Goal: Information Seeking & Learning: Learn about a topic

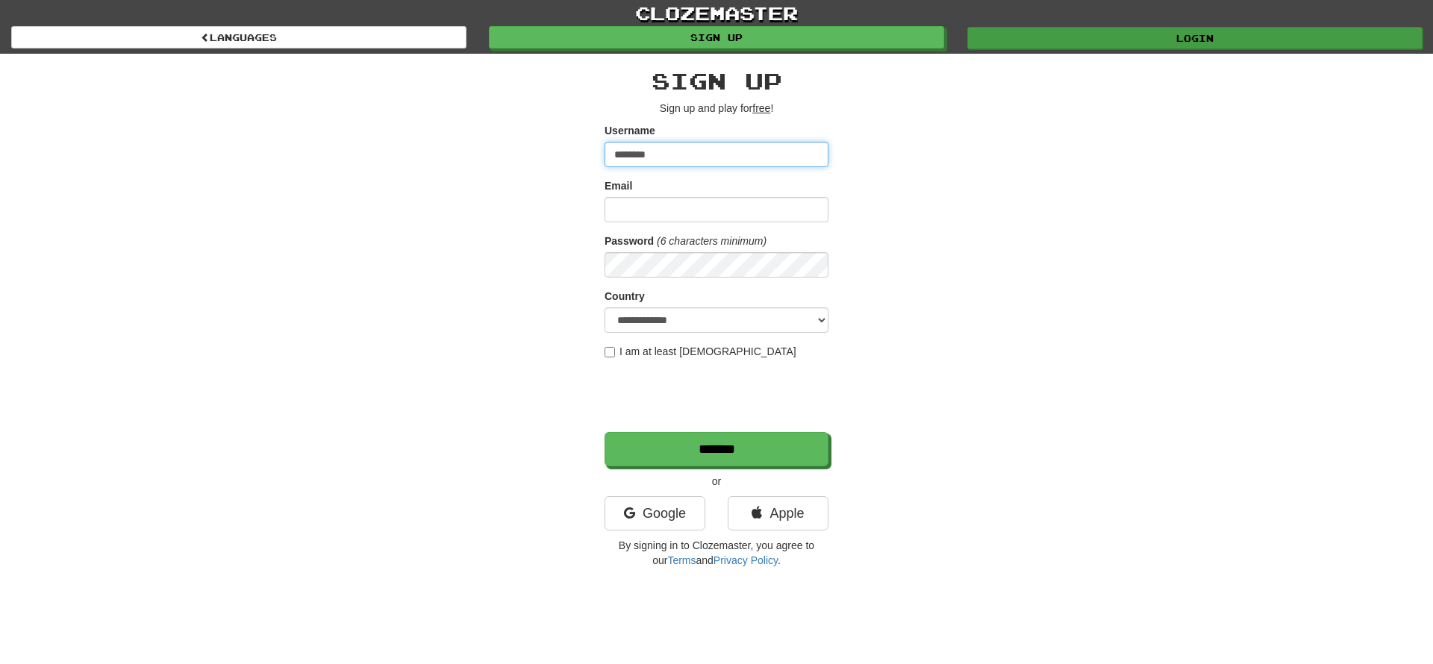
type input "********"
click at [1177, 37] on link "Login" at bounding box center [1195, 38] width 455 height 22
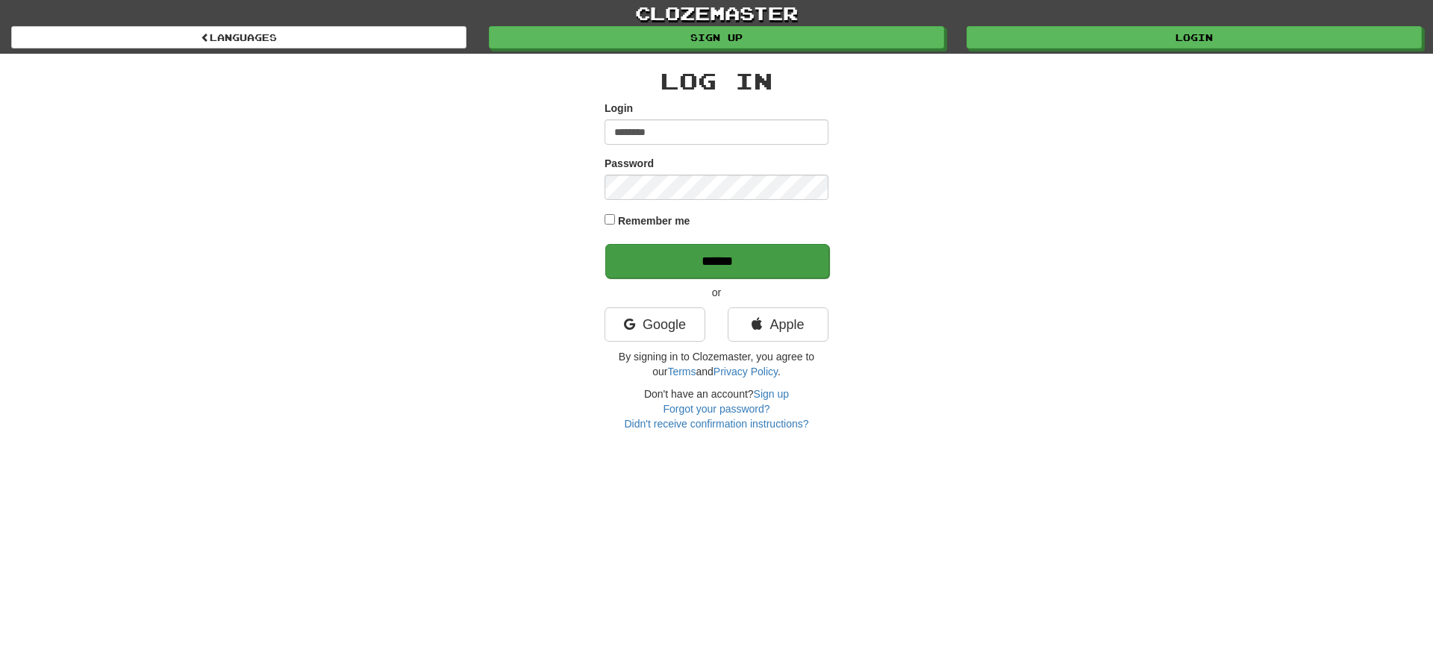
type input "********"
click at [714, 266] on input "******" at bounding box center [717, 261] width 224 height 34
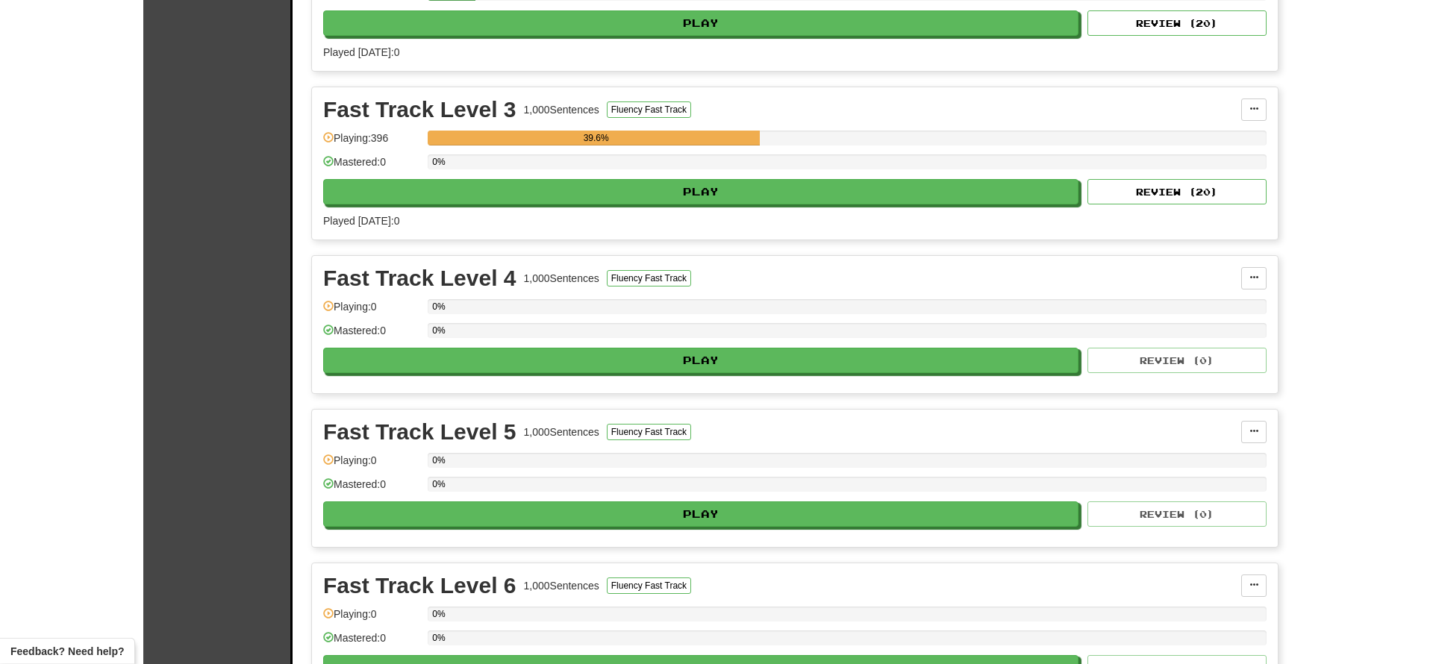
scroll to position [596, 0]
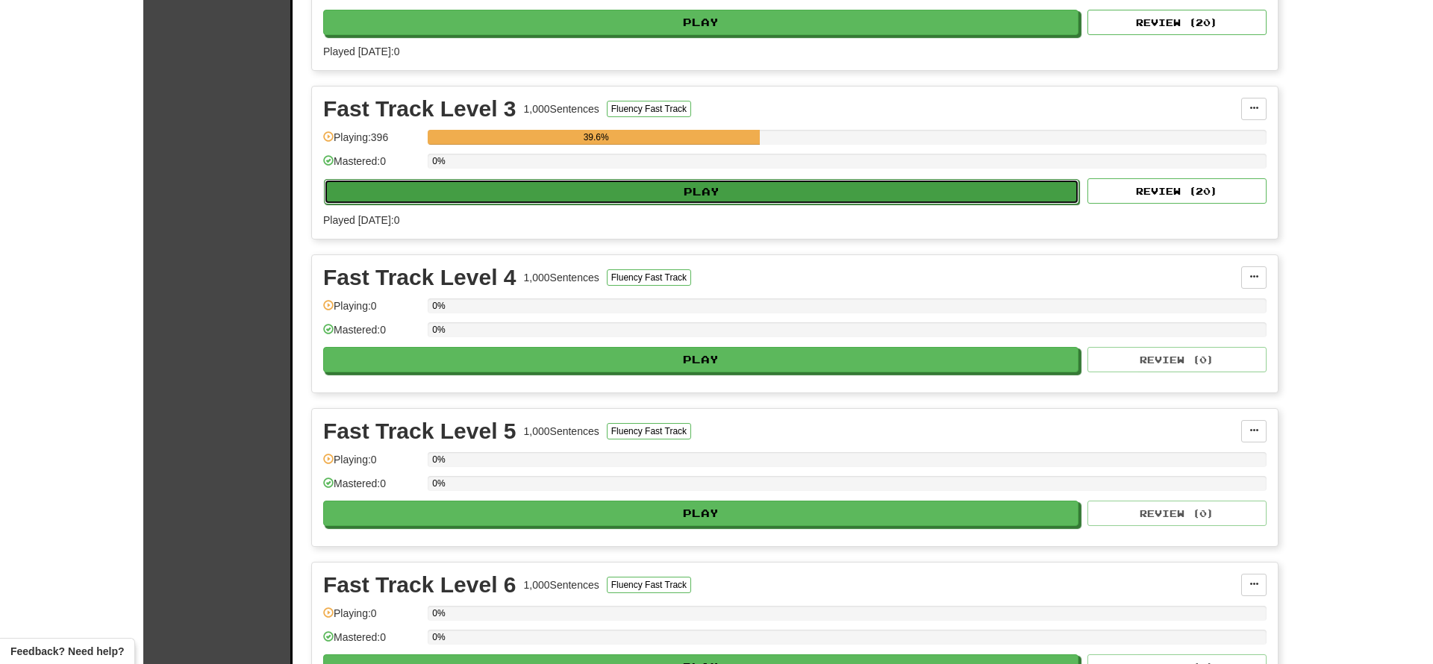
click at [700, 191] on button "Play" at bounding box center [702, 191] width 756 height 25
select select "**"
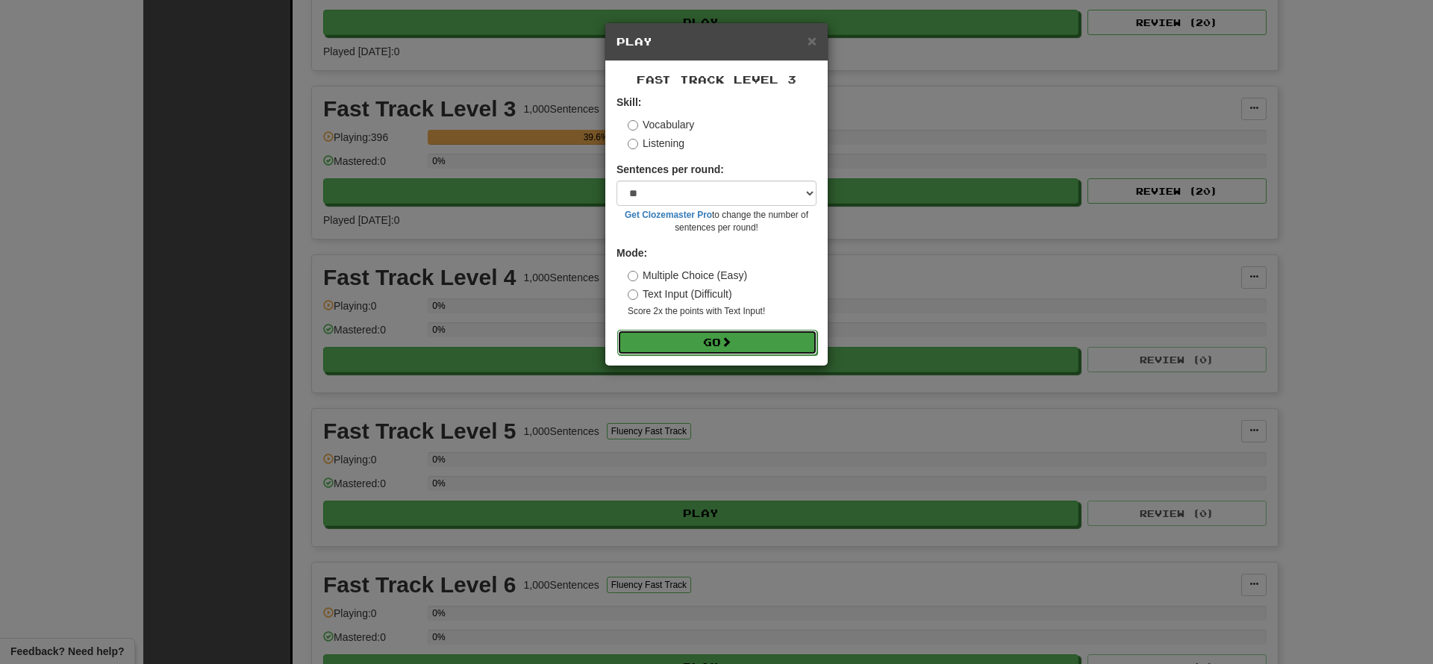
click at [710, 343] on button "Go" at bounding box center [717, 342] width 200 height 25
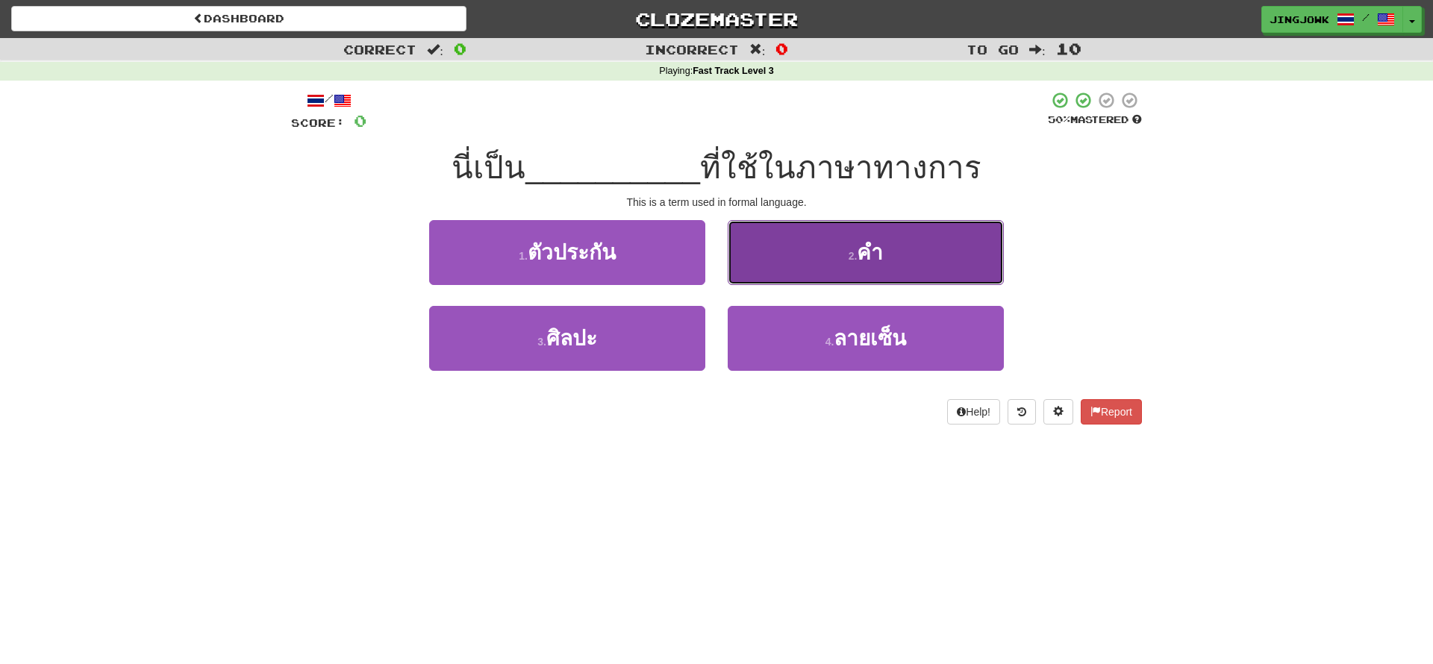
click at [887, 254] on button "2 . คำ" at bounding box center [866, 252] width 276 height 65
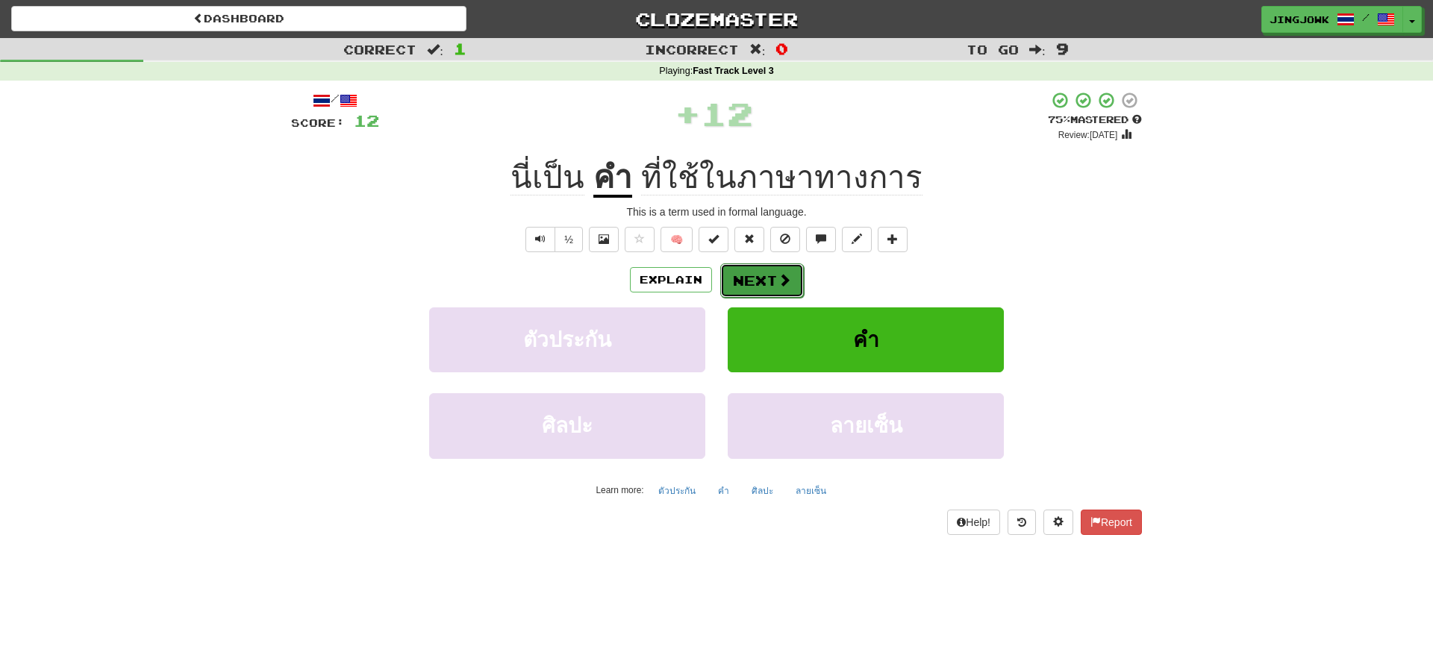
click at [755, 280] on button "Next" at bounding box center [762, 281] width 84 height 34
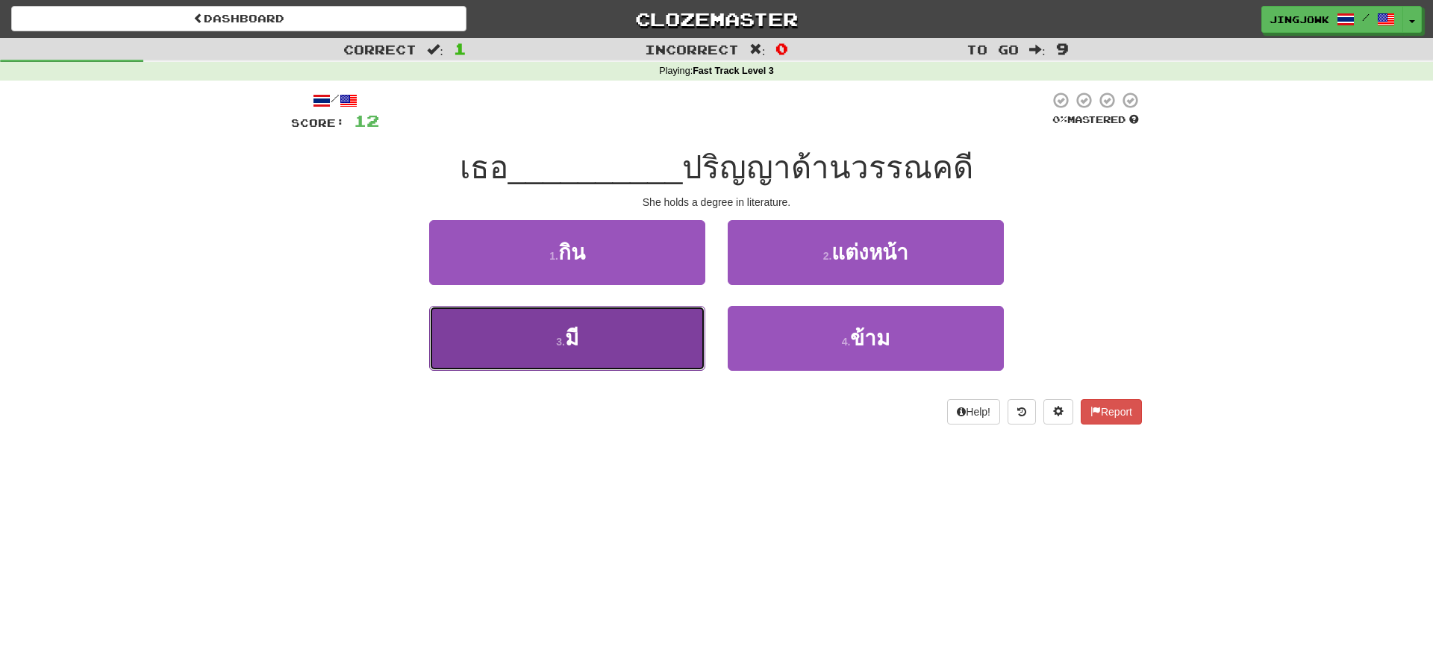
click at [585, 340] on button "3 . มี" at bounding box center [567, 338] width 276 height 65
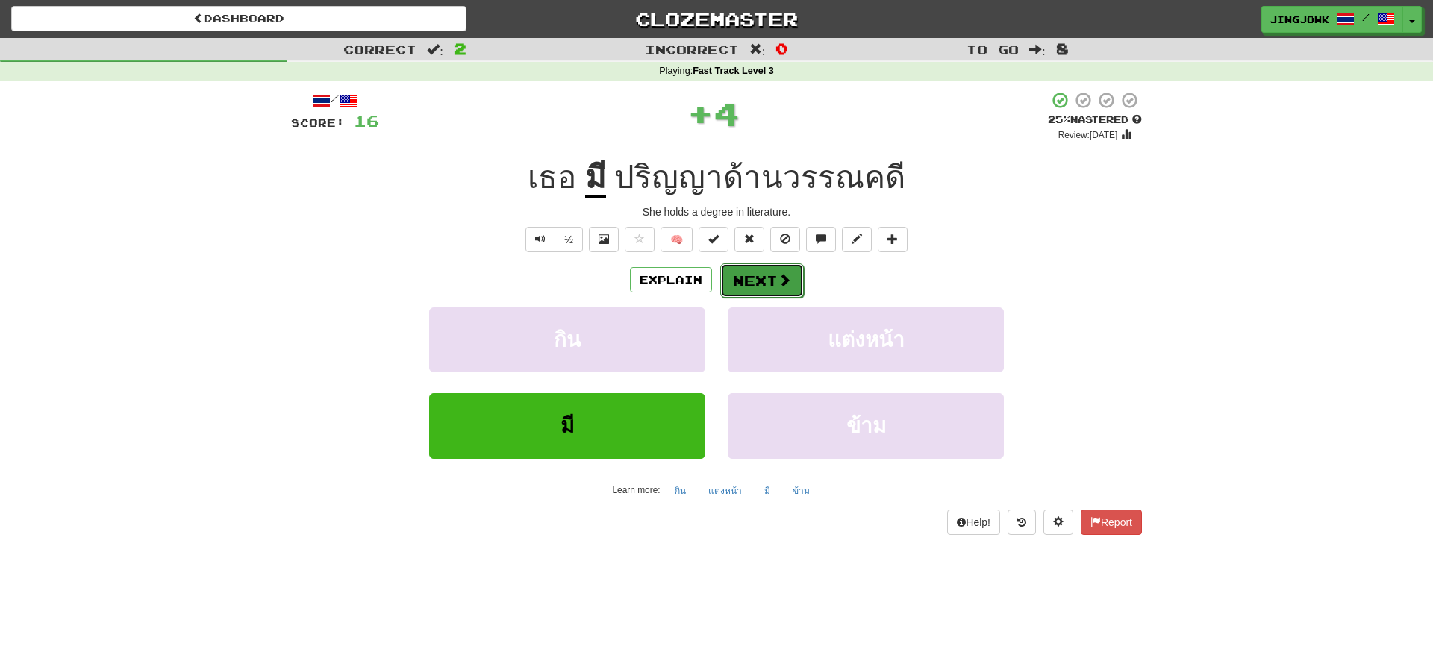
click at [760, 284] on button "Next" at bounding box center [762, 281] width 84 height 34
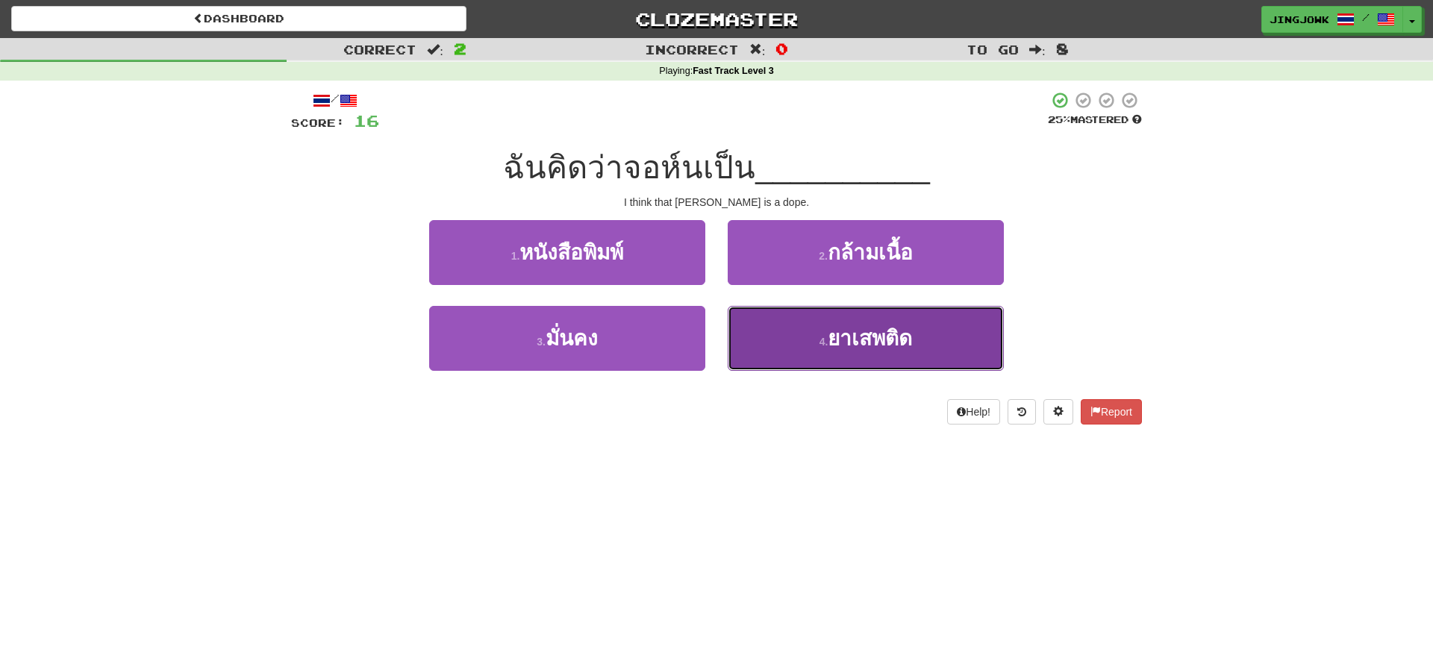
click at [861, 338] on span "ยาเสพติด" at bounding box center [870, 338] width 84 height 23
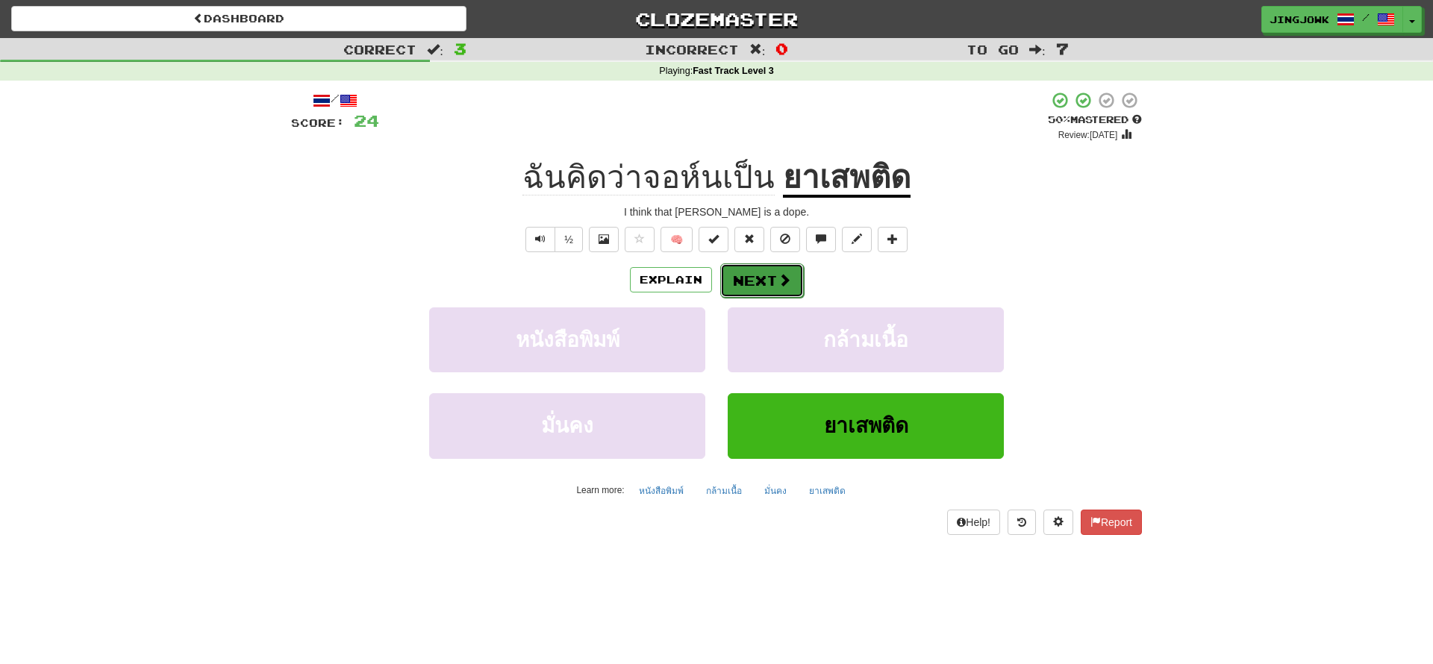
click at [767, 287] on button "Next" at bounding box center [762, 281] width 84 height 34
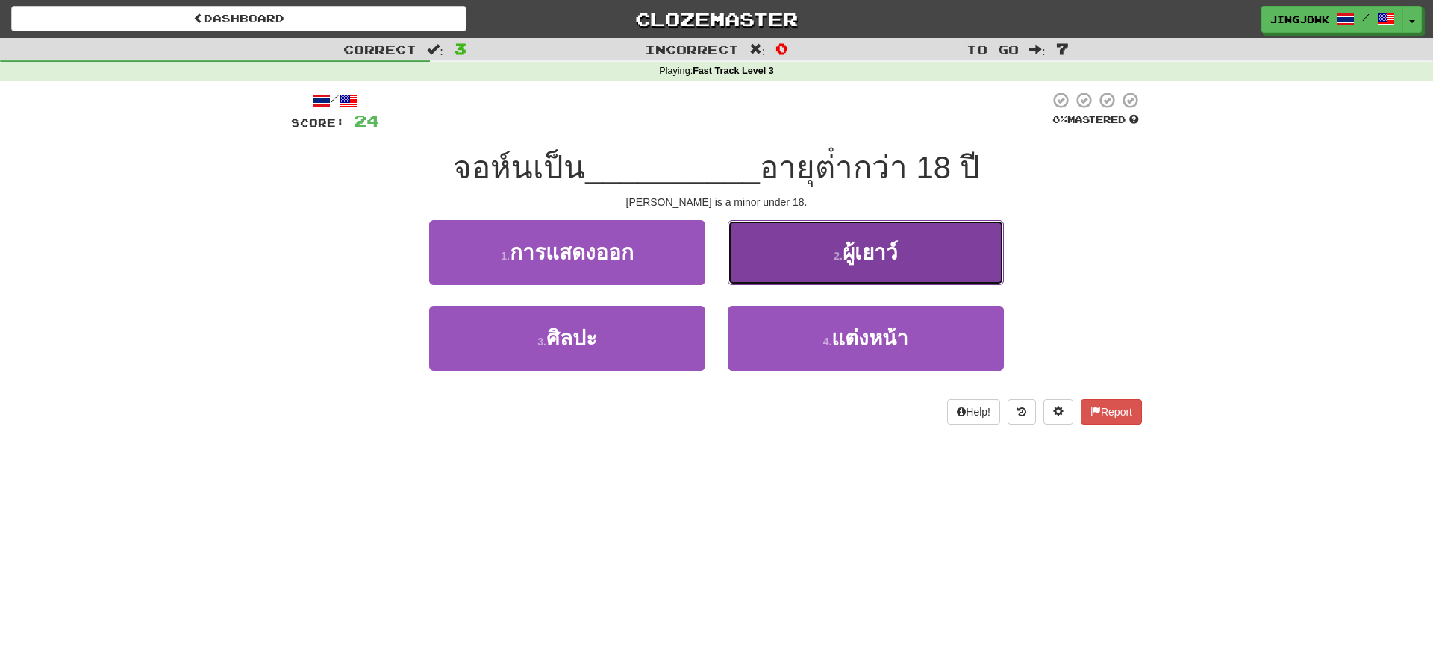
click at [864, 261] on span "ผู้เยาว์" at bounding box center [870, 252] width 55 height 23
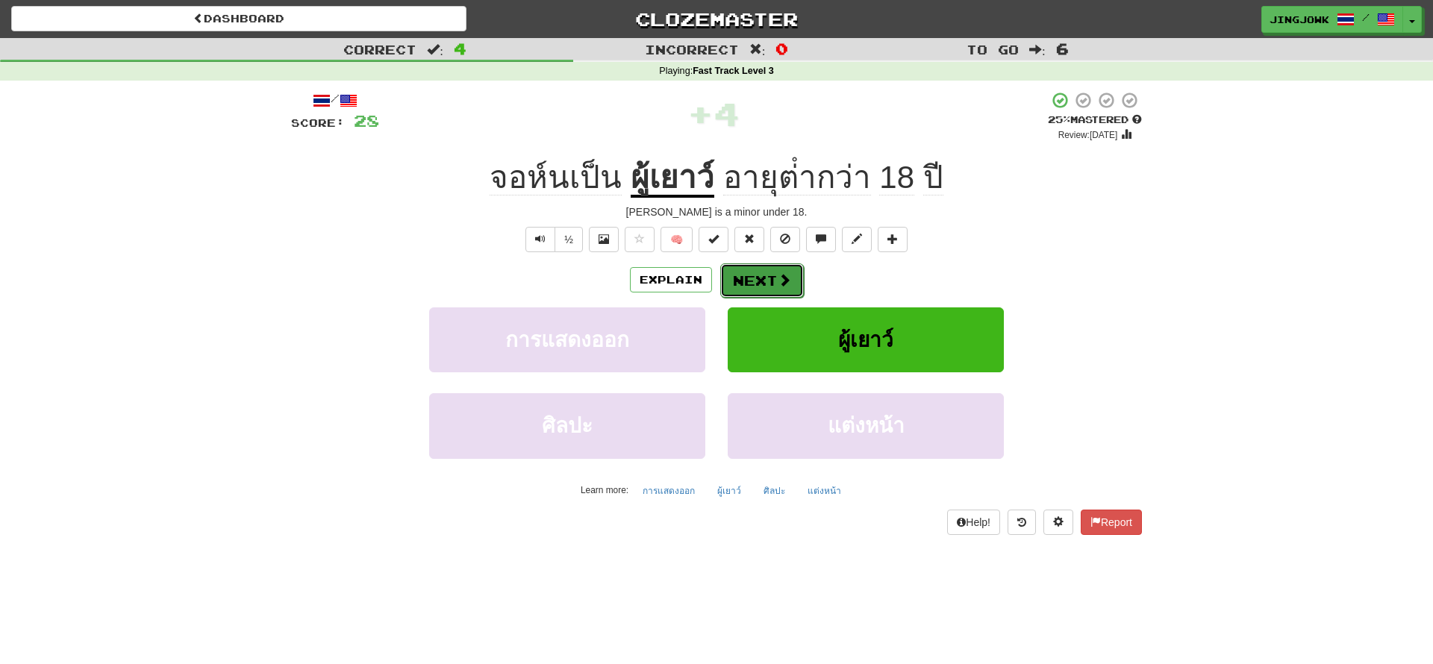
click at [760, 284] on button "Next" at bounding box center [762, 281] width 84 height 34
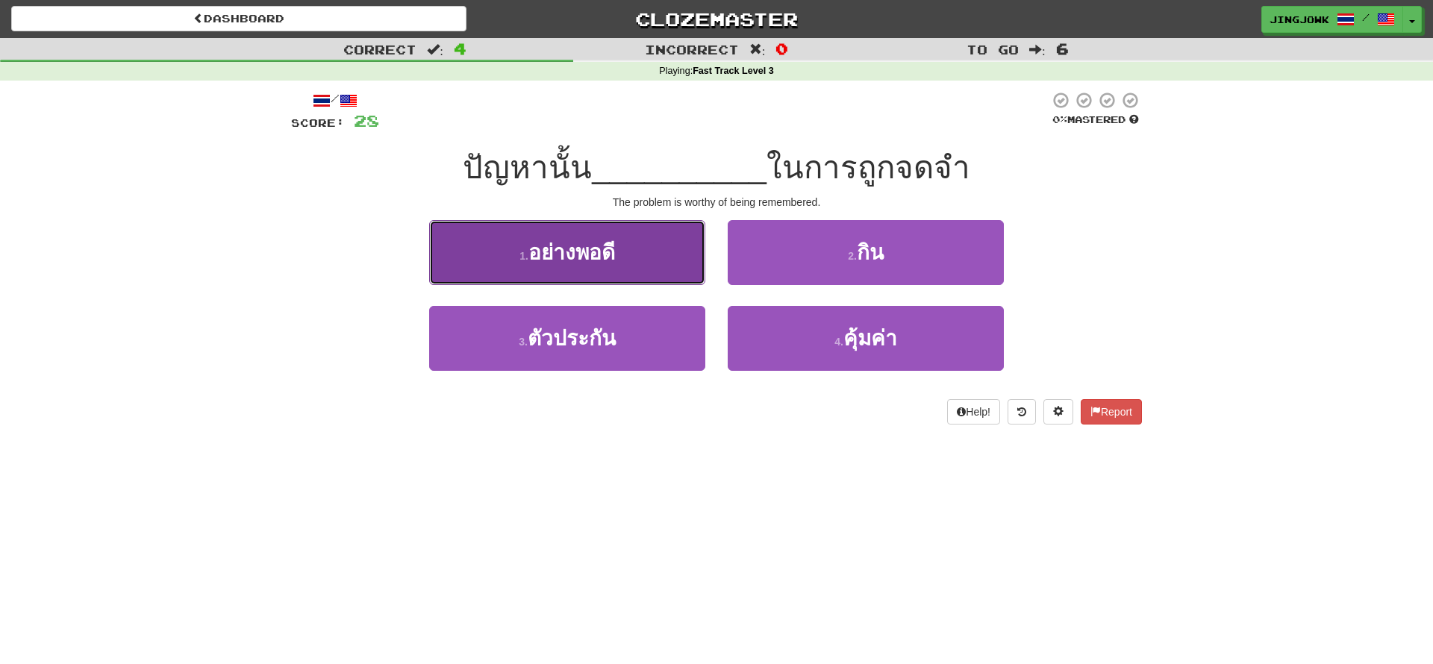
click at [611, 242] on span "อย่างพอดี" at bounding box center [572, 252] width 87 height 23
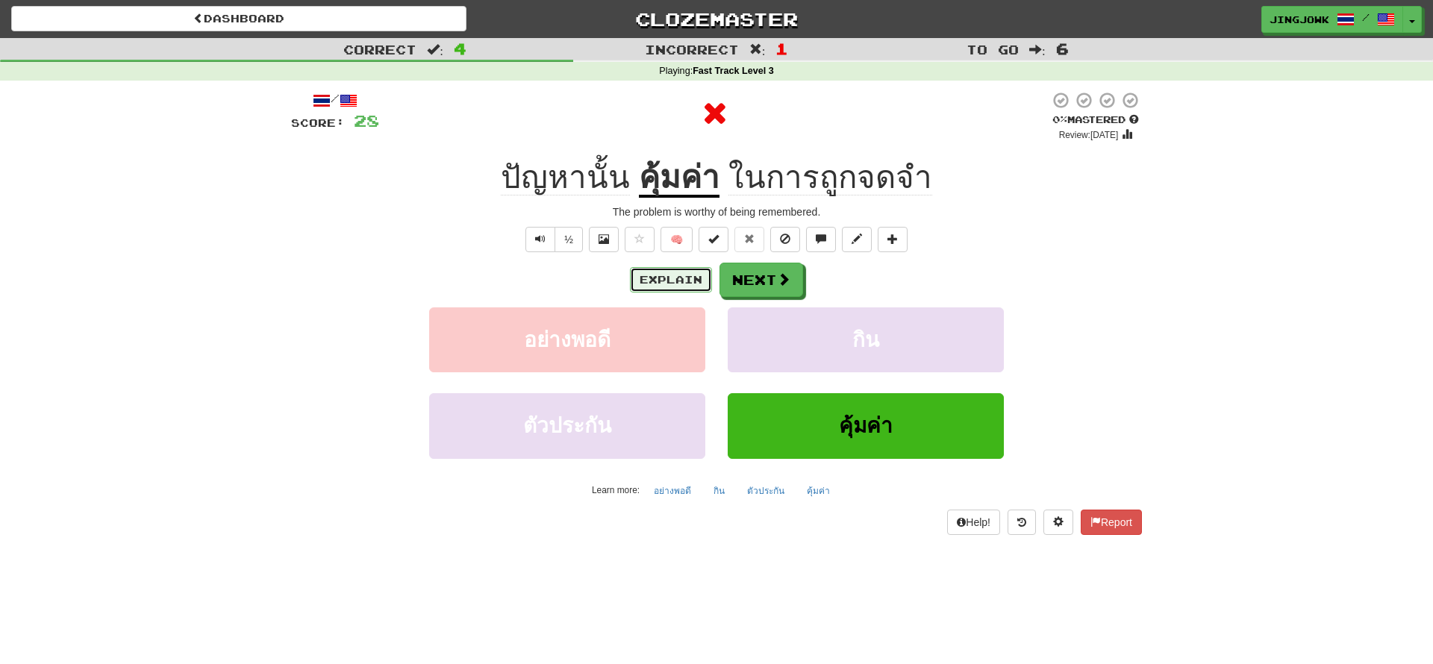
click at [655, 288] on button "Explain" at bounding box center [671, 279] width 82 height 25
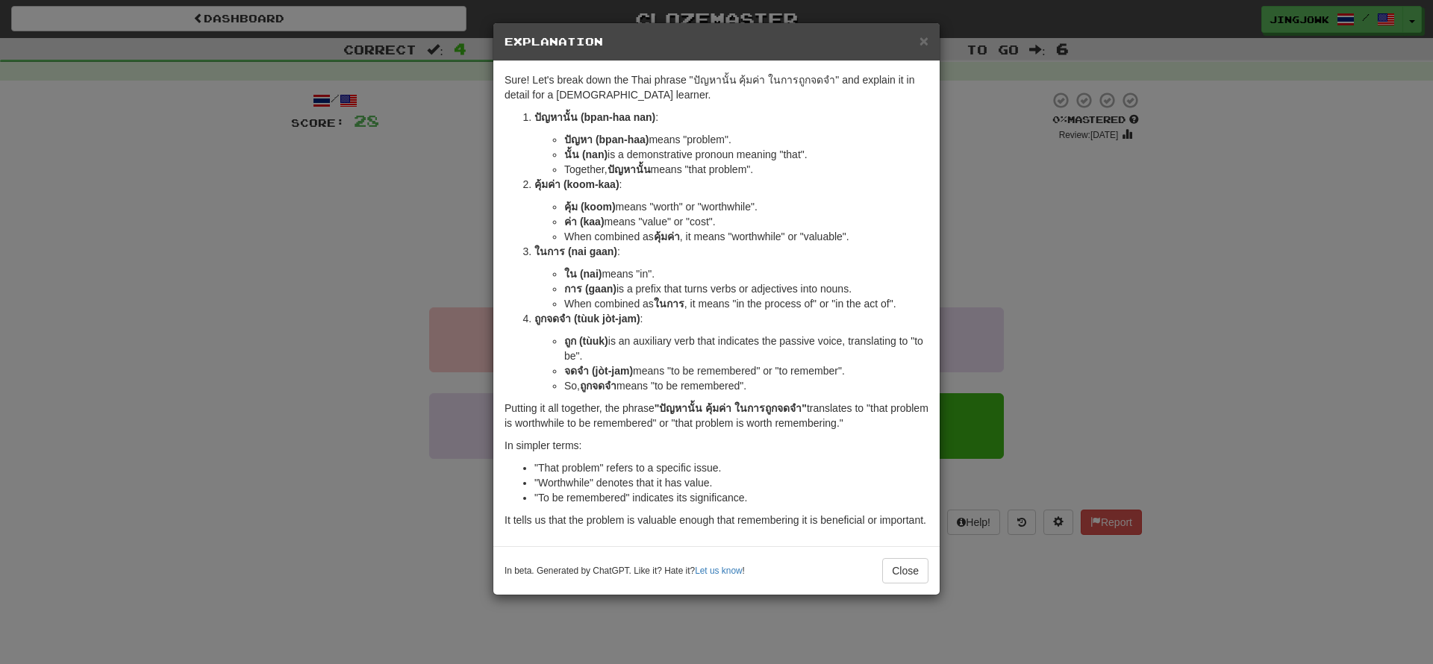
click at [113, 256] on div "× Explanation Sure! Let's break down the Thai phrase "ปัญหานั้น คุ้มค่า ในการถู…" at bounding box center [716, 332] width 1433 height 664
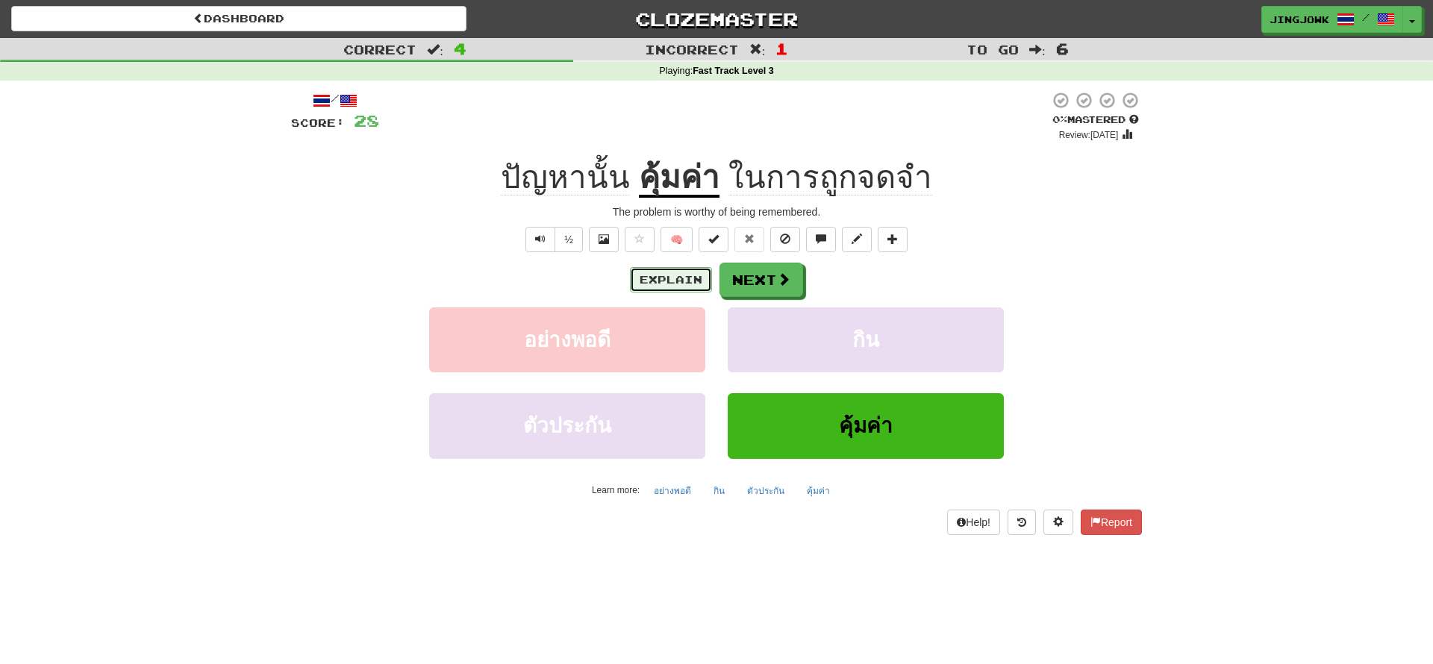
click at [661, 284] on button "Explain" at bounding box center [671, 279] width 82 height 25
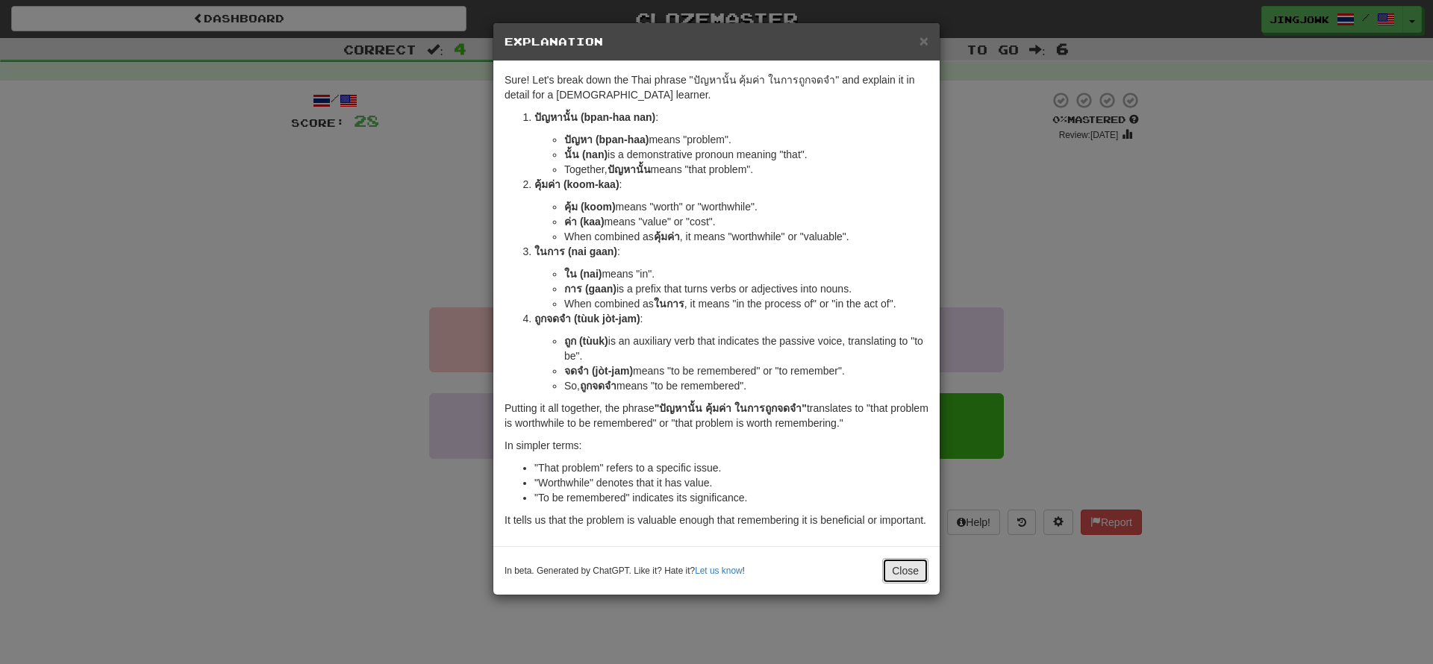
click at [908, 584] on button "Close" at bounding box center [905, 570] width 46 height 25
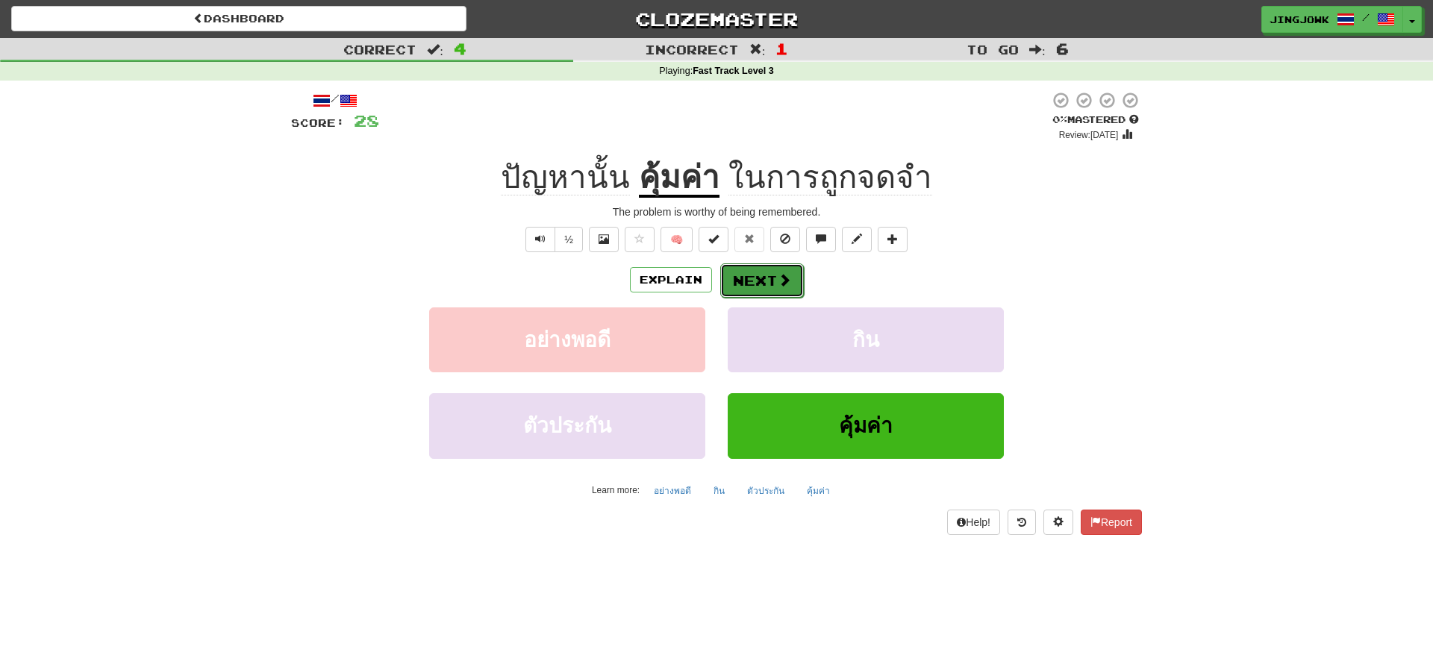
click at [764, 275] on button "Next" at bounding box center [762, 281] width 84 height 34
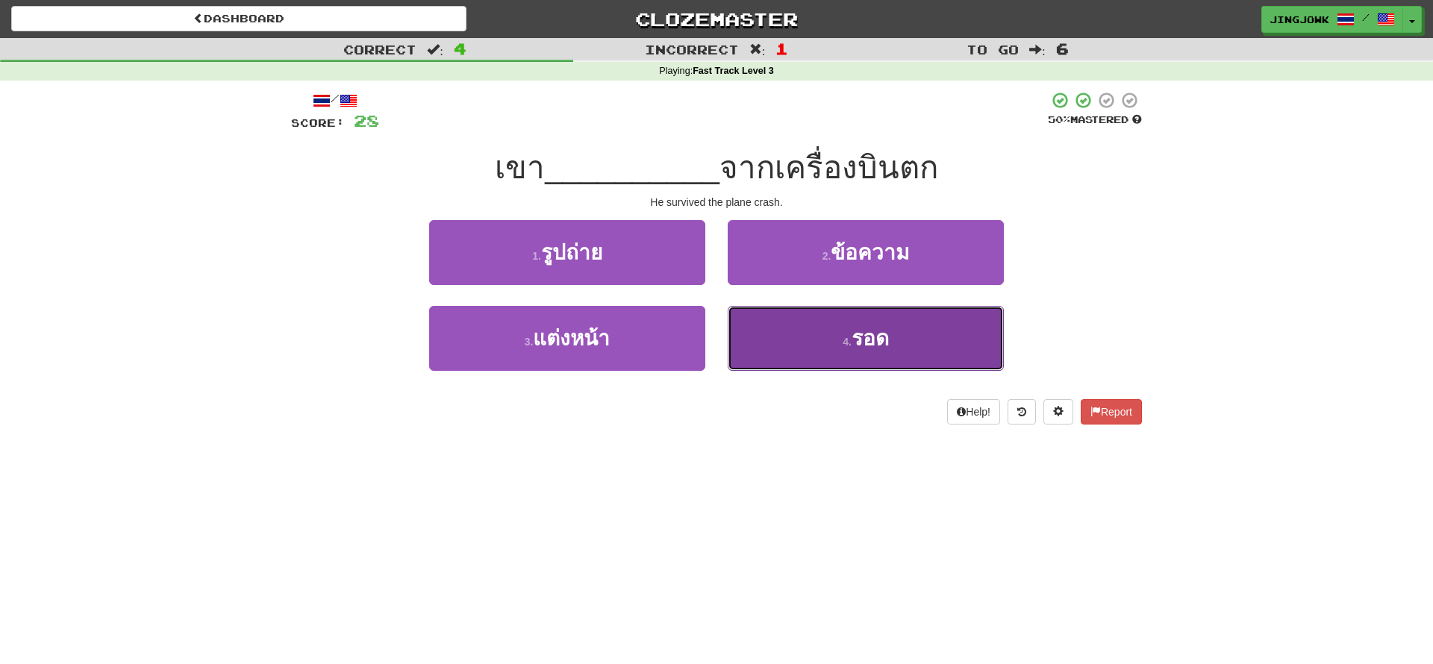
click at [871, 340] on span "รอด" at bounding box center [870, 338] width 37 height 23
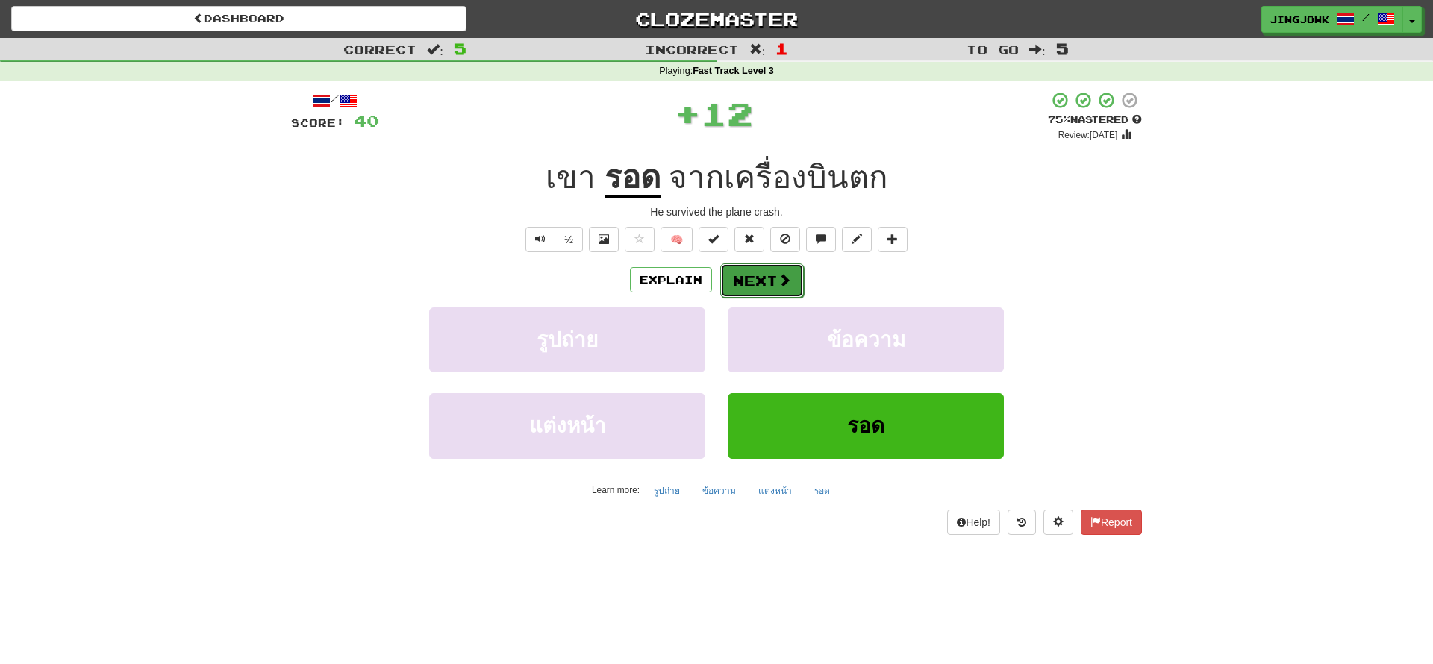
click at [756, 286] on button "Next" at bounding box center [762, 281] width 84 height 34
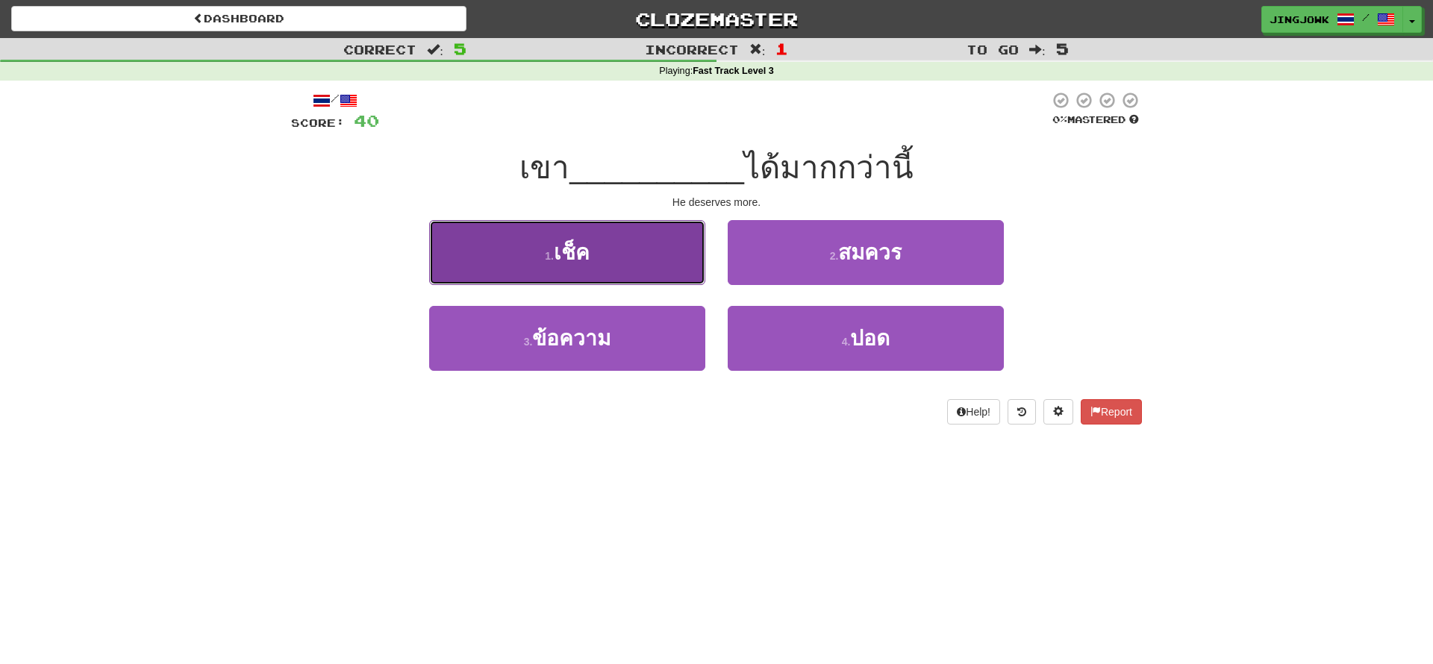
click at [578, 245] on span "เช็ค" at bounding box center [572, 252] width 36 height 23
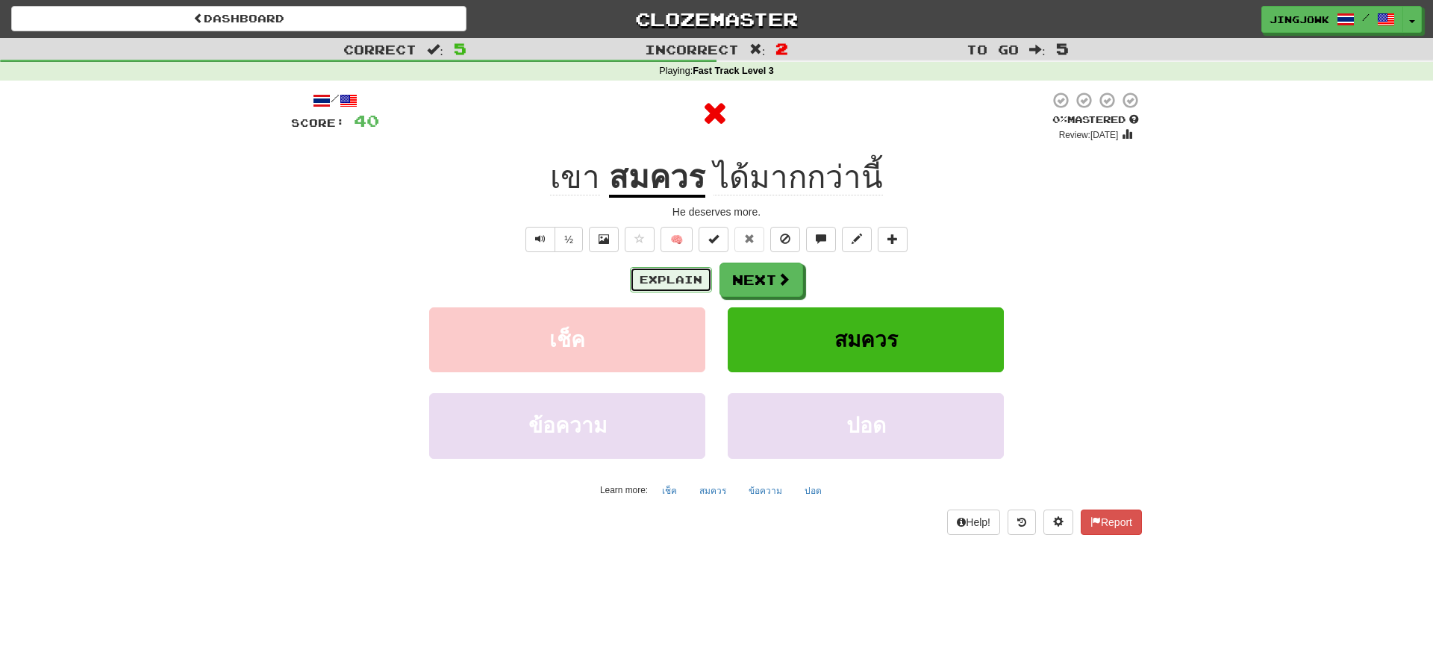
click at [658, 275] on button "Explain" at bounding box center [671, 279] width 82 height 25
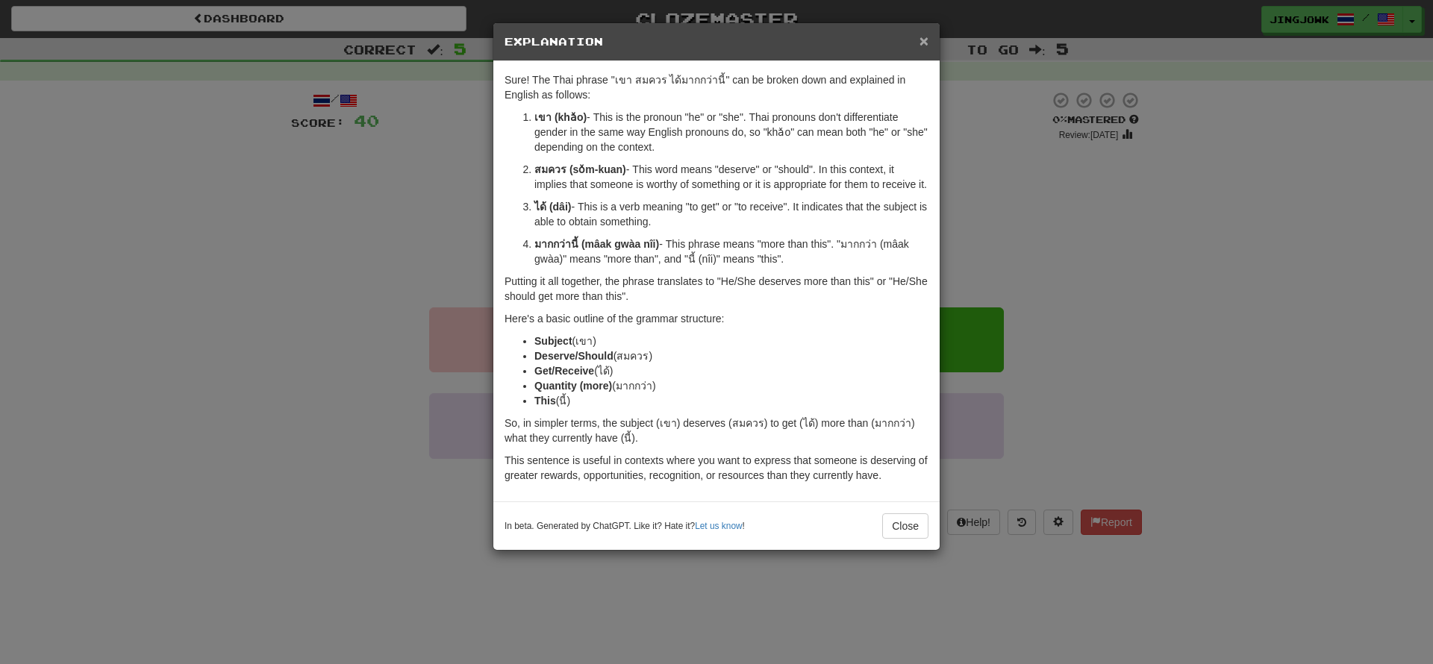
click at [922, 41] on span "×" at bounding box center [924, 40] width 9 height 17
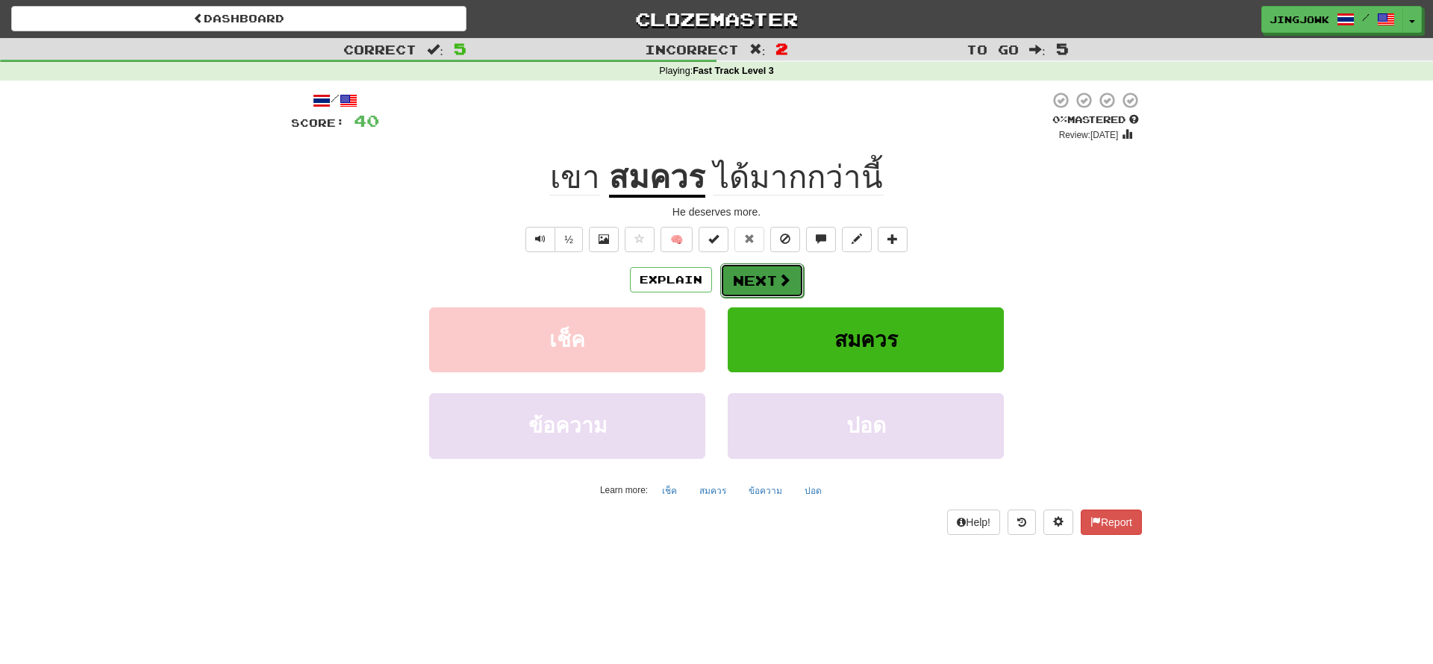
click at [759, 284] on button "Next" at bounding box center [762, 281] width 84 height 34
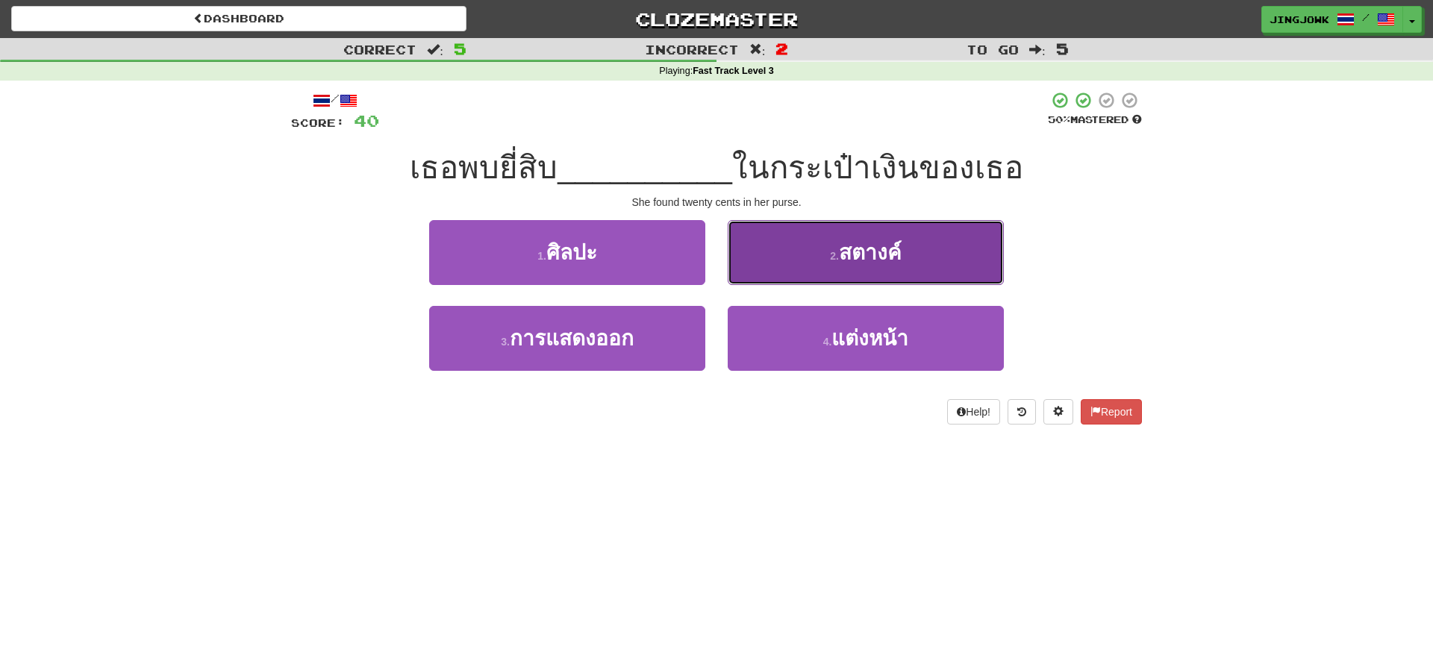
click at [851, 261] on span "สตางค์" at bounding box center [870, 252] width 63 height 23
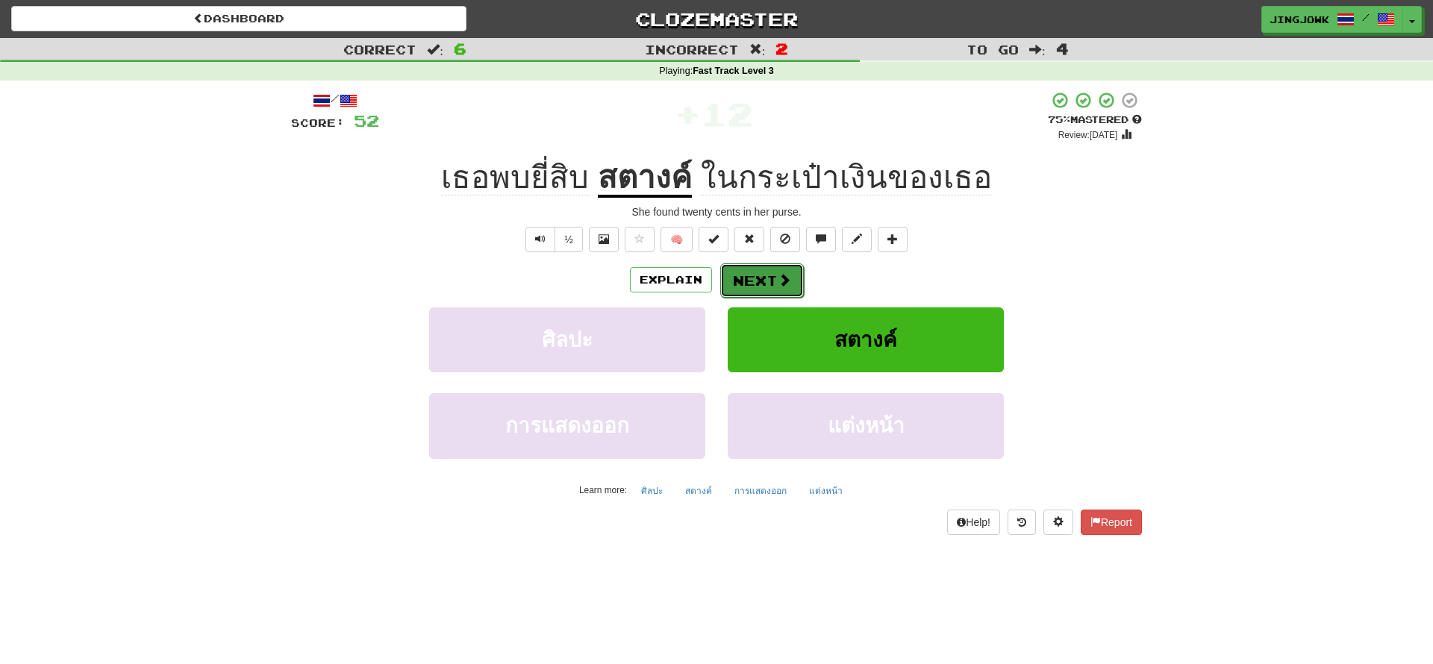
click at [756, 284] on button "Next" at bounding box center [762, 281] width 84 height 34
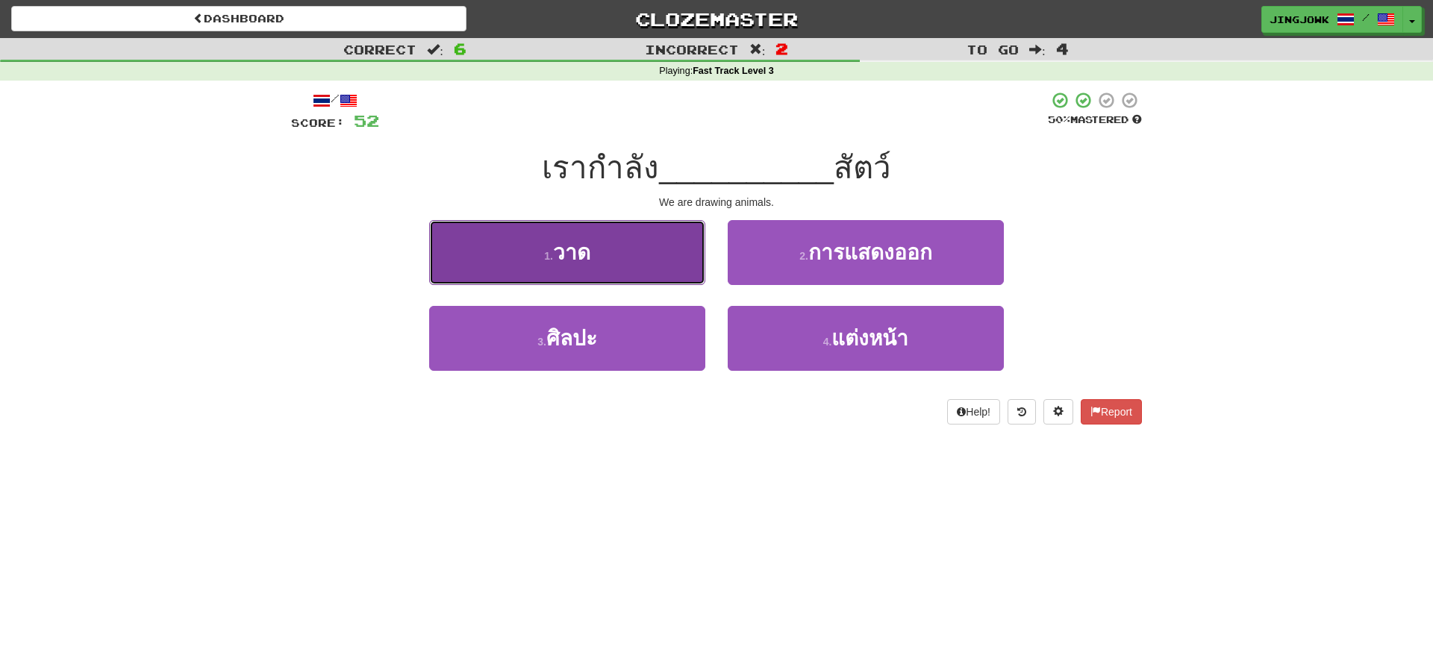
click at [590, 252] on span "วาด" at bounding box center [571, 252] width 37 height 23
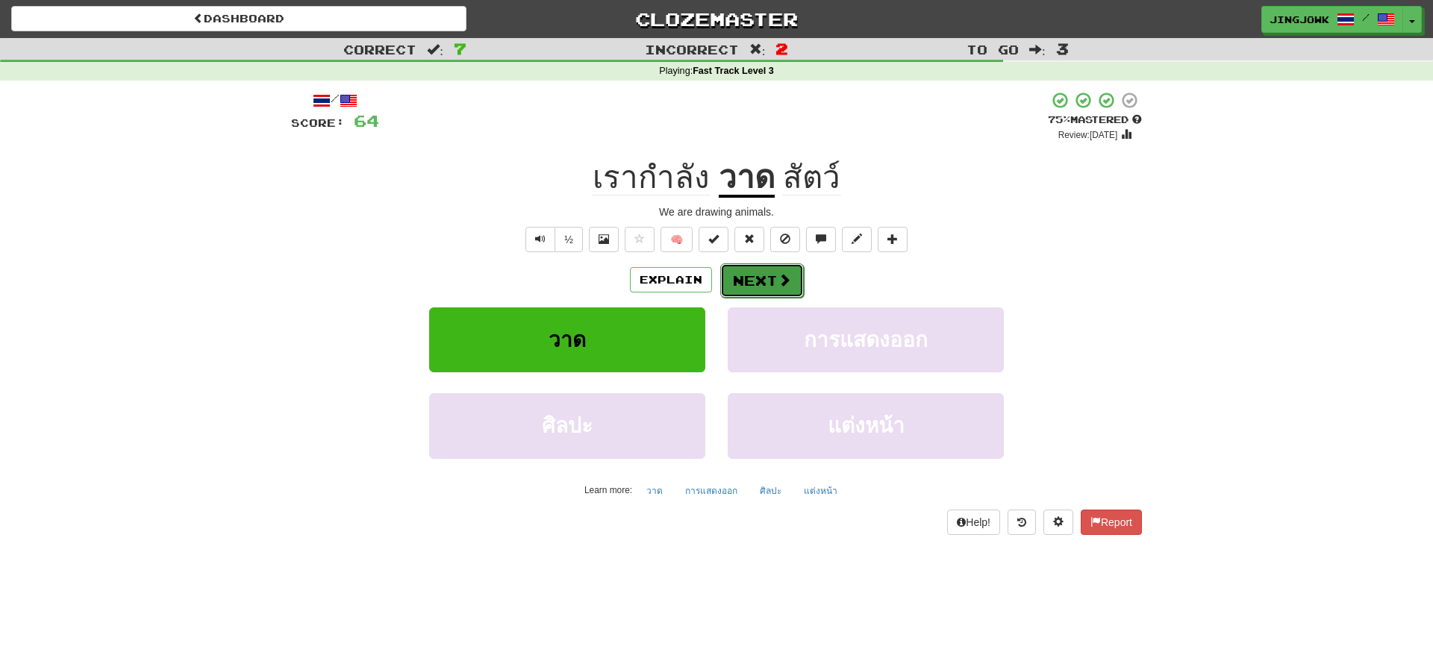
click at [764, 281] on button "Next" at bounding box center [762, 281] width 84 height 34
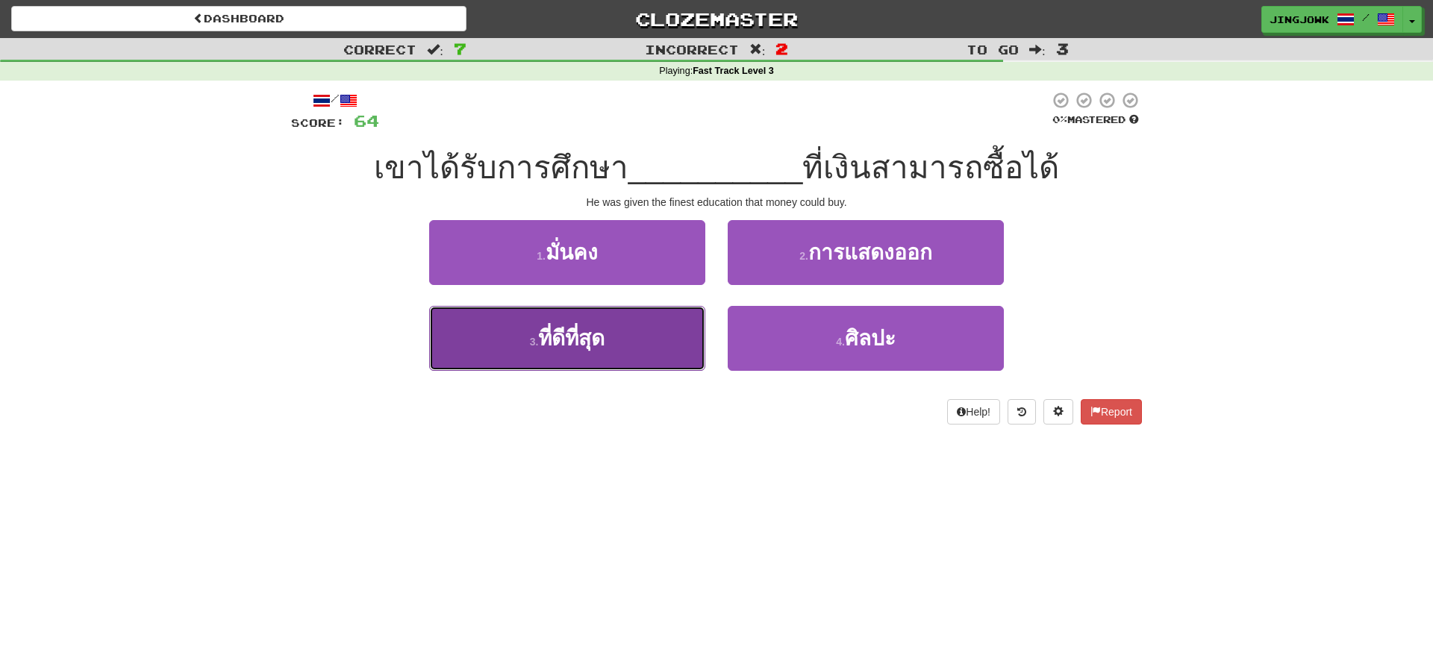
click at [558, 344] on span "ที่ดีที่สุด" at bounding box center [571, 338] width 66 height 23
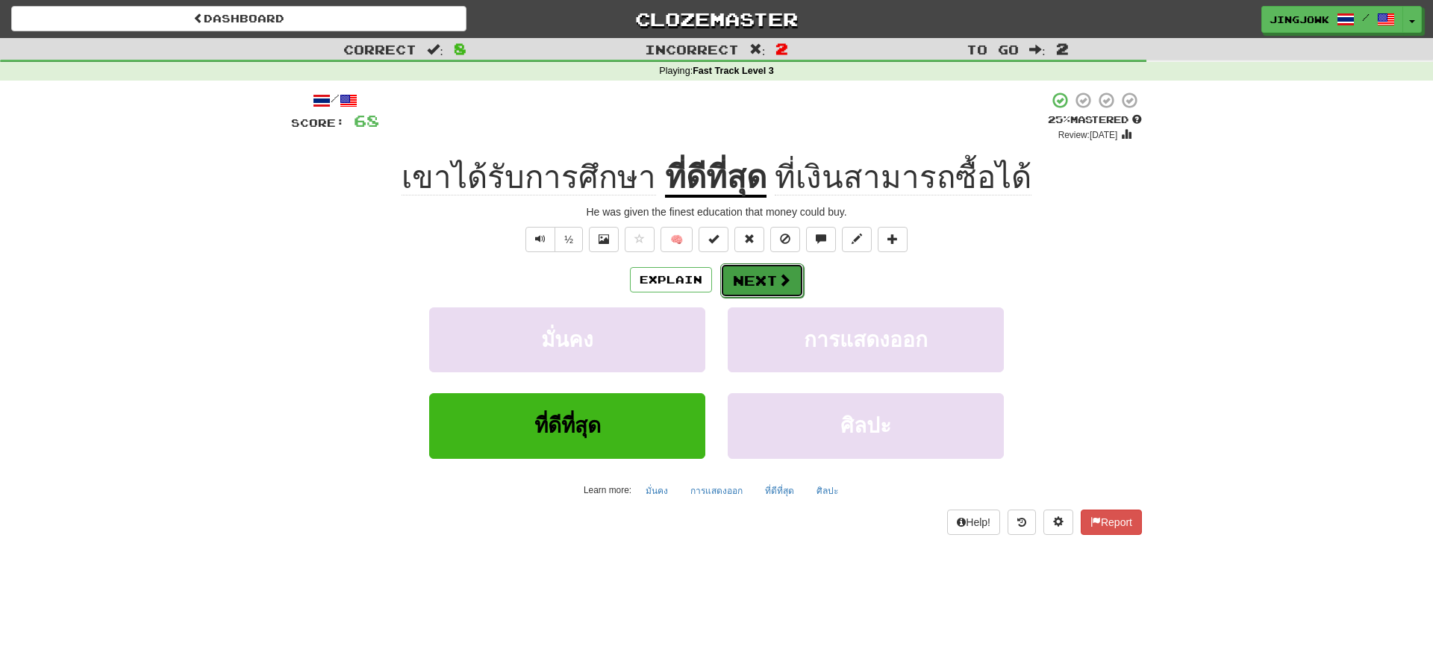
click at [767, 283] on button "Next" at bounding box center [762, 281] width 84 height 34
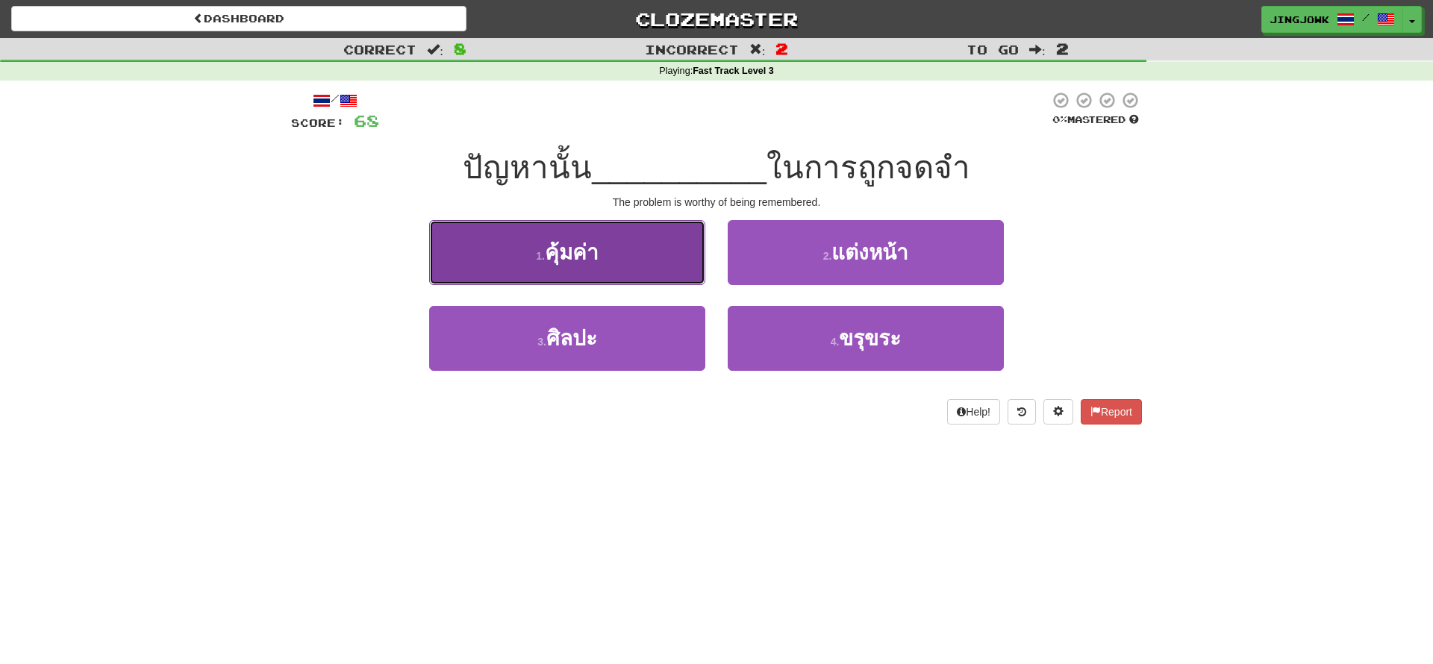
click at [578, 252] on span "คุ้มค่า" at bounding box center [572, 252] width 54 height 23
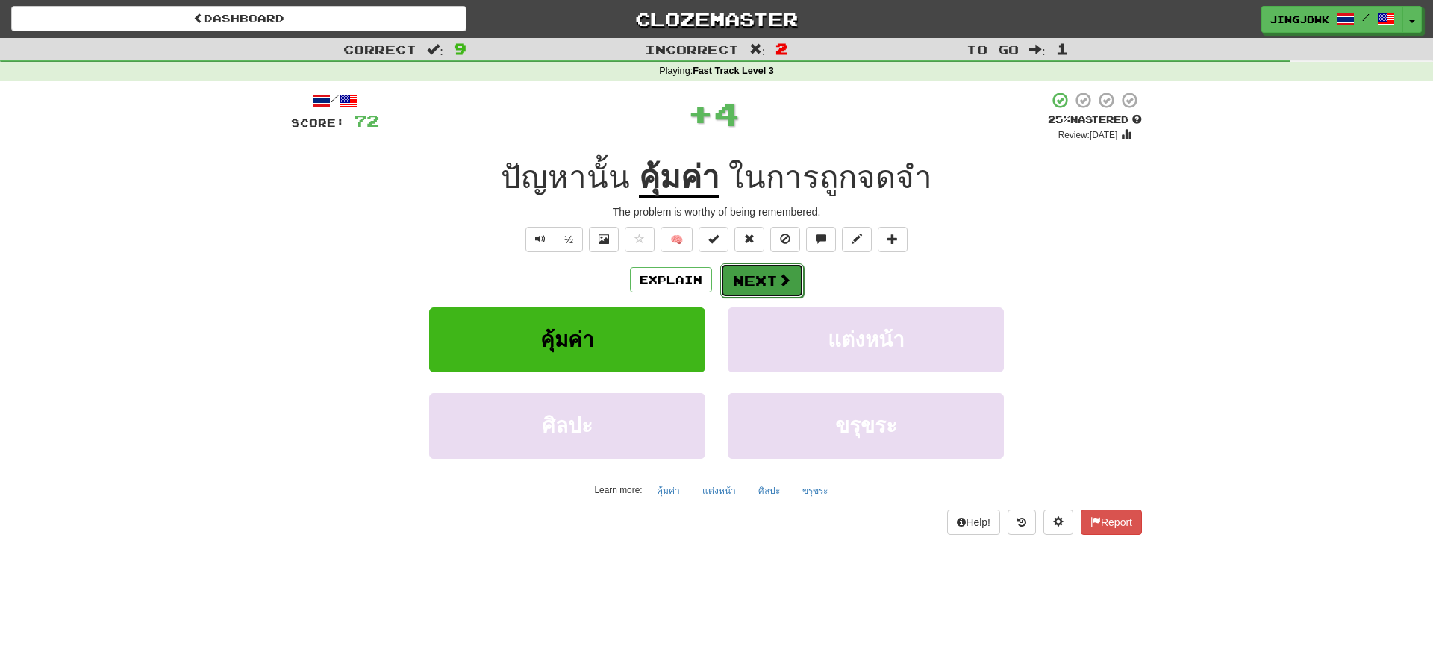
click at [759, 282] on button "Next" at bounding box center [762, 281] width 84 height 34
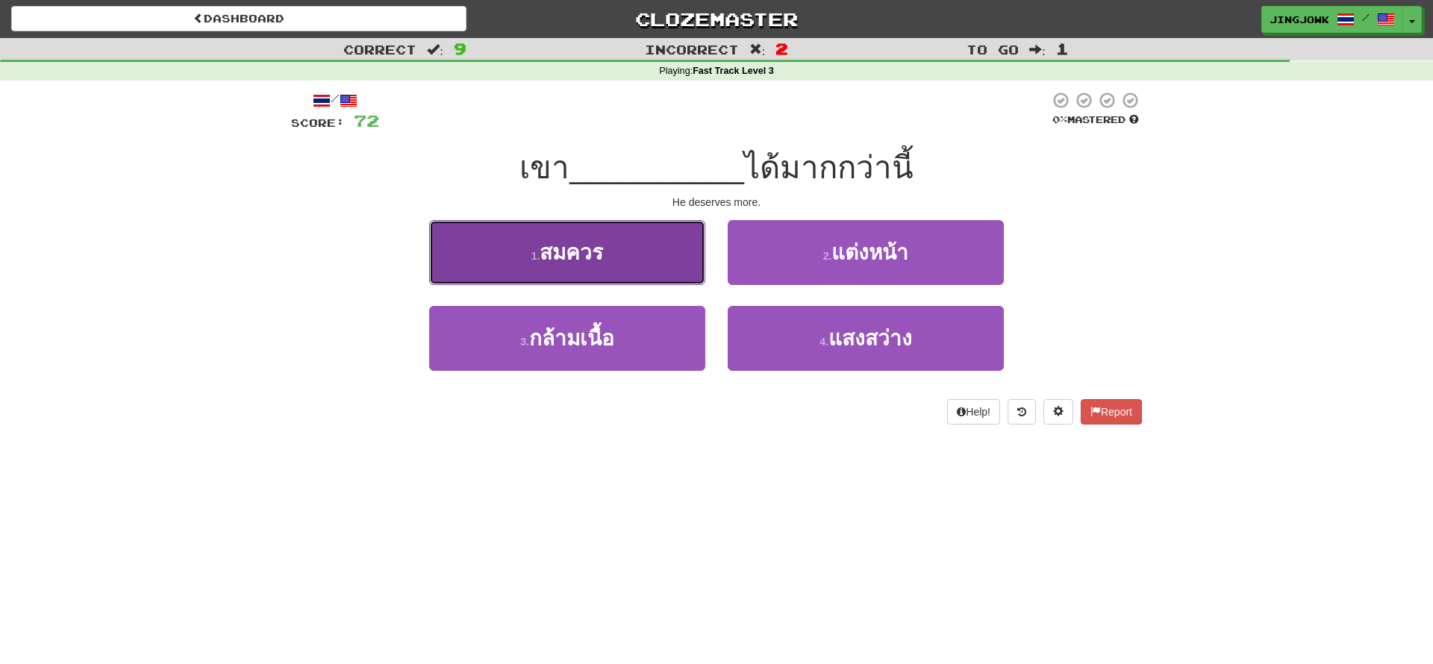
click at [576, 268] on button "1 . สมควร" at bounding box center [567, 252] width 276 height 65
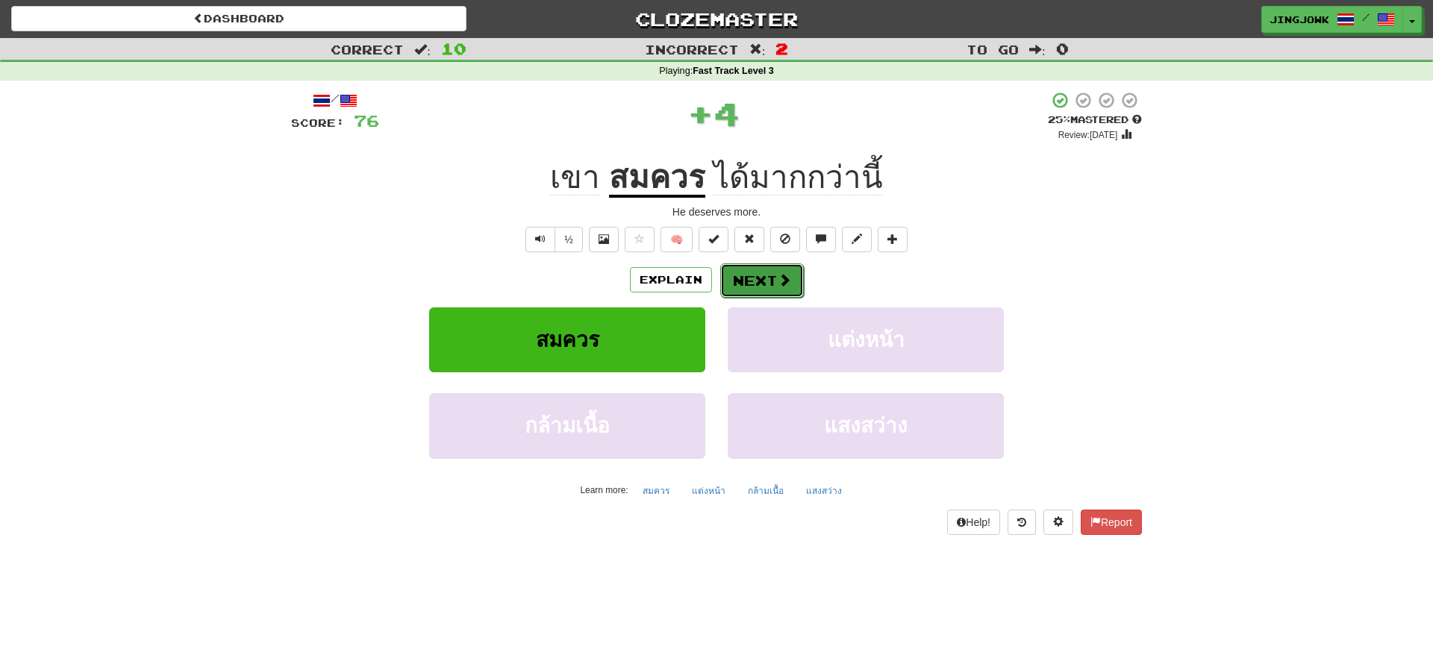
click at [763, 287] on button "Next" at bounding box center [762, 281] width 84 height 34
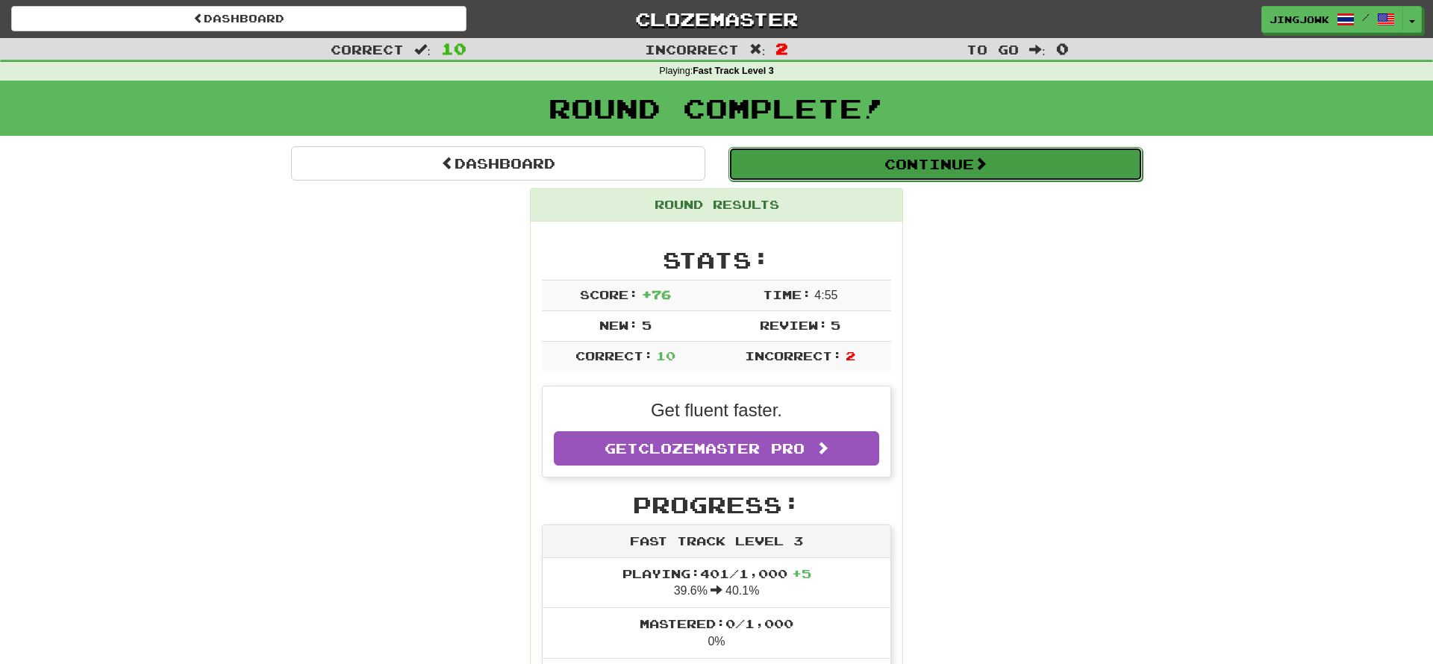
click at [935, 165] on button "Continue" at bounding box center [936, 164] width 414 height 34
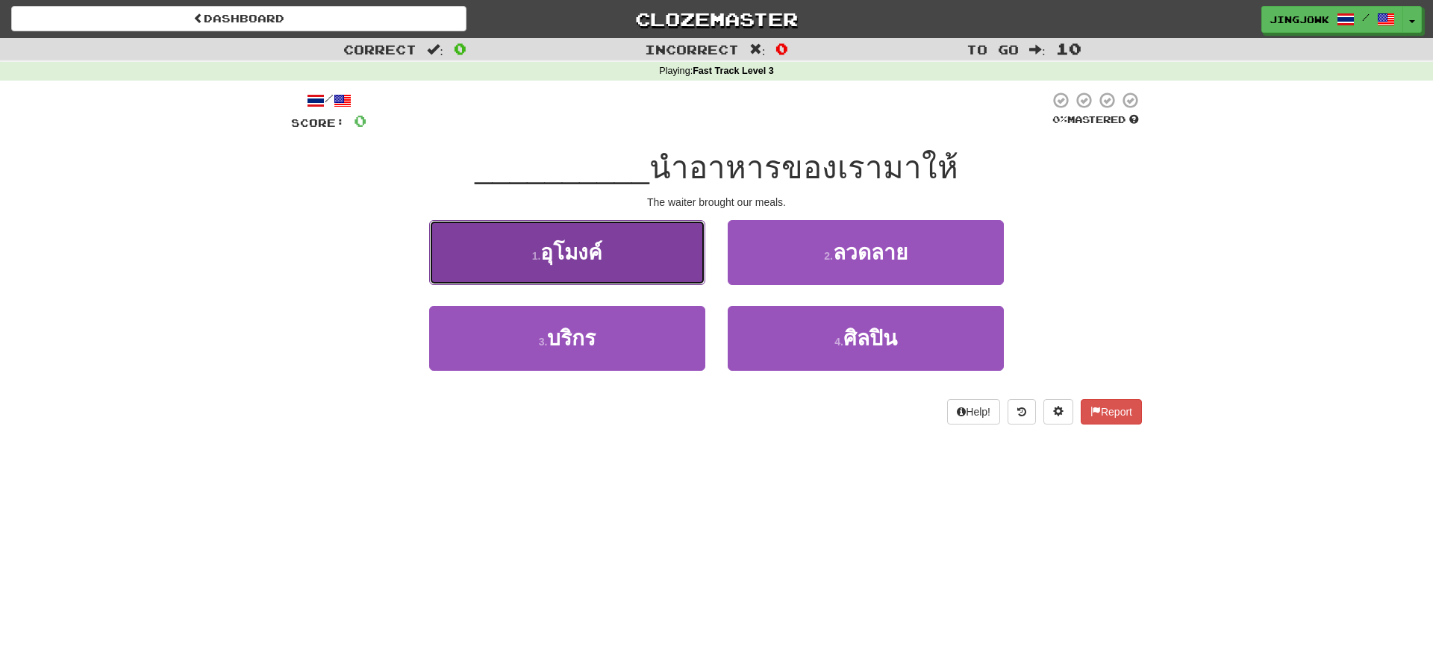
click at [578, 257] on span "อุโมงค์" at bounding box center [572, 252] width 62 height 23
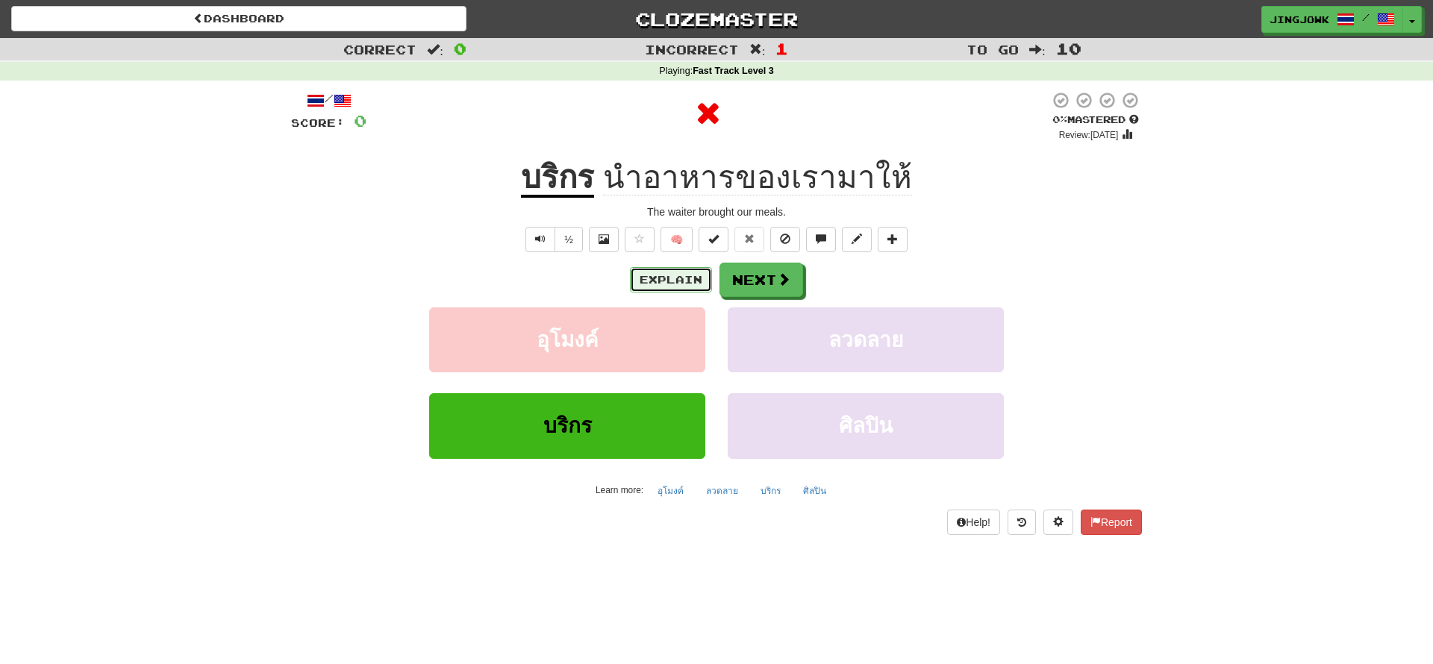
click at [657, 282] on button "Explain" at bounding box center [671, 279] width 82 height 25
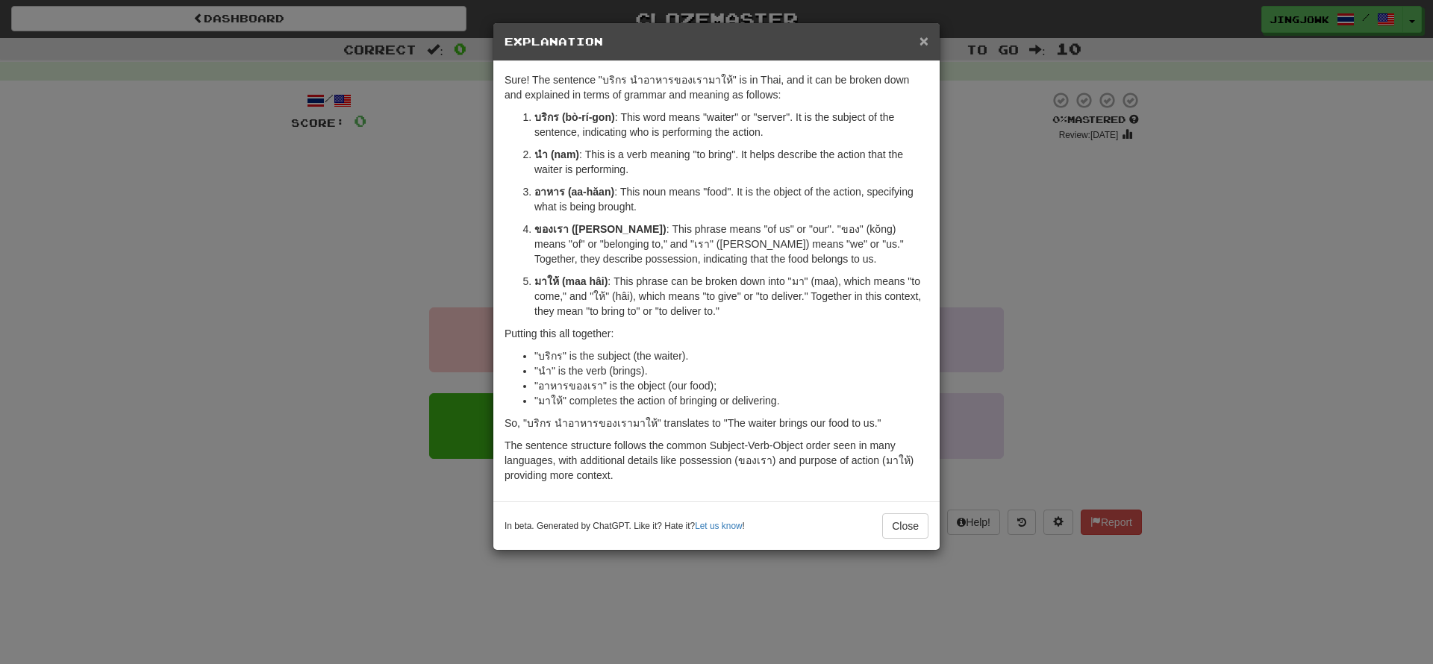
click at [923, 41] on span "×" at bounding box center [924, 40] width 9 height 17
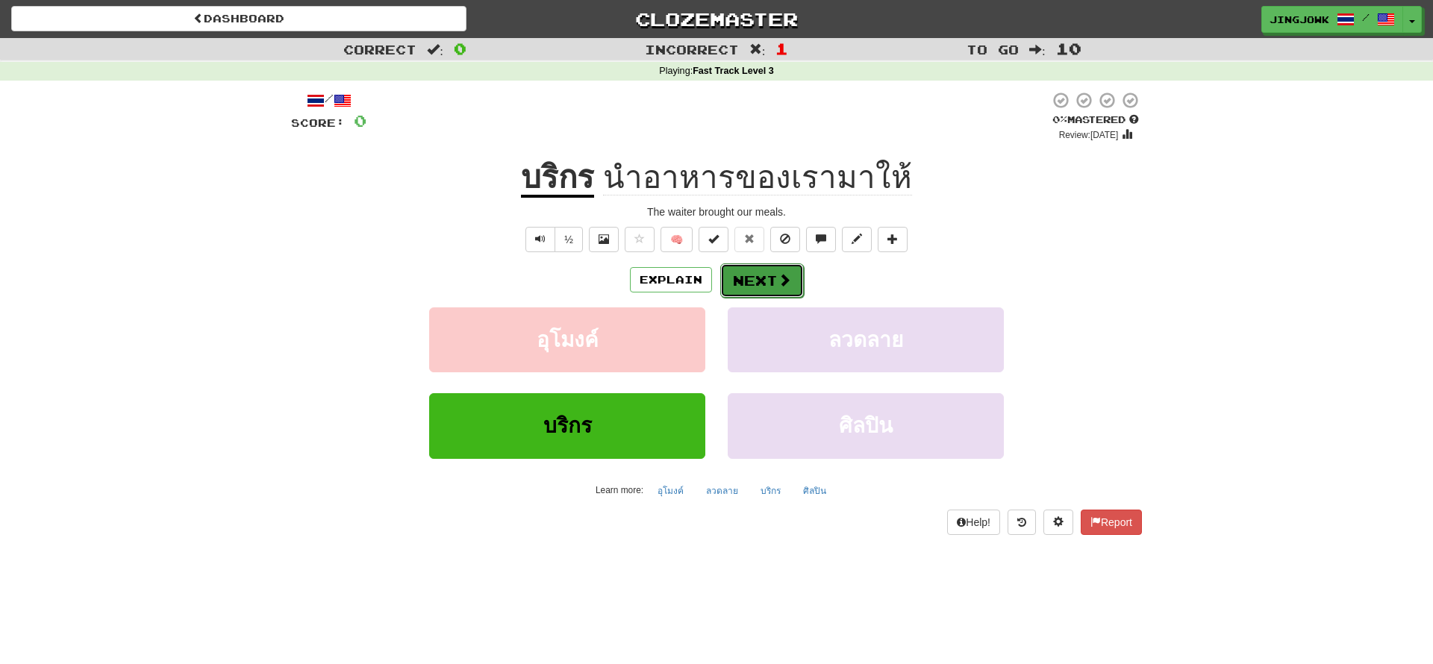
click at [757, 284] on button "Next" at bounding box center [762, 281] width 84 height 34
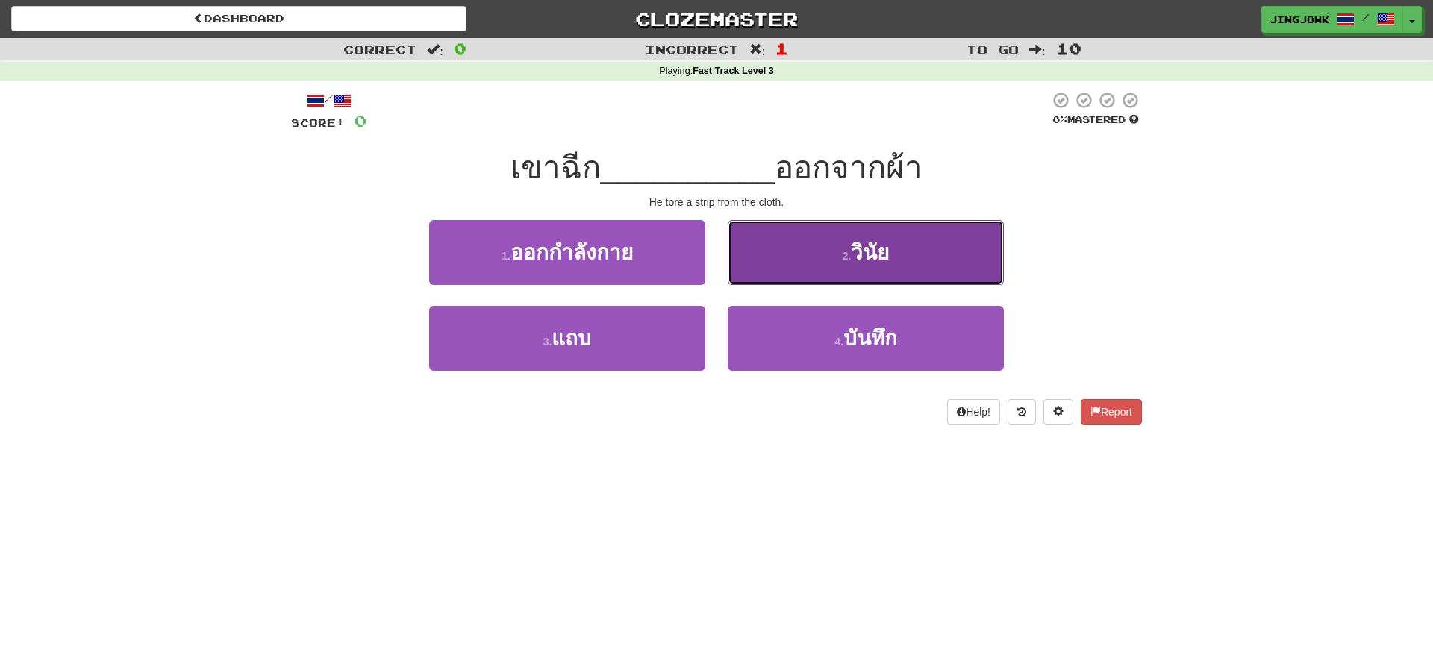
click at [873, 258] on span "วินัย" at bounding box center [870, 252] width 38 height 23
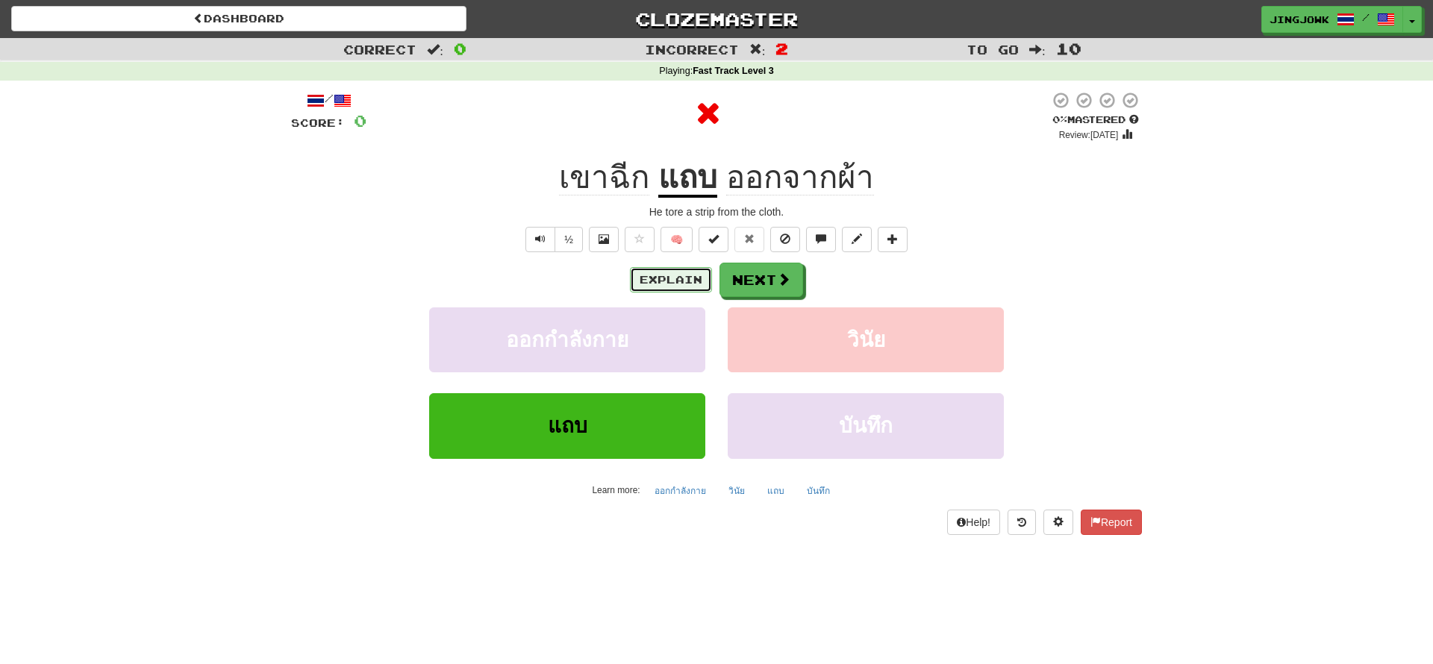
click at [670, 279] on button "Explain" at bounding box center [671, 279] width 82 height 25
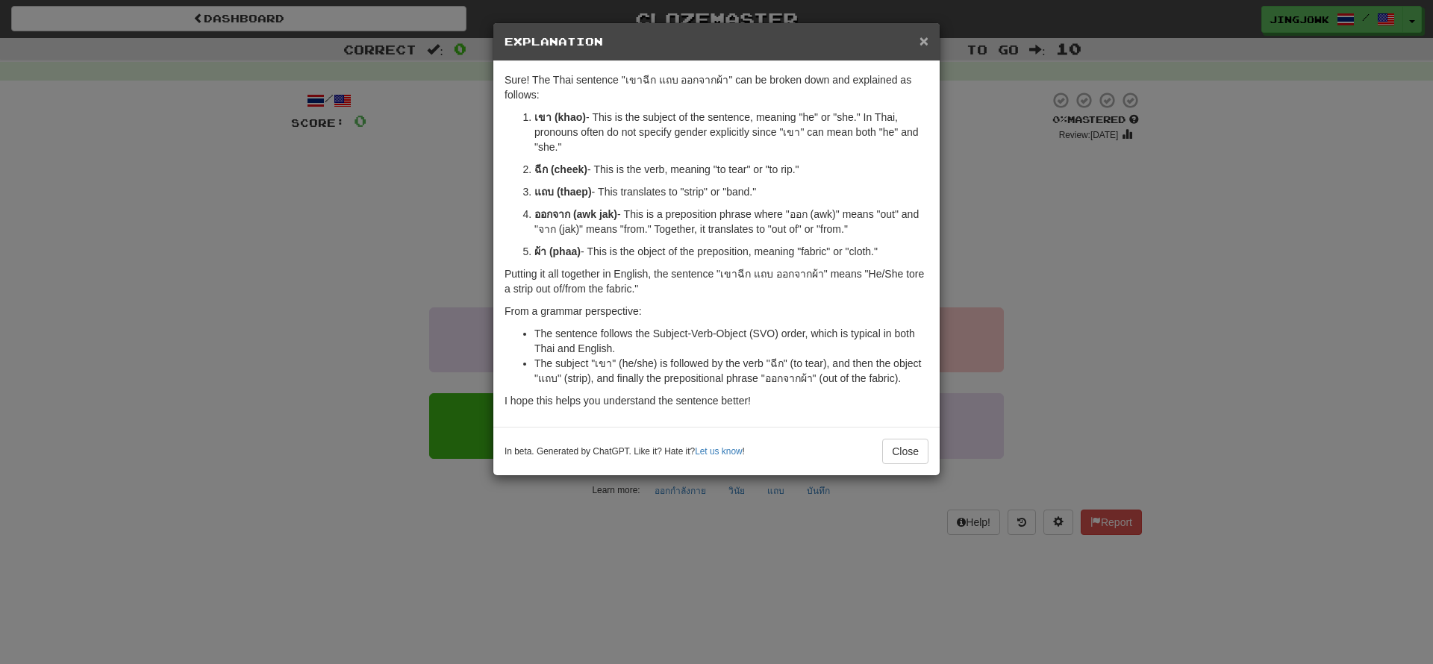
click at [925, 37] on span "×" at bounding box center [924, 40] width 9 height 17
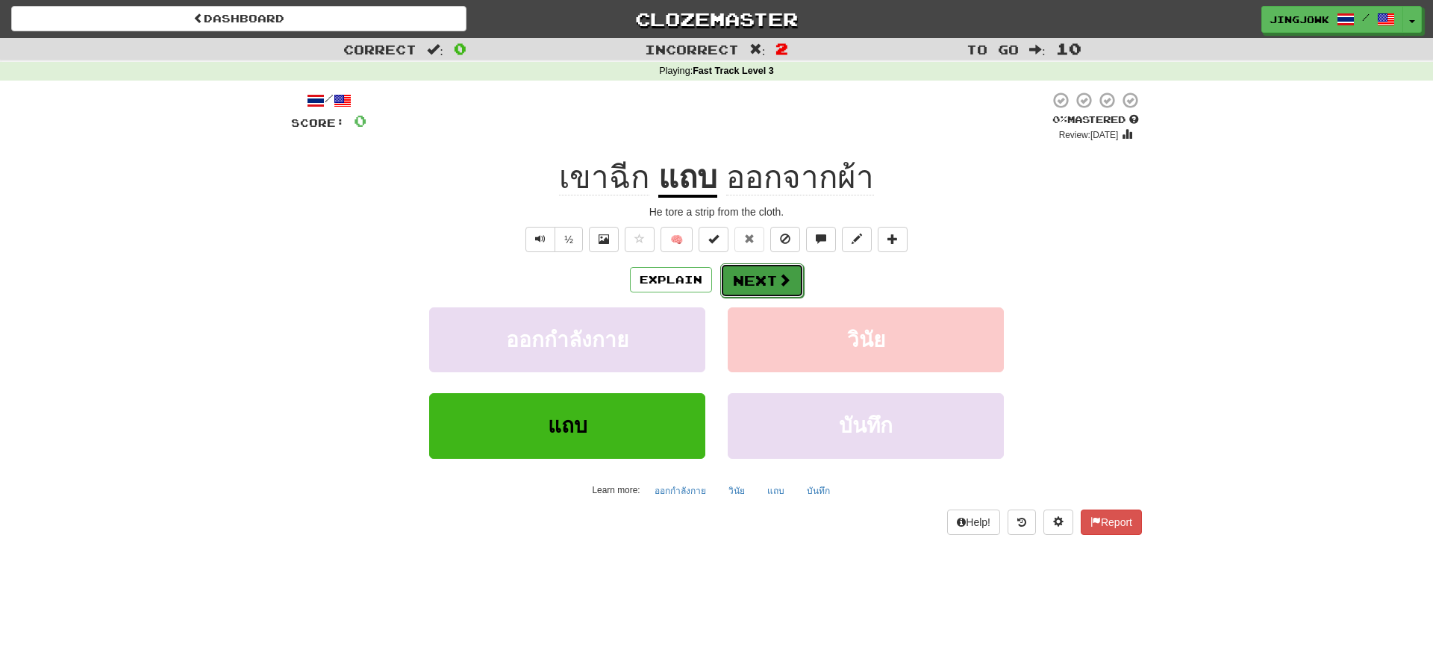
click at [761, 290] on button "Next" at bounding box center [762, 281] width 84 height 34
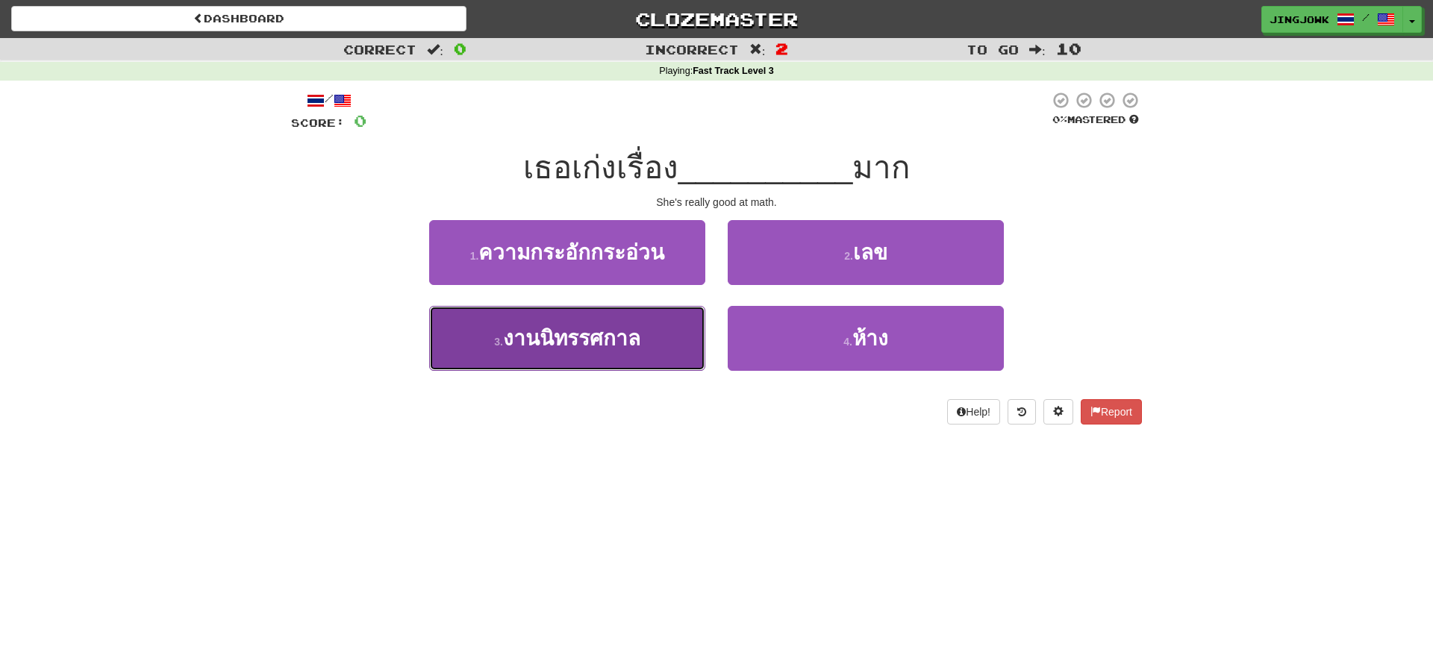
click at [545, 340] on span "งานนิทรรศกาล" at bounding box center [571, 338] width 137 height 23
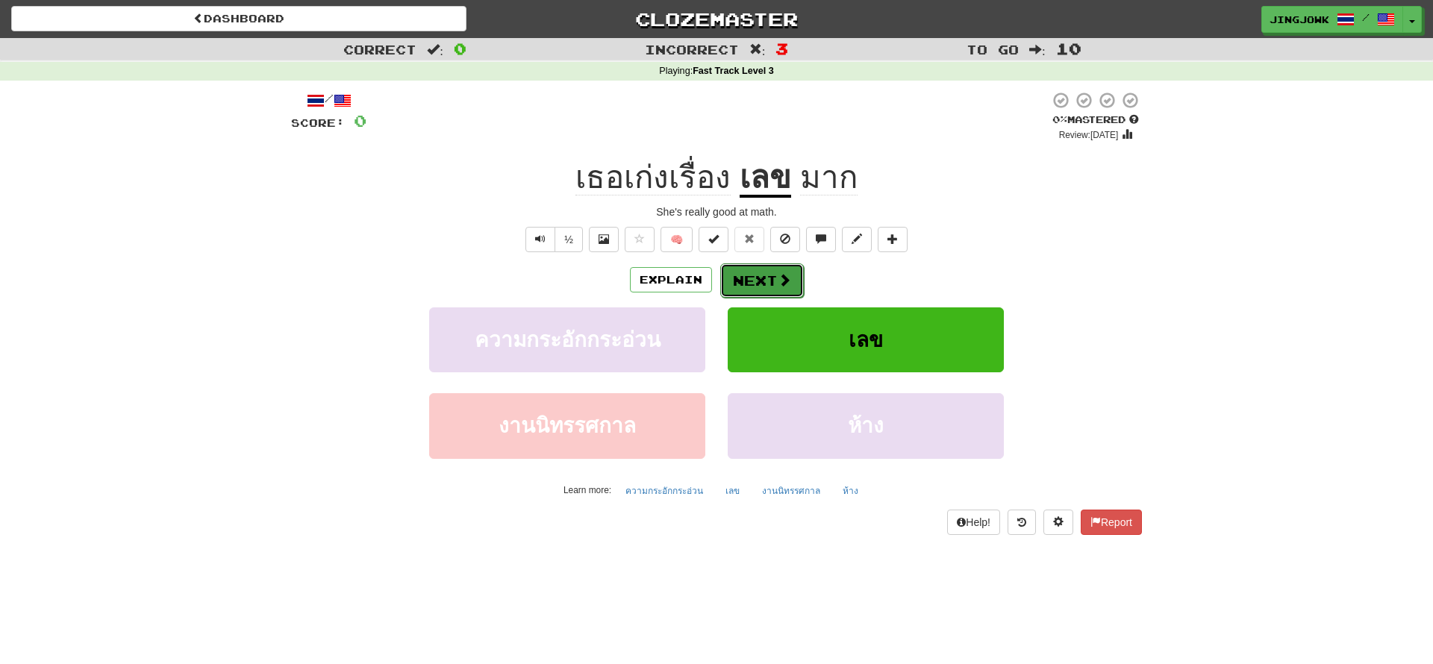
click at [761, 285] on button "Next" at bounding box center [762, 281] width 84 height 34
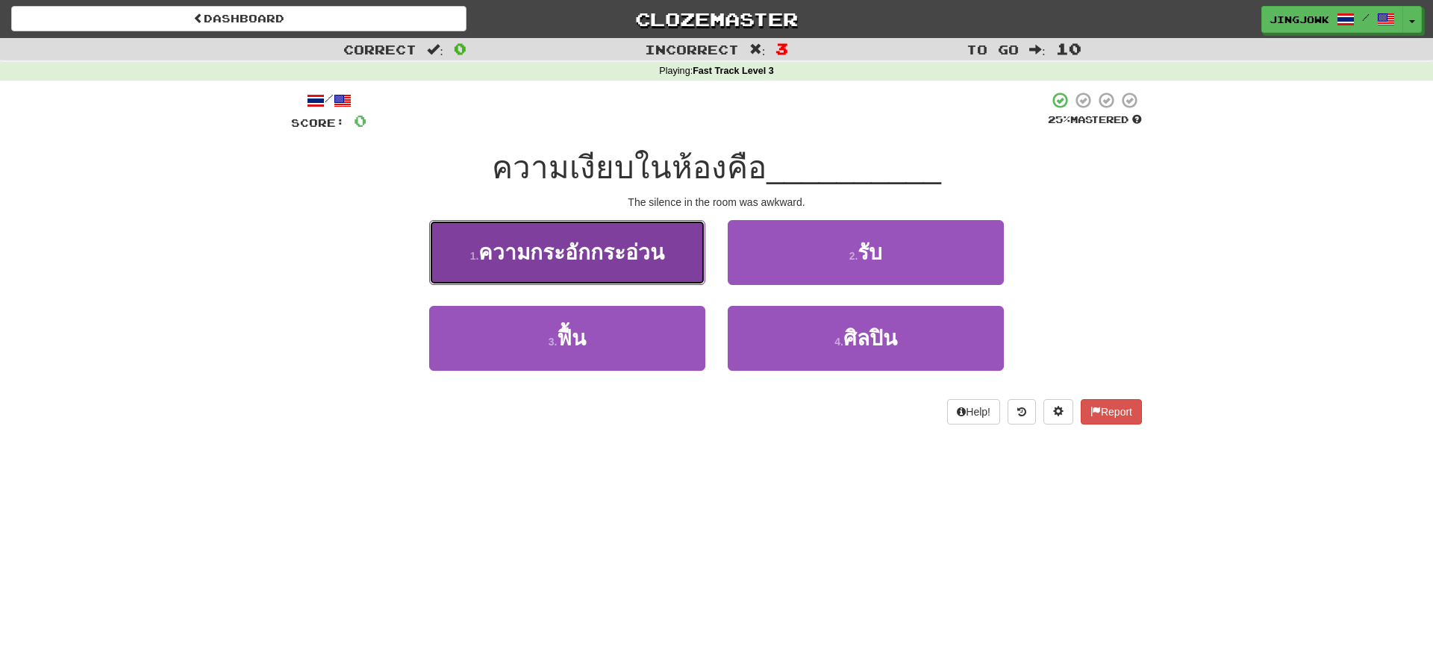
click at [574, 260] on span "ความกระอักกระอ่วน" at bounding box center [572, 252] width 186 height 23
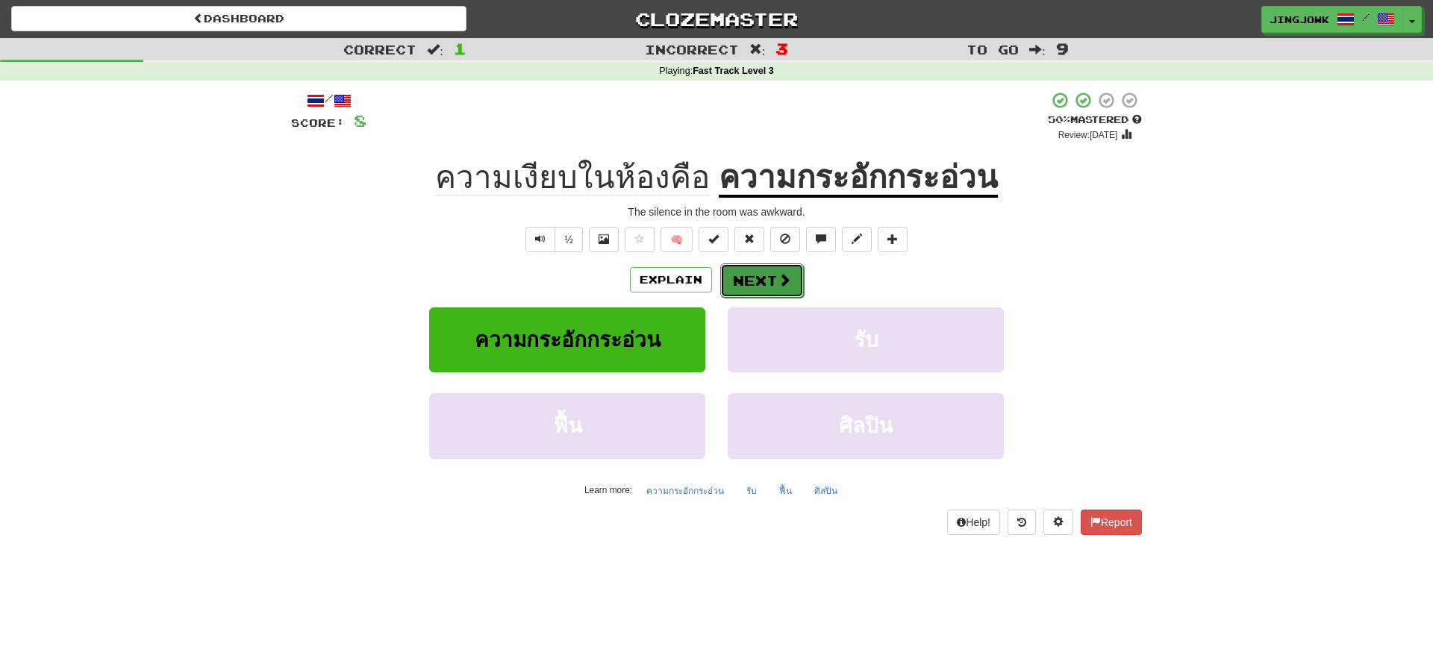
click at [756, 281] on button "Next" at bounding box center [762, 281] width 84 height 34
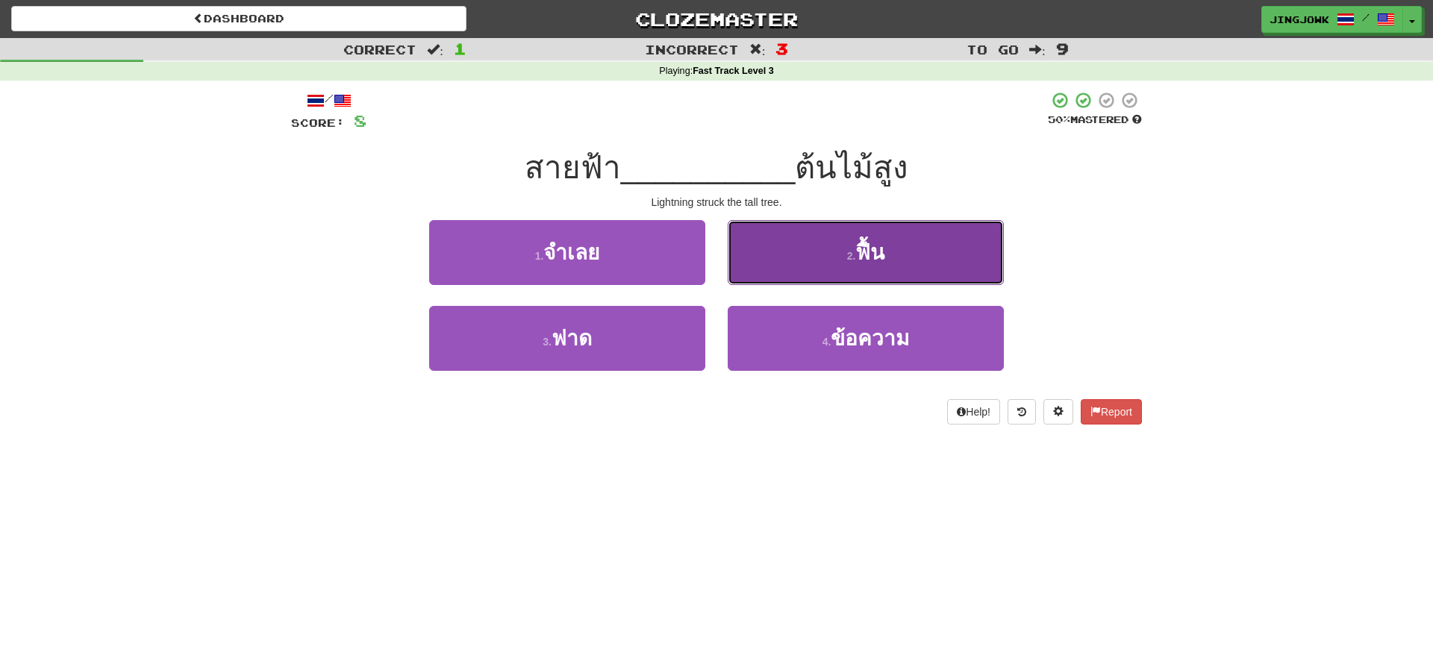
click at [866, 258] on span "ฟื้น" at bounding box center [870, 252] width 29 height 23
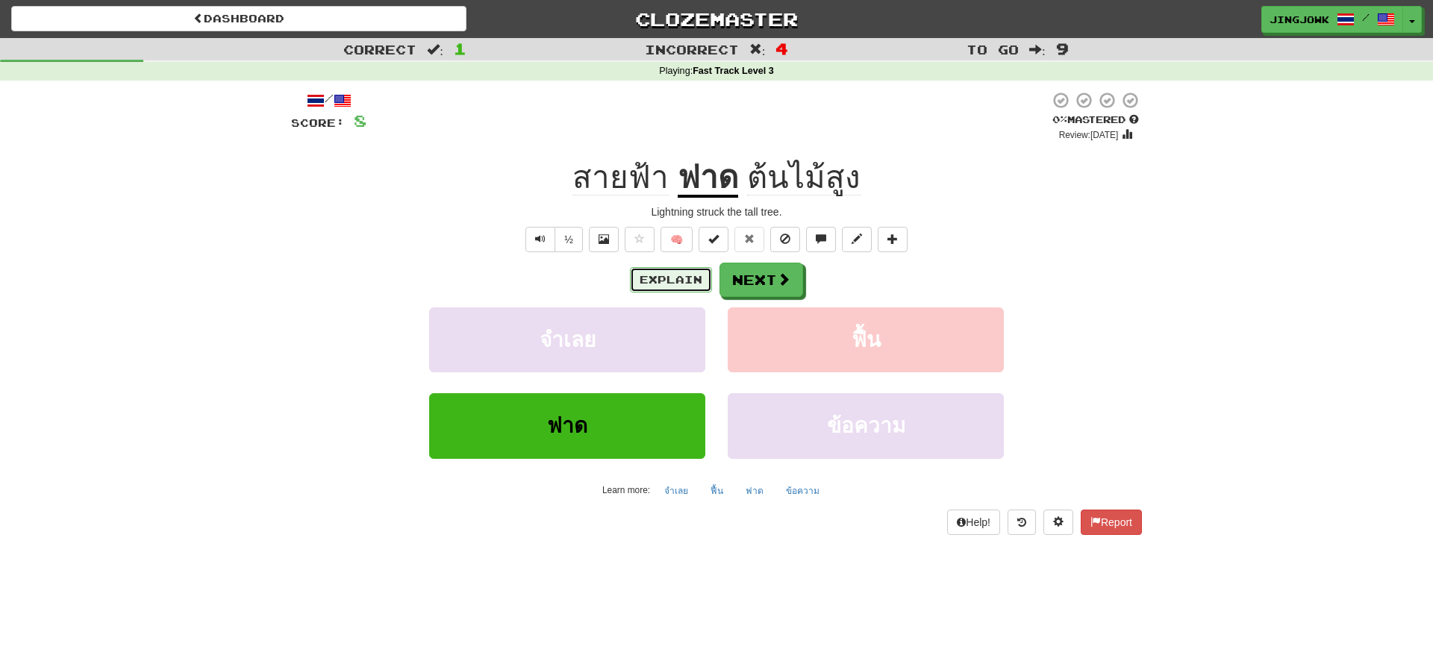
click at [668, 279] on button "Explain" at bounding box center [671, 279] width 82 height 25
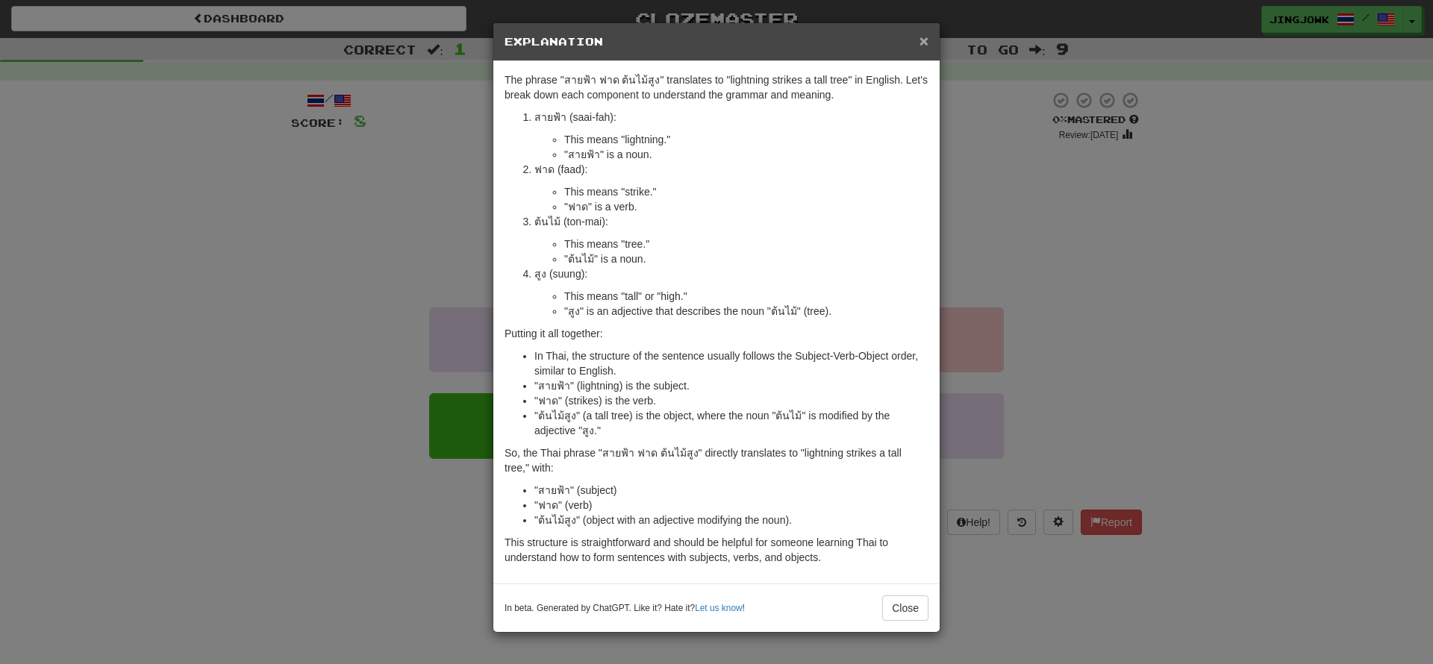
click at [928, 42] on span "×" at bounding box center [924, 40] width 9 height 17
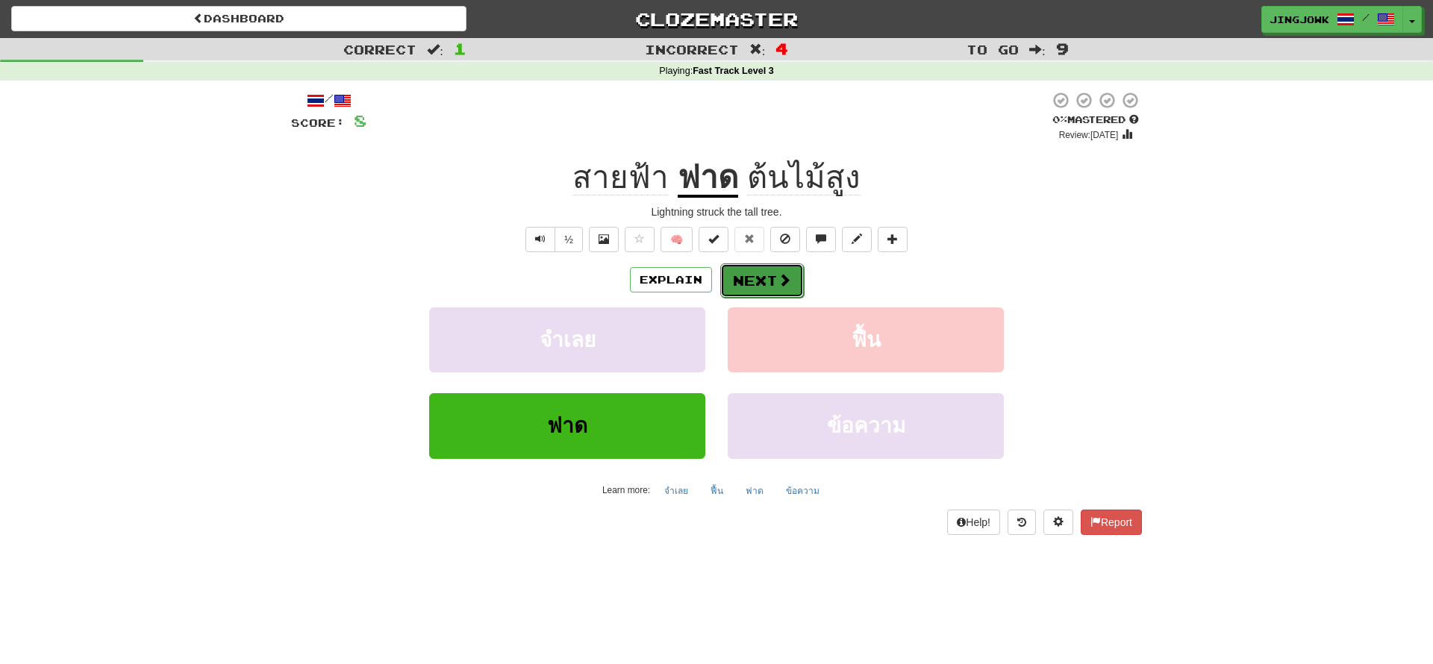
click at [757, 284] on button "Next" at bounding box center [762, 281] width 84 height 34
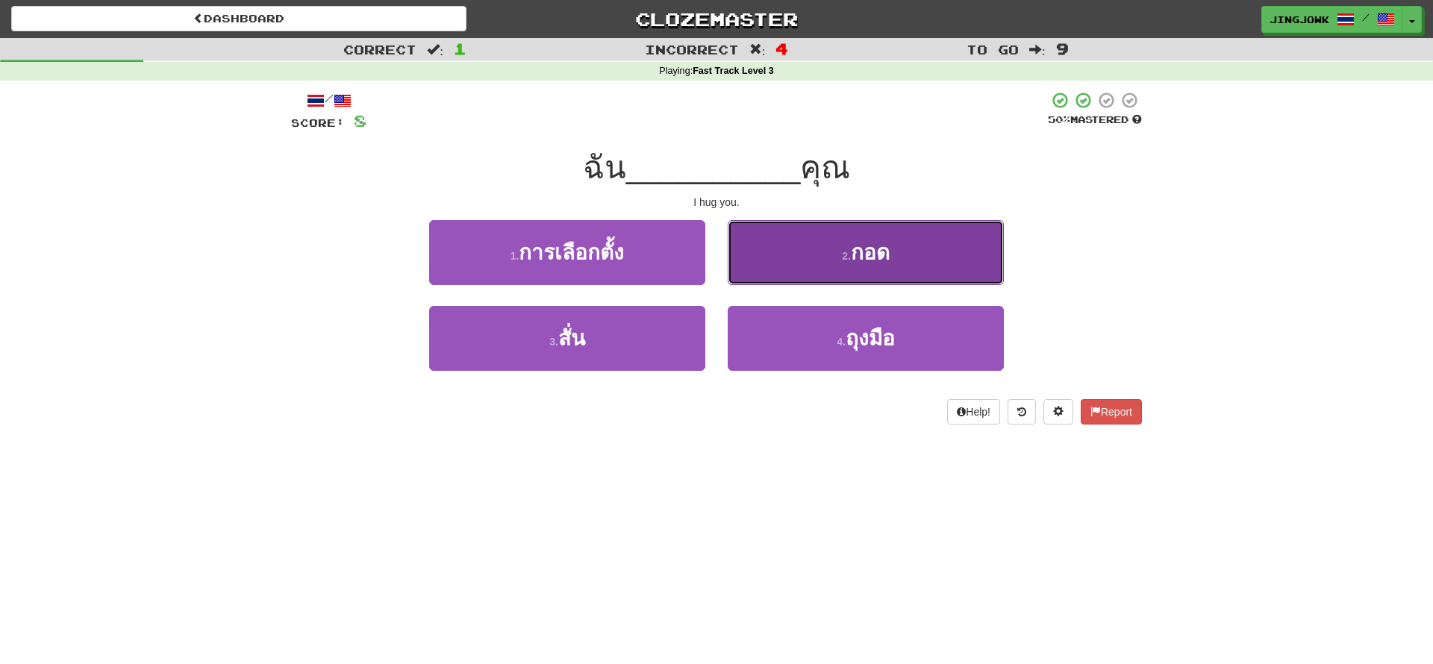
click at [875, 255] on span "กอด" at bounding box center [870, 252] width 39 height 23
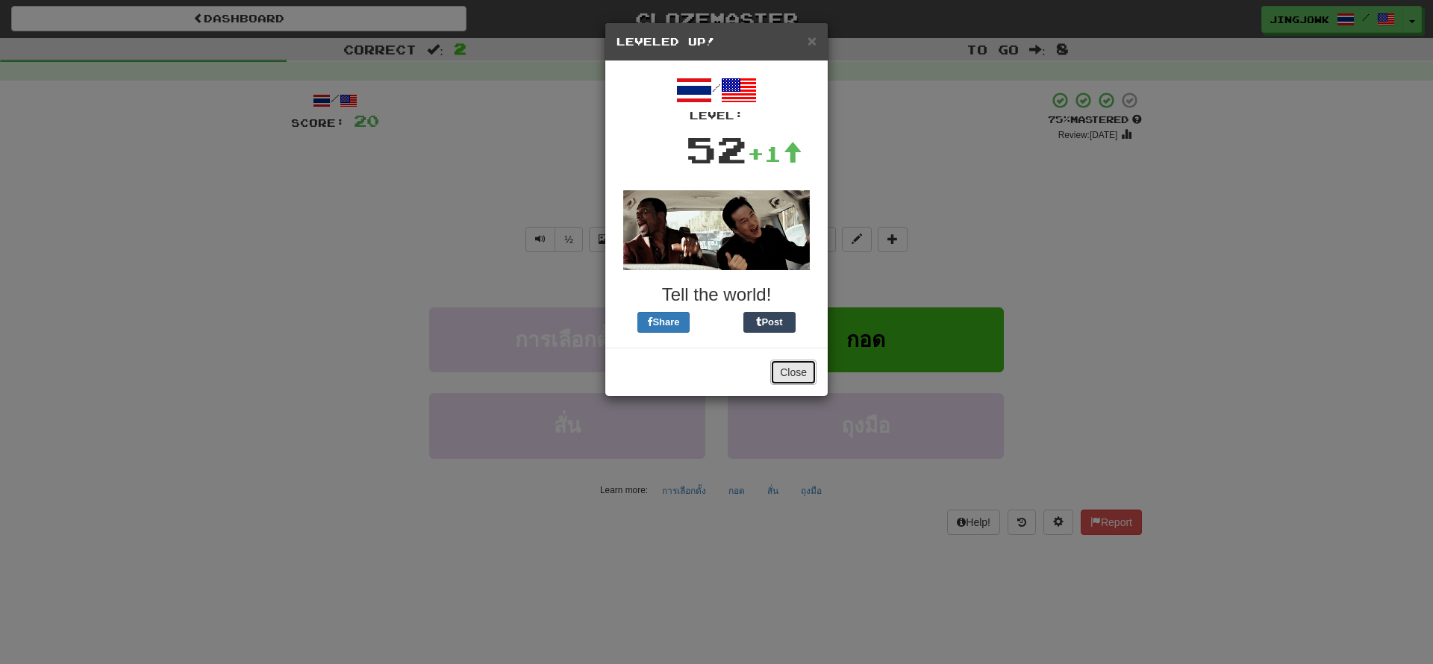
click at [792, 371] on button "Close" at bounding box center [793, 372] width 46 height 25
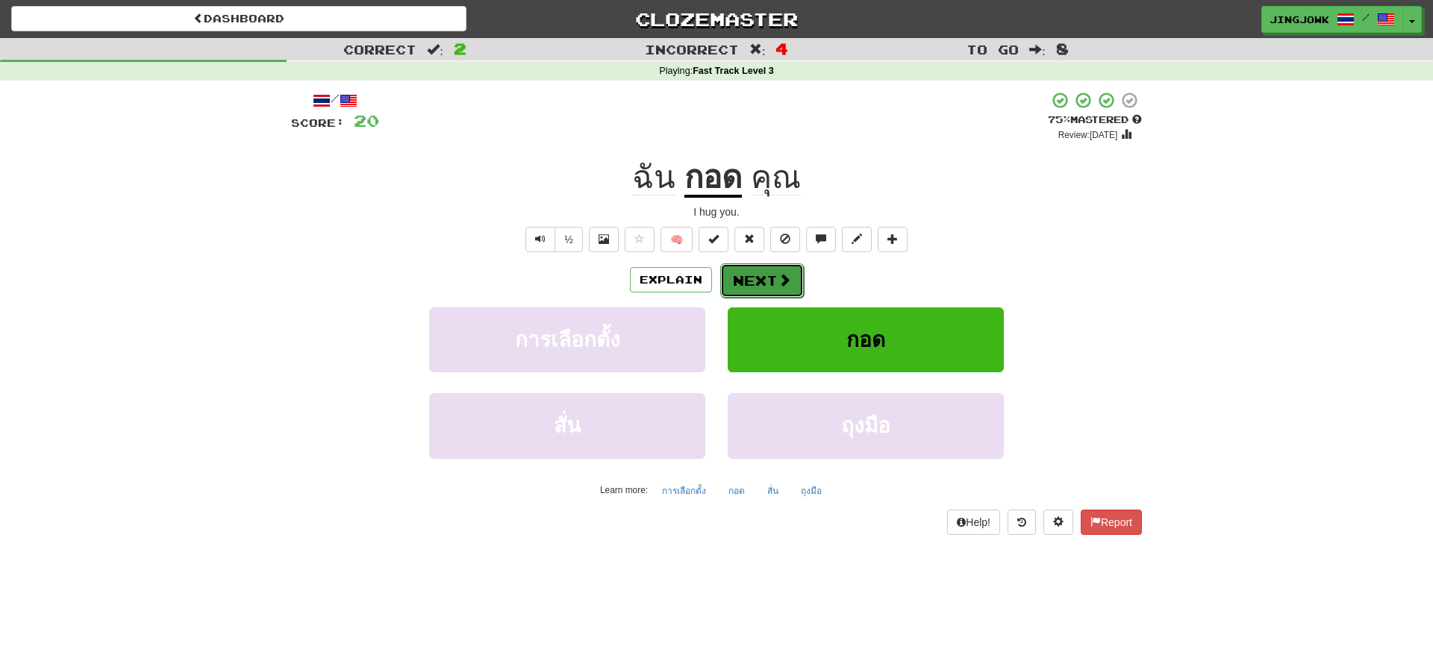
click at [757, 284] on button "Next" at bounding box center [762, 281] width 84 height 34
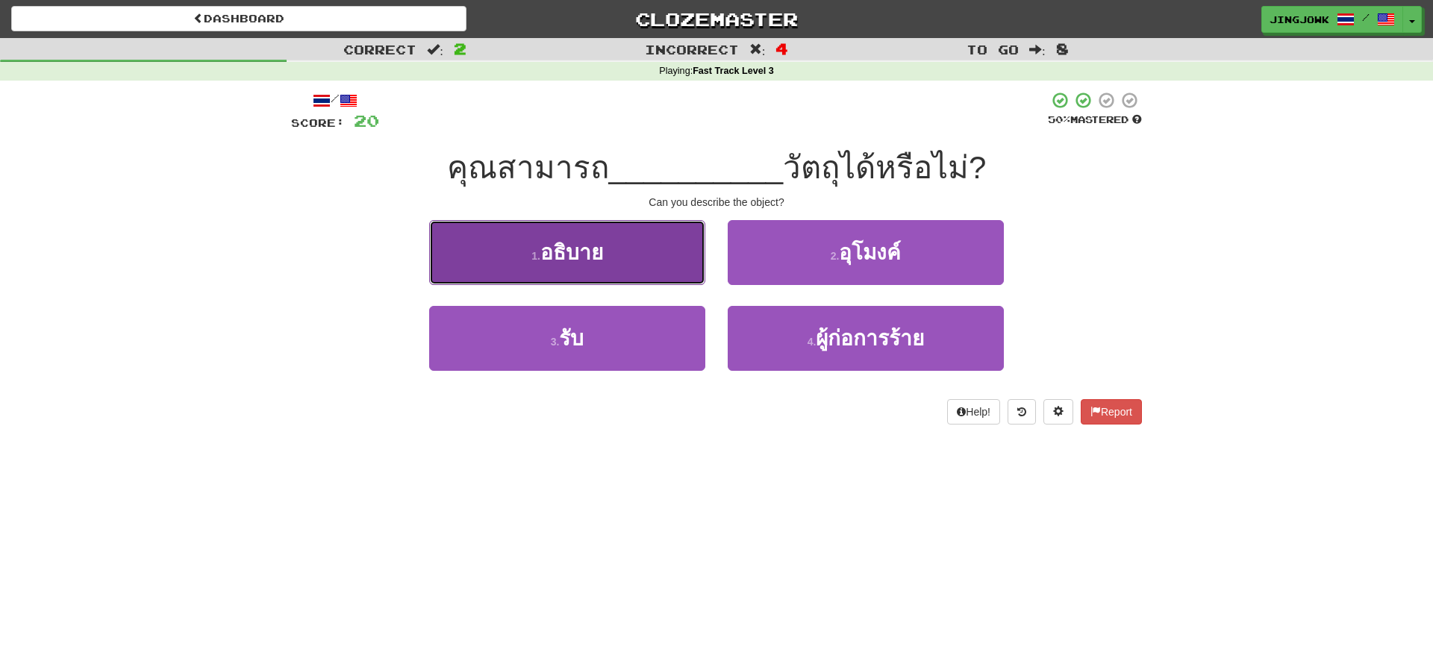
click at [573, 258] on span "อธิบาย" at bounding box center [572, 252] width 63 height 23
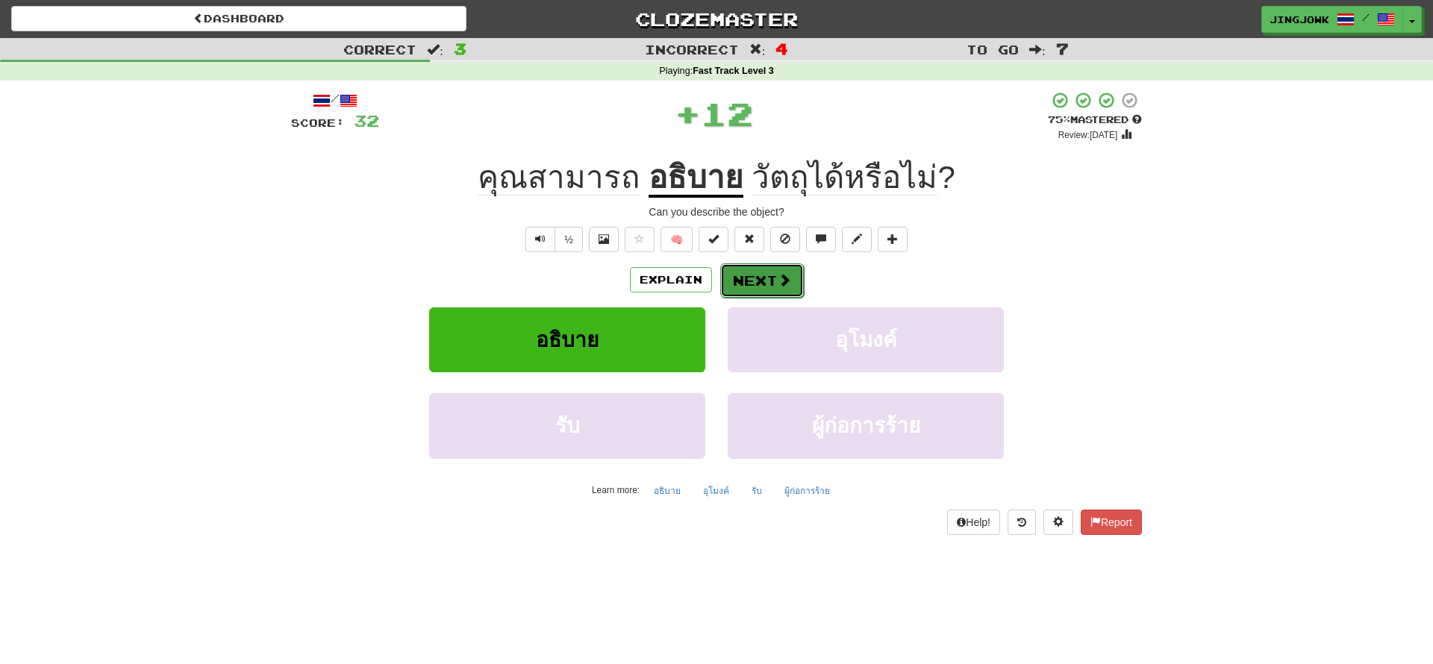
click at [762, 281] on button "Next" at bounding box center [762, 281] width 84 height 34
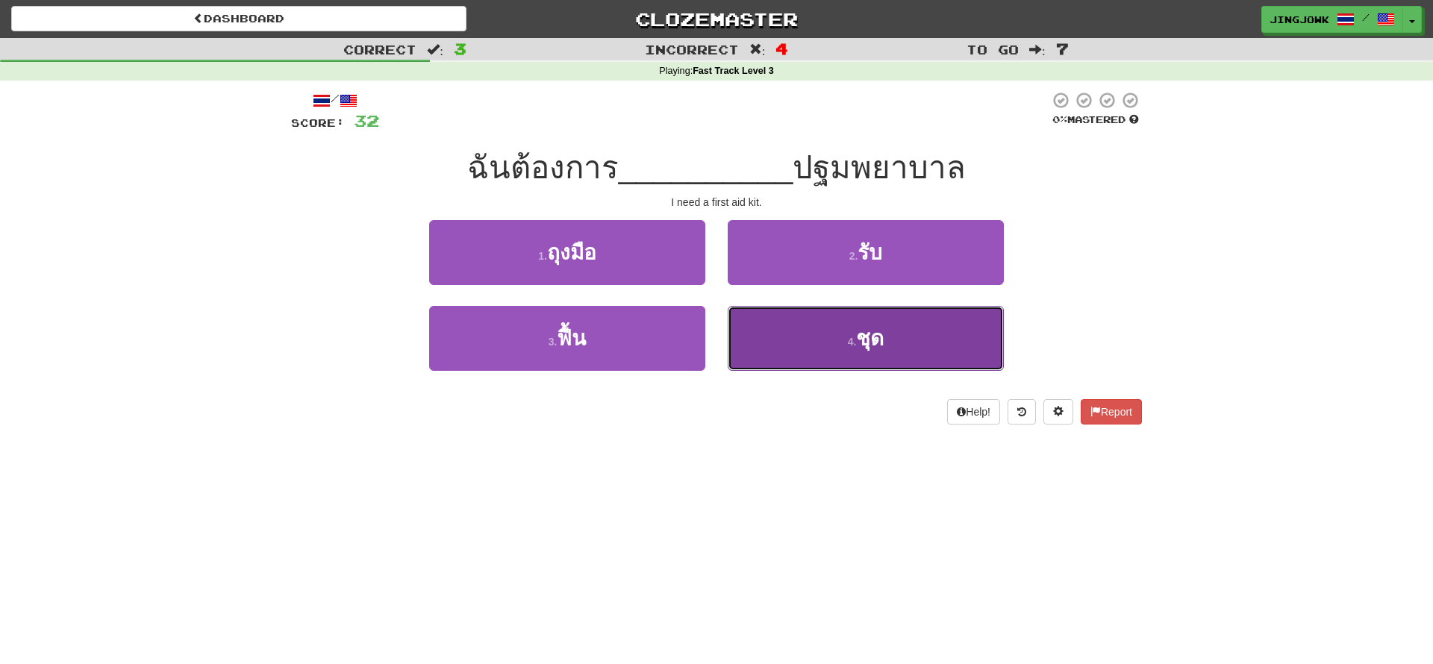
click at [870, 337] on span "ชุด" at bounding box center [870, 338] width 28 height 23
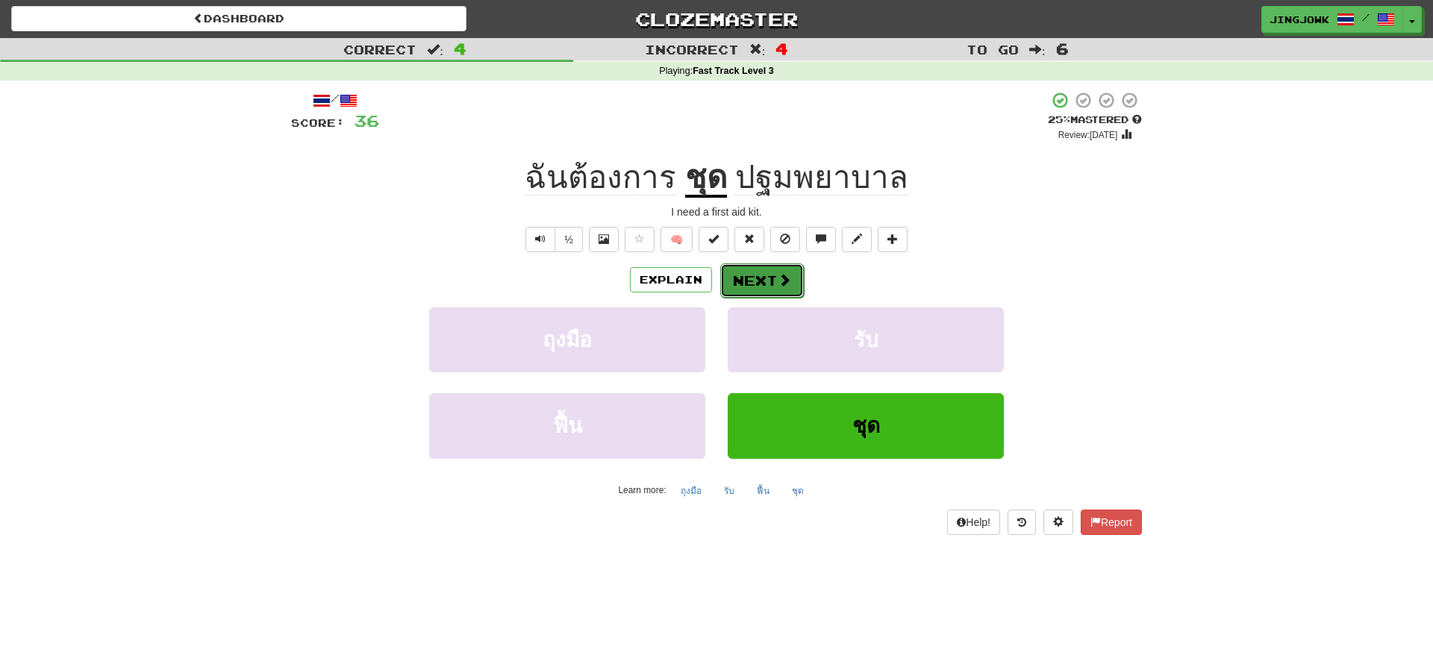
click at [751, 281] on button "Next" at bounding box center [762, 281] width 84 height 34
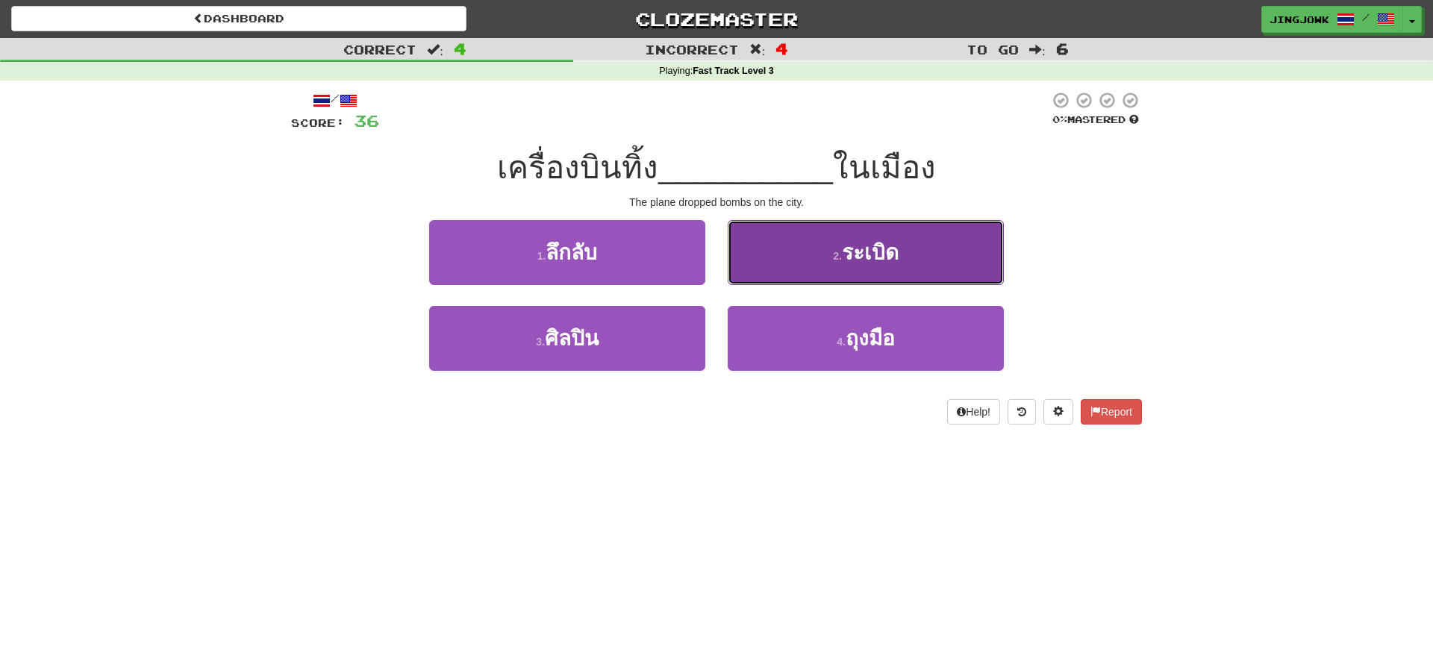
click at [867, 255] on span "ระเบิด" at bounding box center [870, 252] width 57 height 23
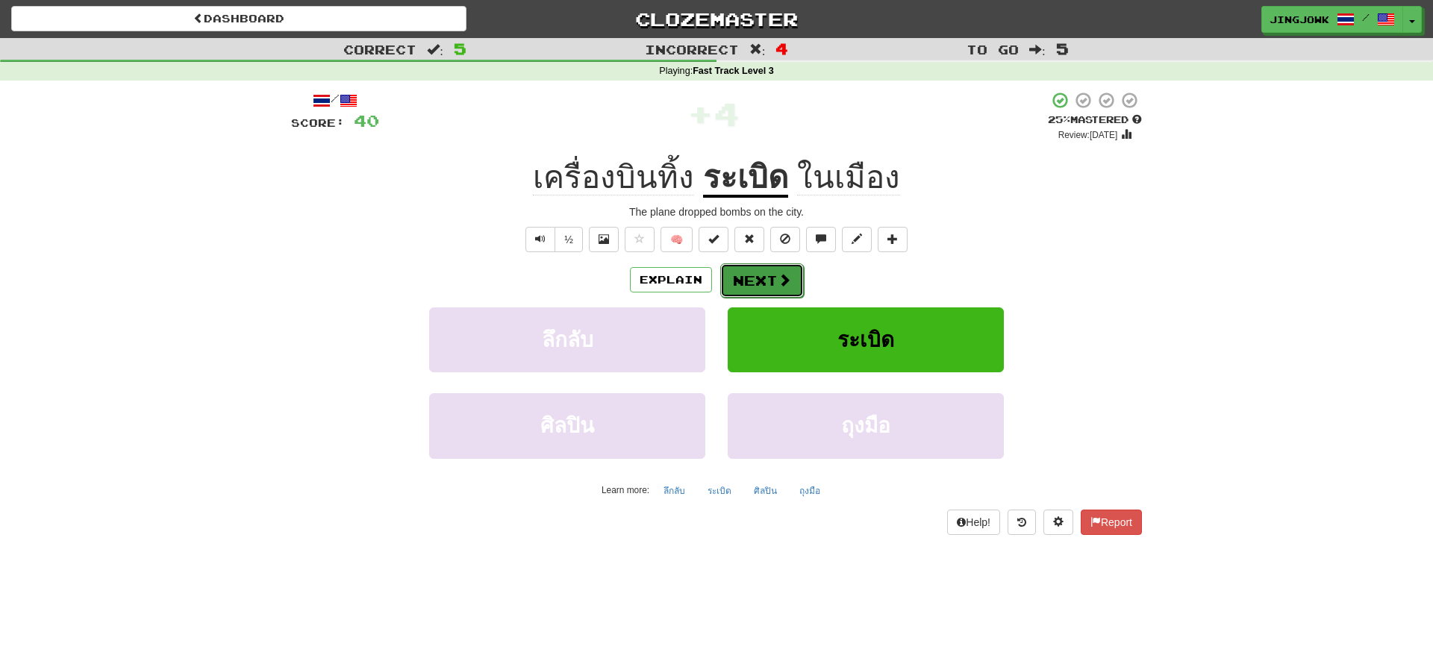
click at [761, 283] on button "Next" at bounding box center [762, 281] width 84 height 34
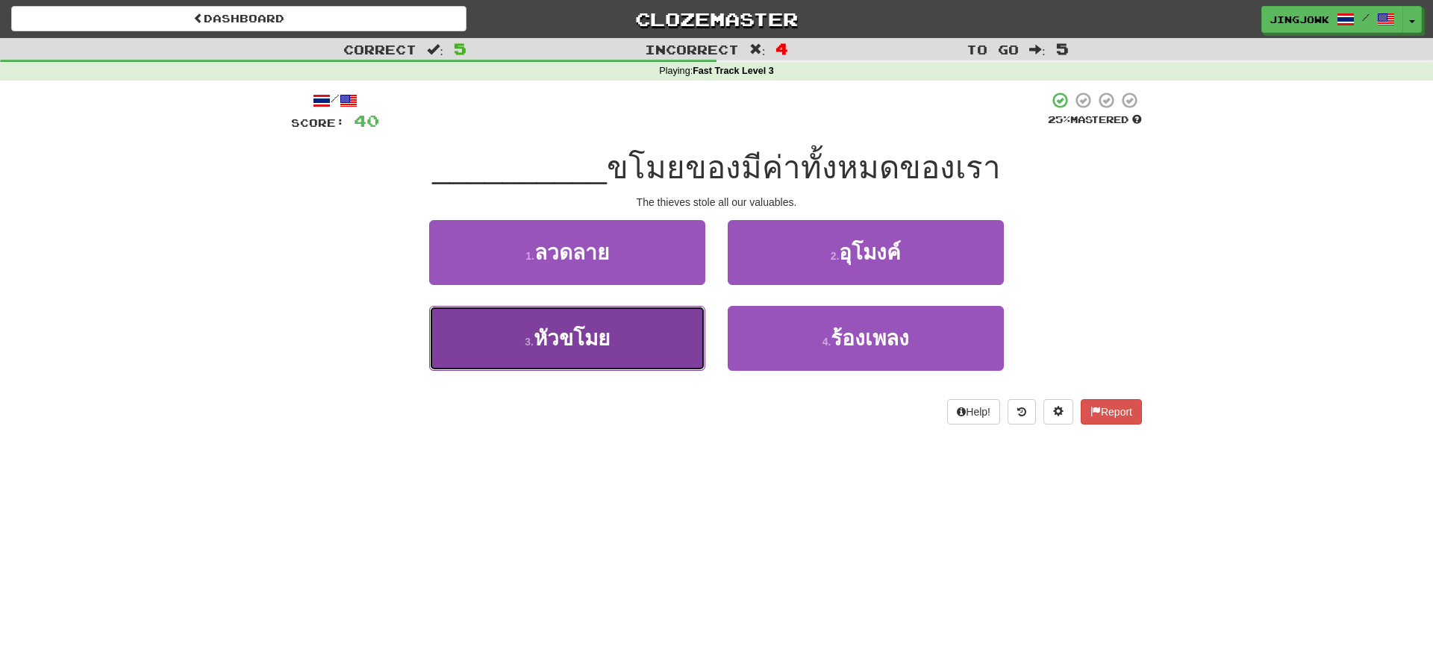
click at [570, 342] on span "หัวขโมย" at bounding box center [572, 338] width 76 height 23
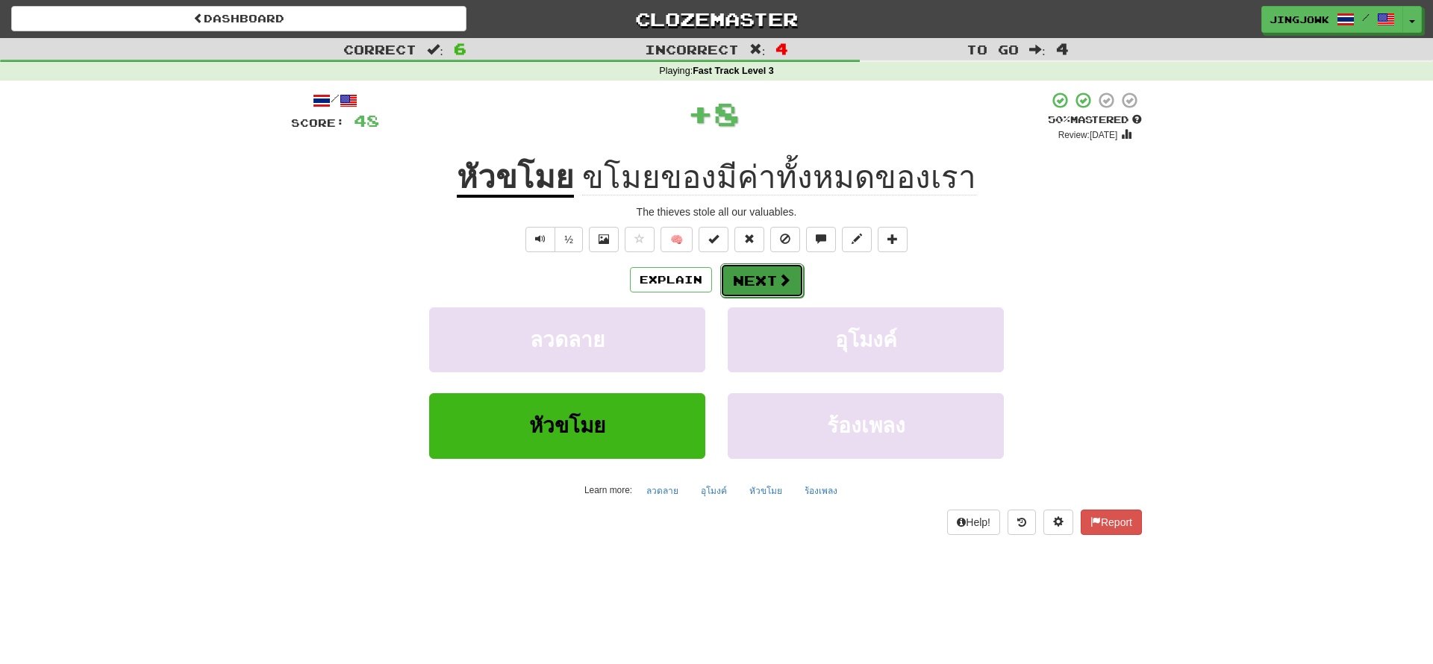
click at [760, 284] on button "Next" at bounding box center [762, 281] width 84 height 34
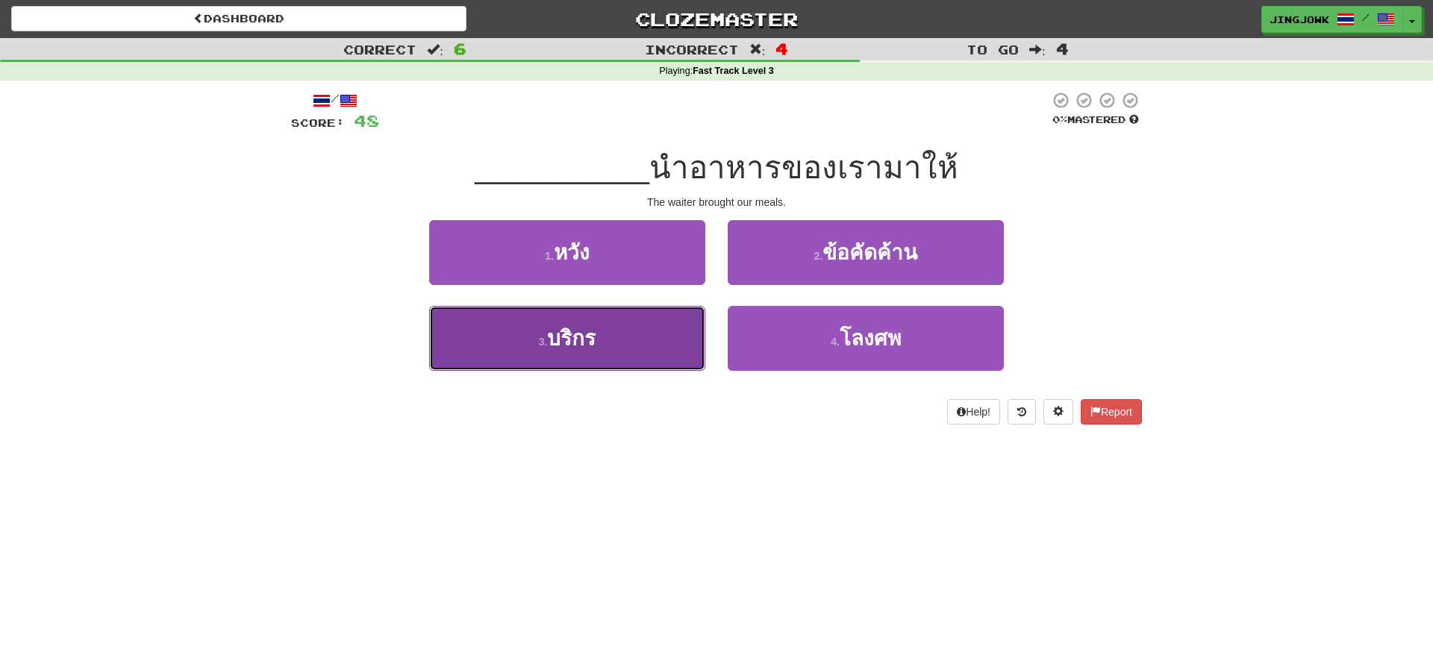
click at [575, 337] on span "บริกร" at bounding box center [571, 338] width 49 height 23
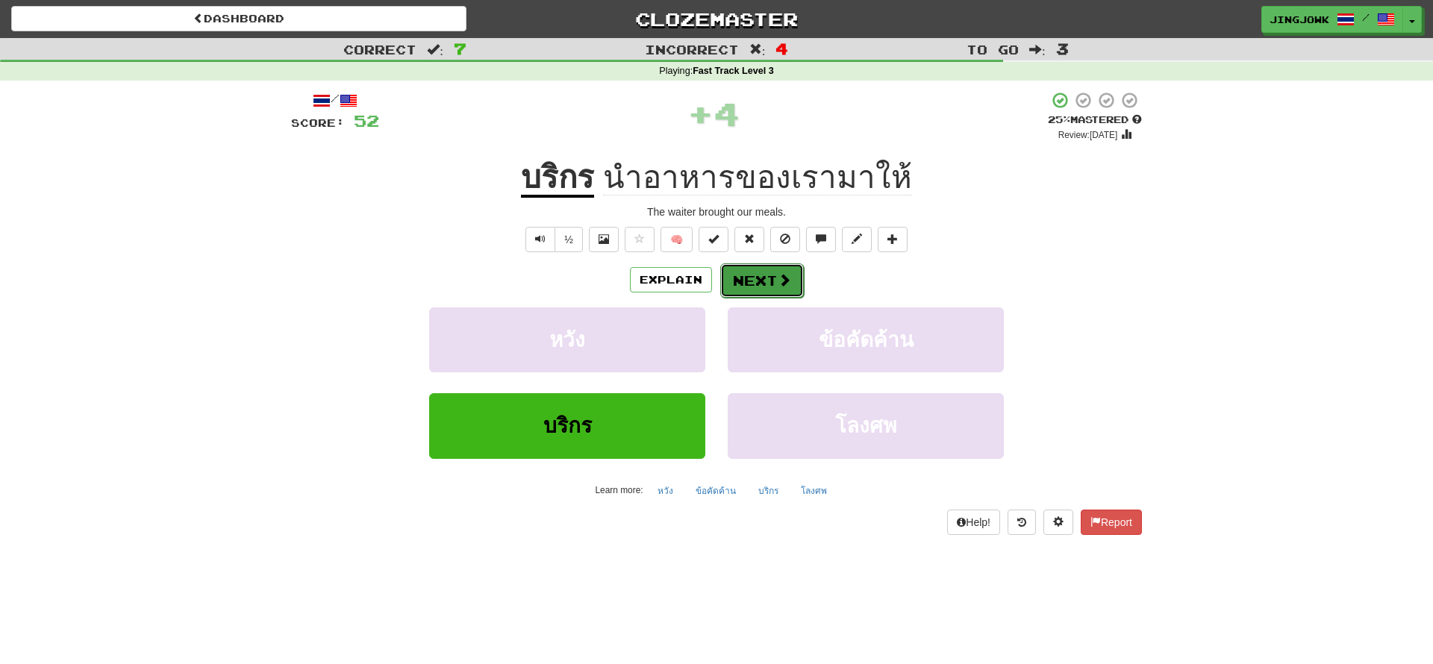
click at [753, 278] on button "Next" at bounding box center [762, 281] width 84 height 34
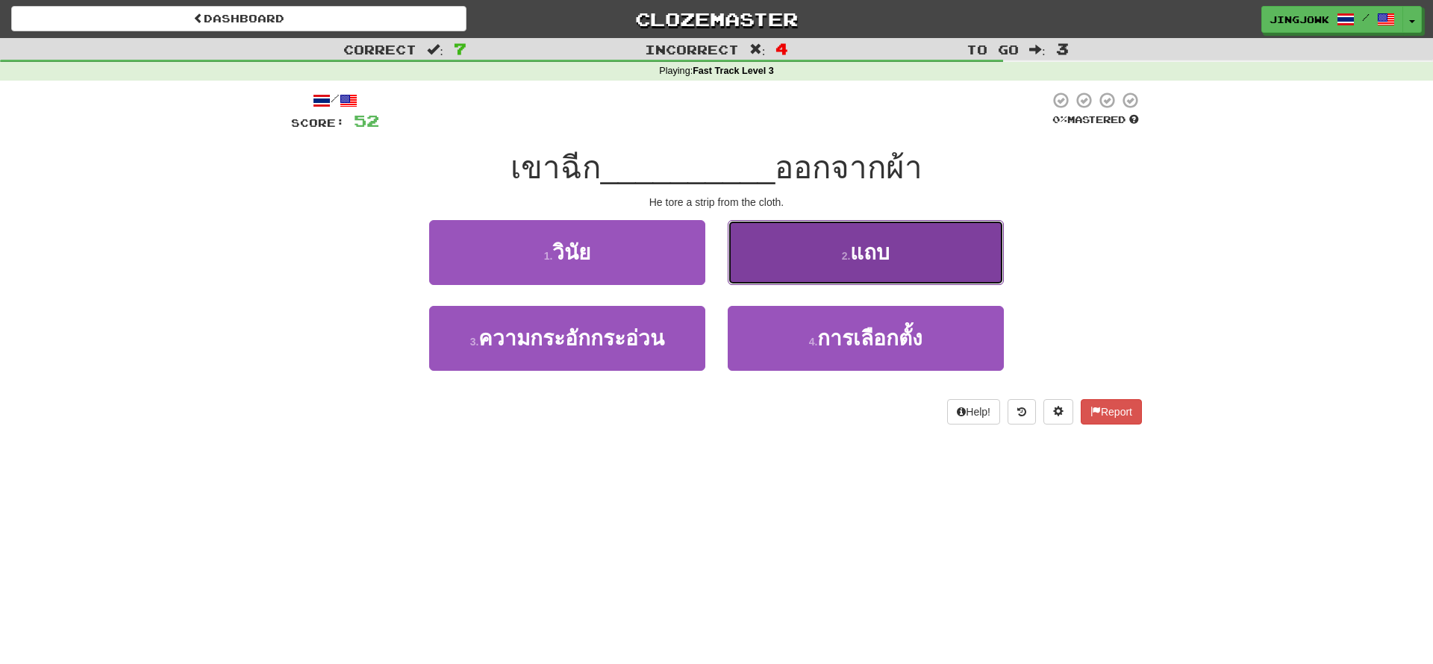
click at [869, 249] on span "แถบ" at bounding box center [870, 252] width 40 height 23
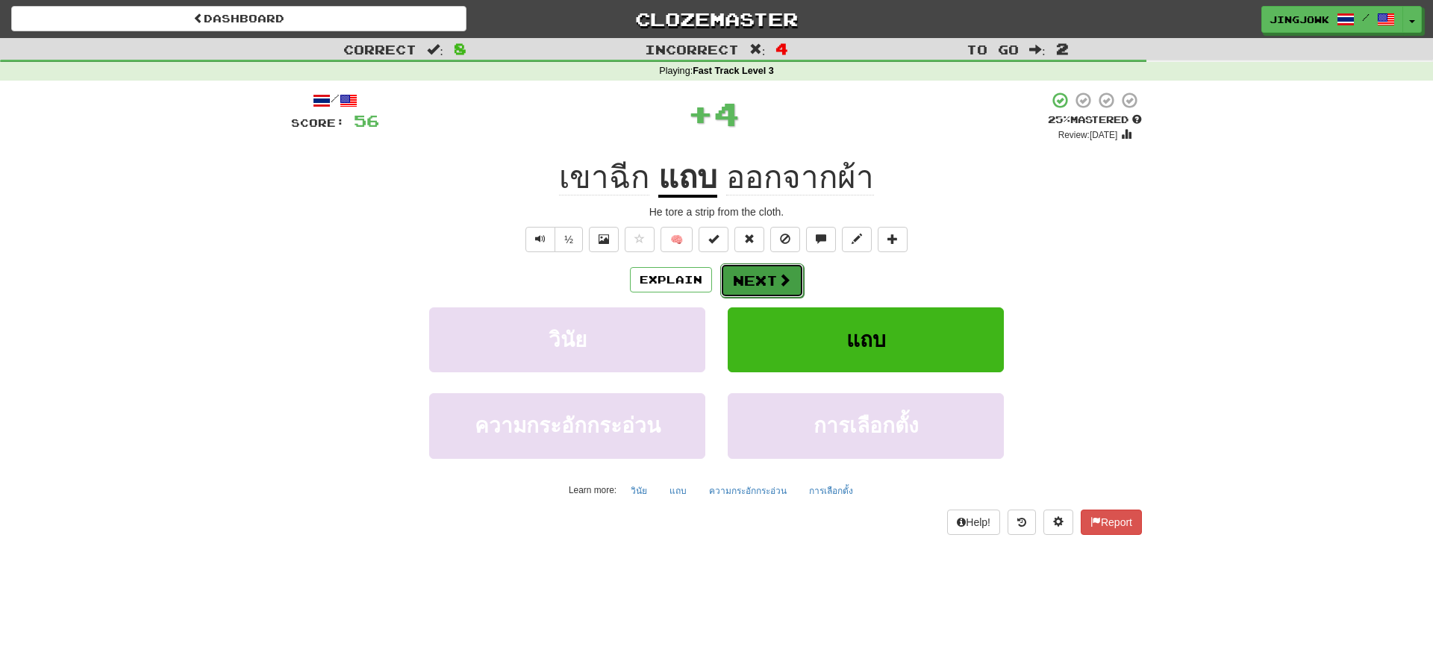
click at [762, 283] on button "Next" at bounding box center [762, 281] width 84 height 34
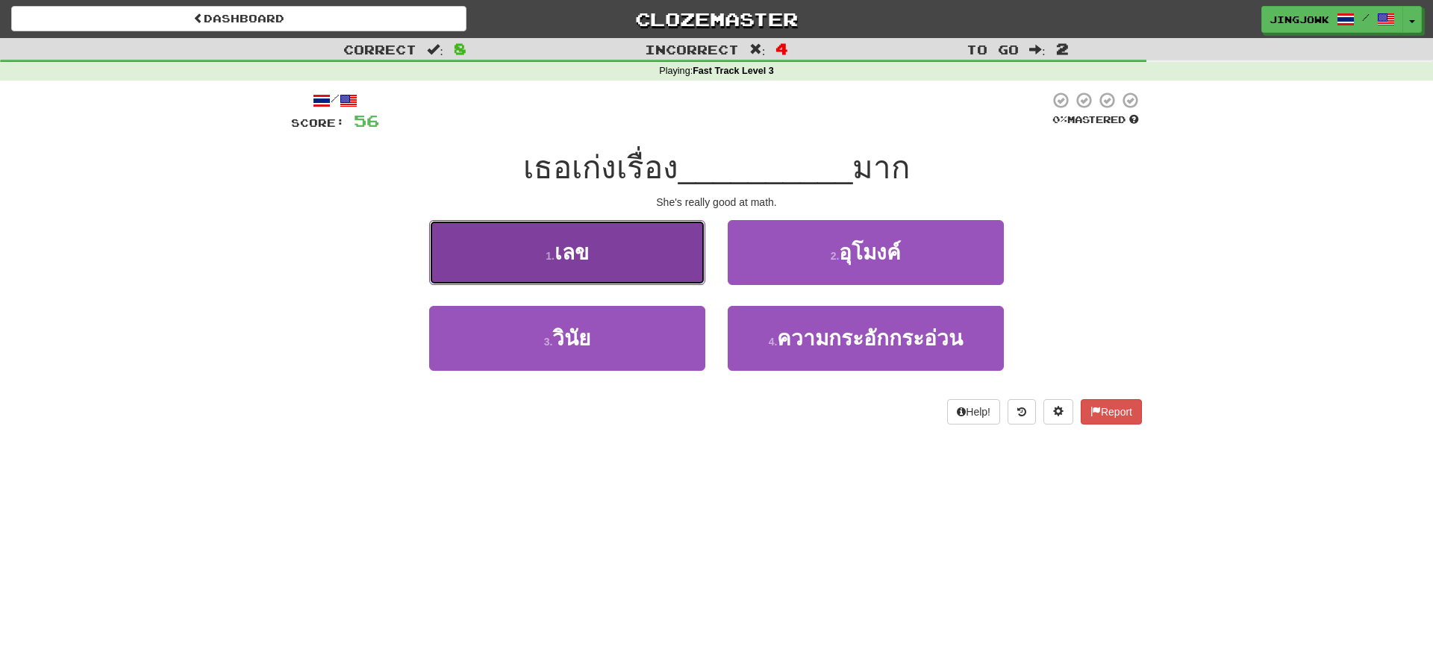
click at [577, 258] on span "เลข" at bounding box center [572, 252] width 34 height 23
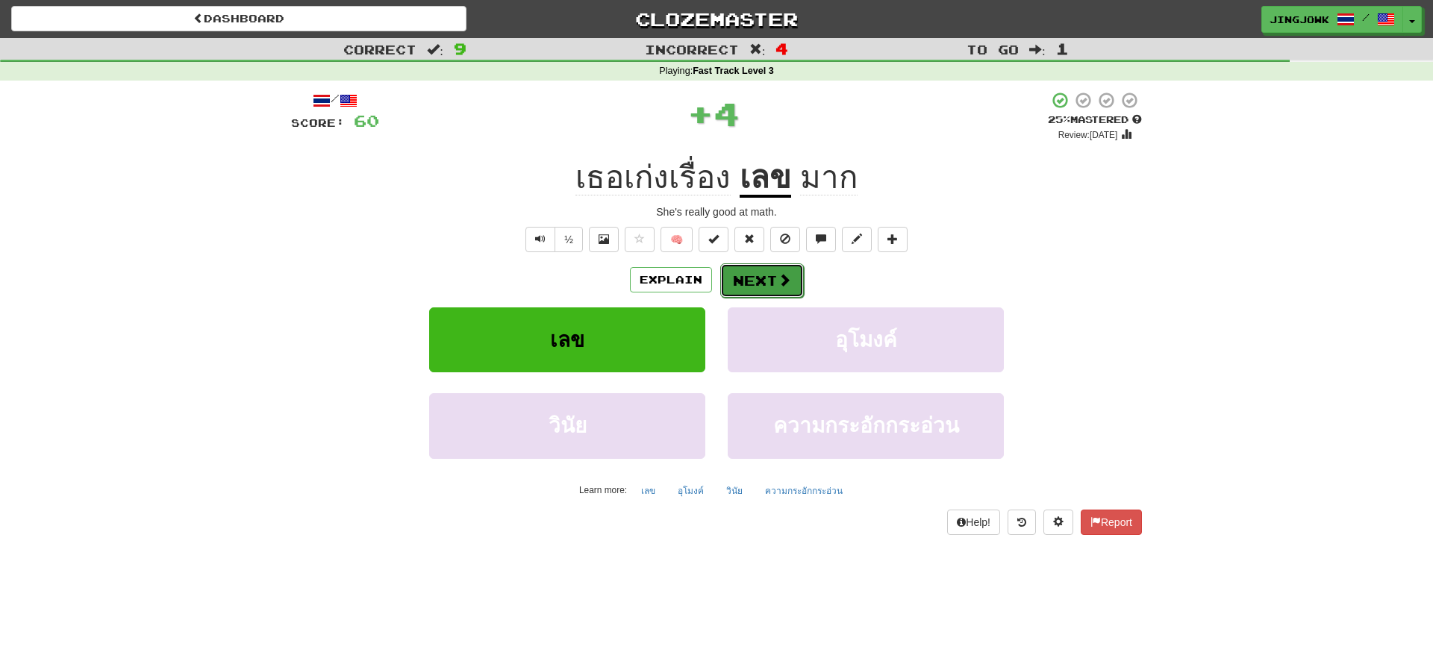
click at [750, 279] on button "Next" at bounding box center [762, 281] width 84 height 34
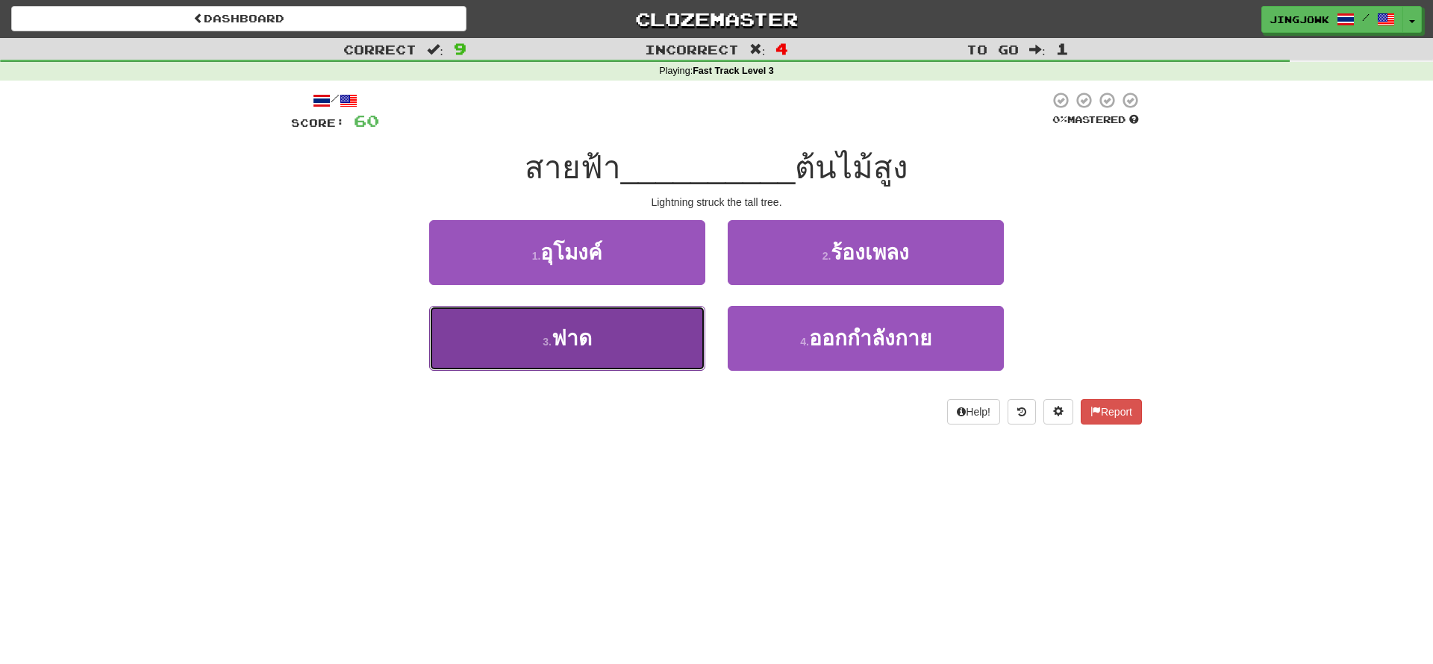
click at [549, 333] on button "3 . ฟาด" at bounding box center [567, 338] width 276 height 65
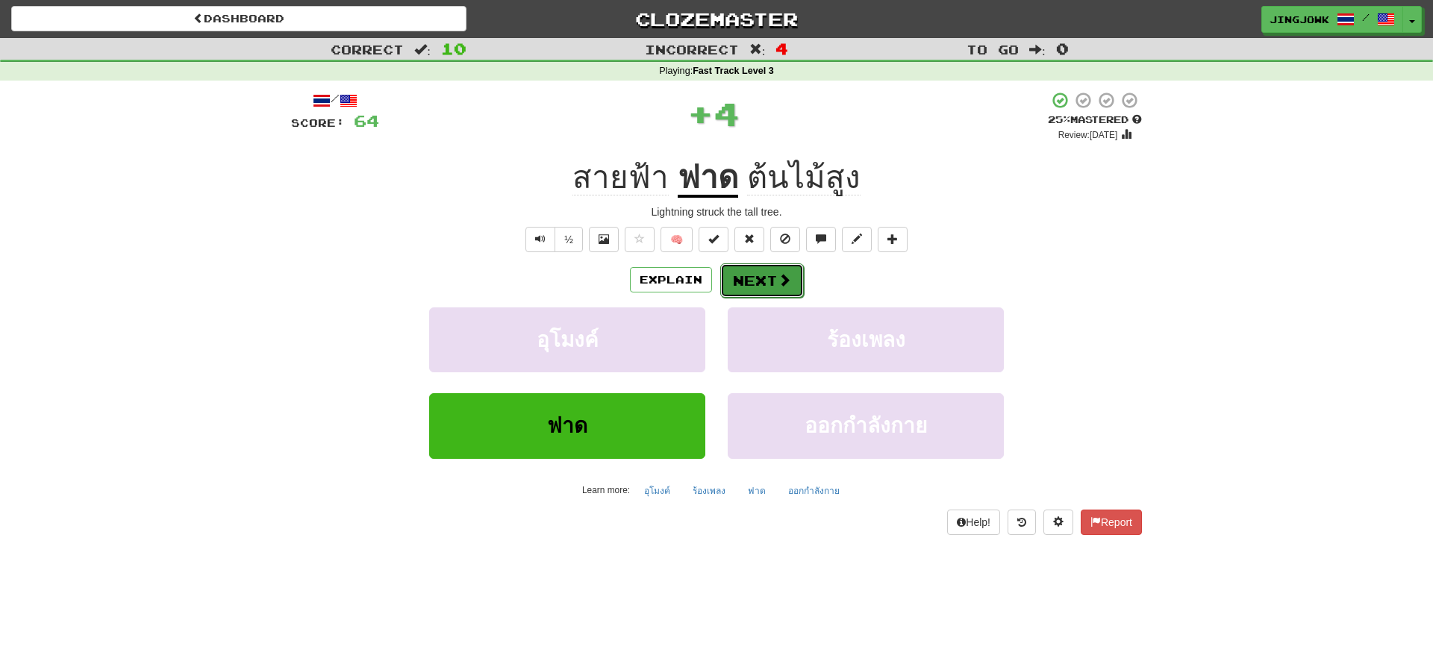
click at [766, 280] on button "Next" at bounding box center [762, 281] width 84 height 34
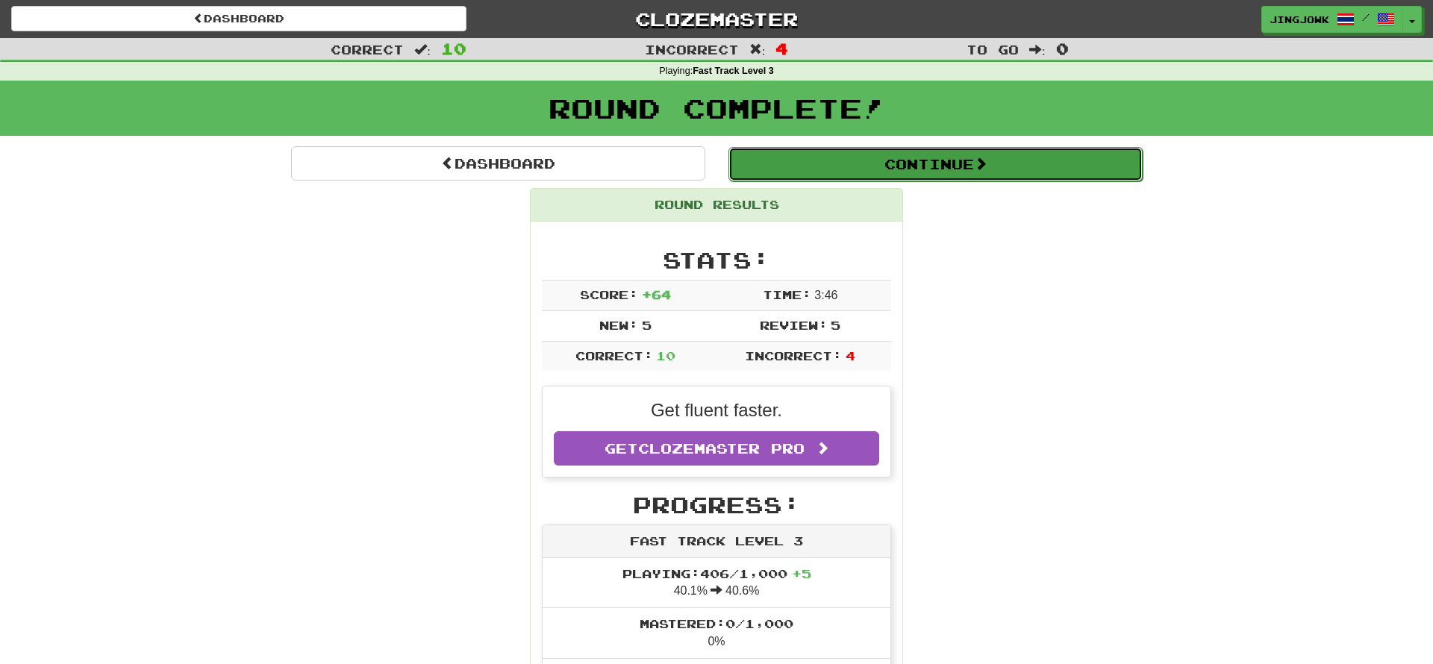
click at [924, 165] on button "Continue" at bounding box center [936, 164] width 414 height 34
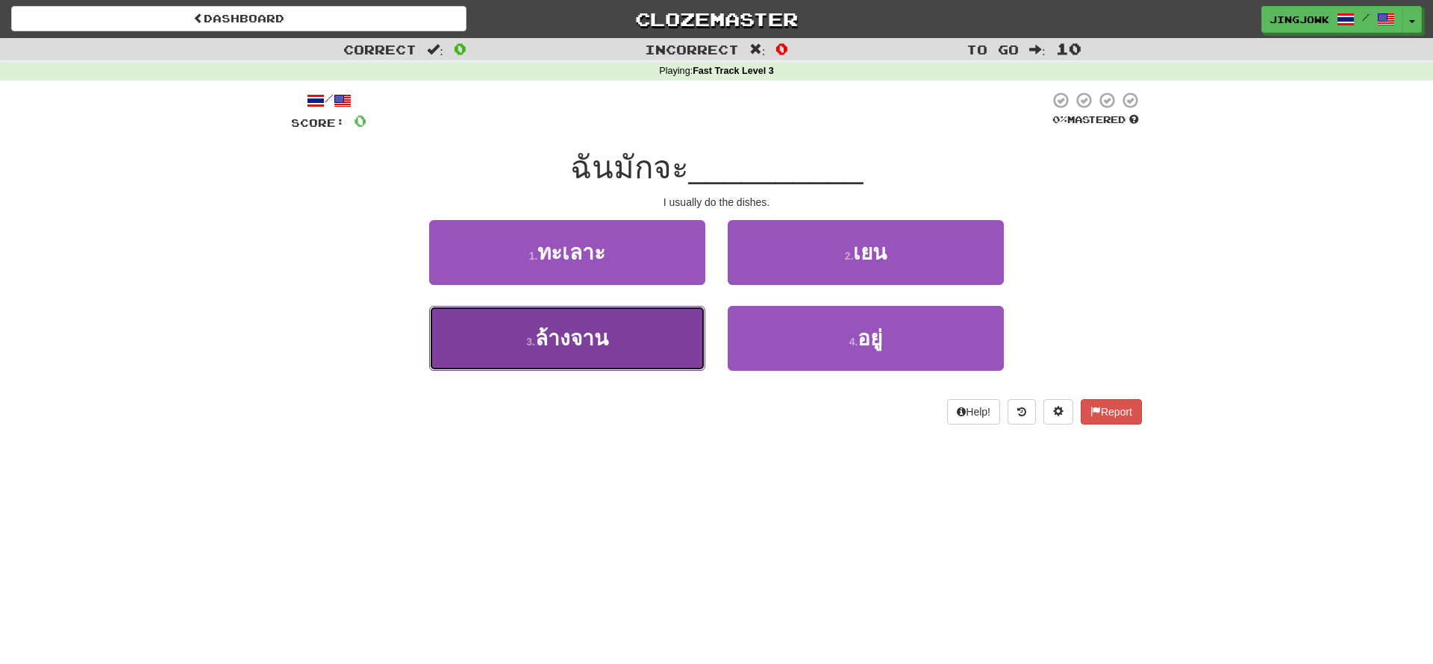
click at [583, 334] on span "ล้างจาน" at bounding box center [571, 338] width 73 height 23
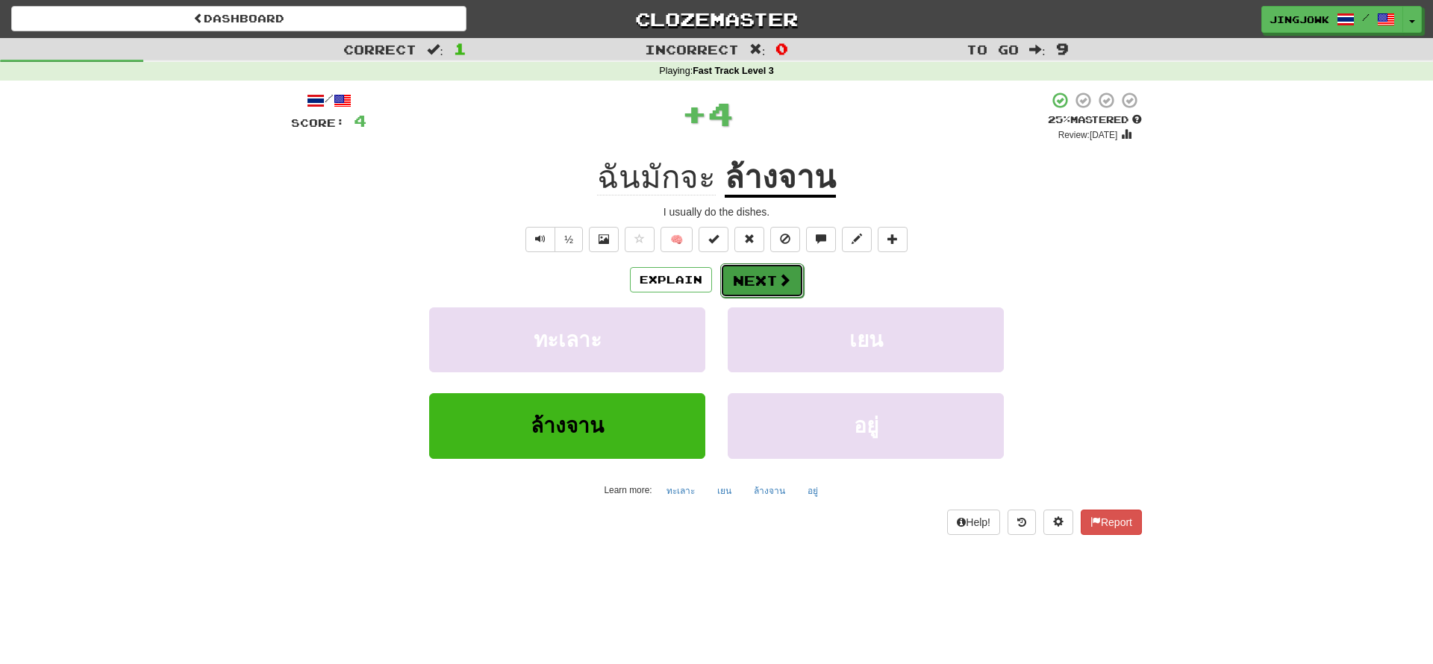
click at [762, 279] on button "Next" at bounding box center [762, 281] width 84 height 34
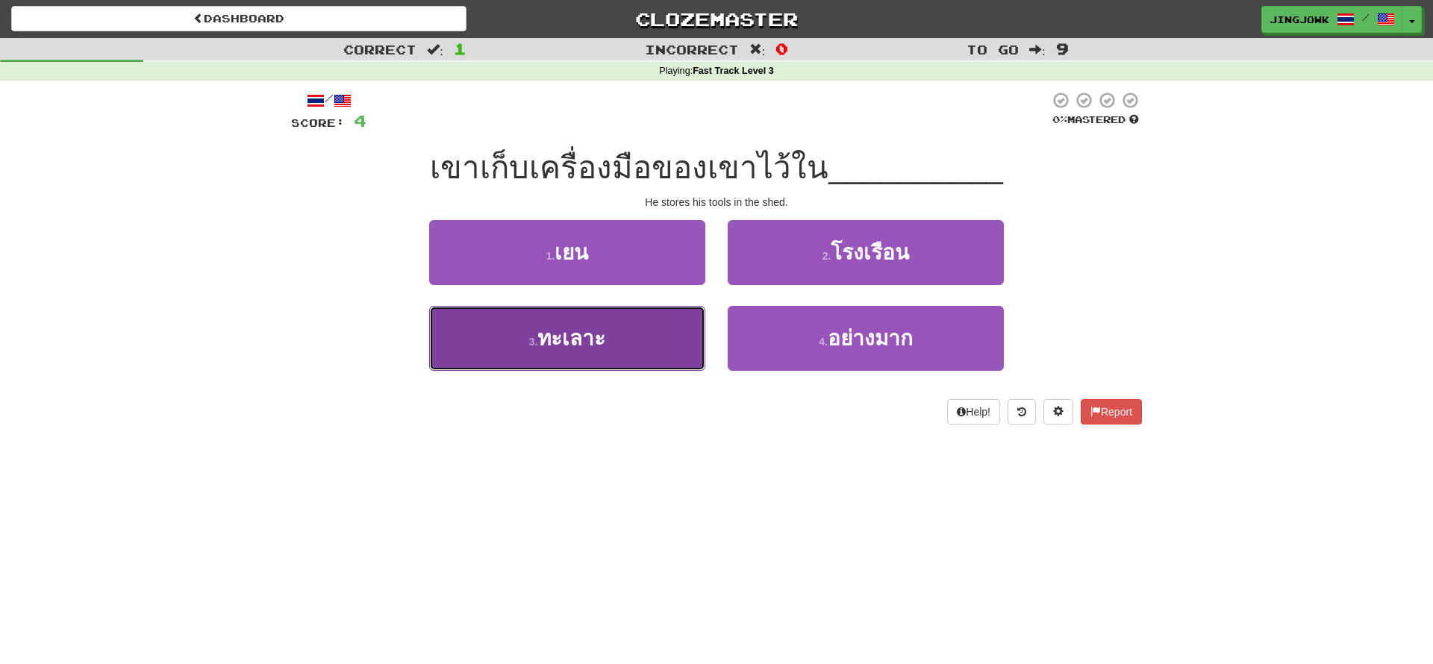
click at [567, 340] on span "ทะเลาะ" at bounding box center [572, 338] width 68 height 23
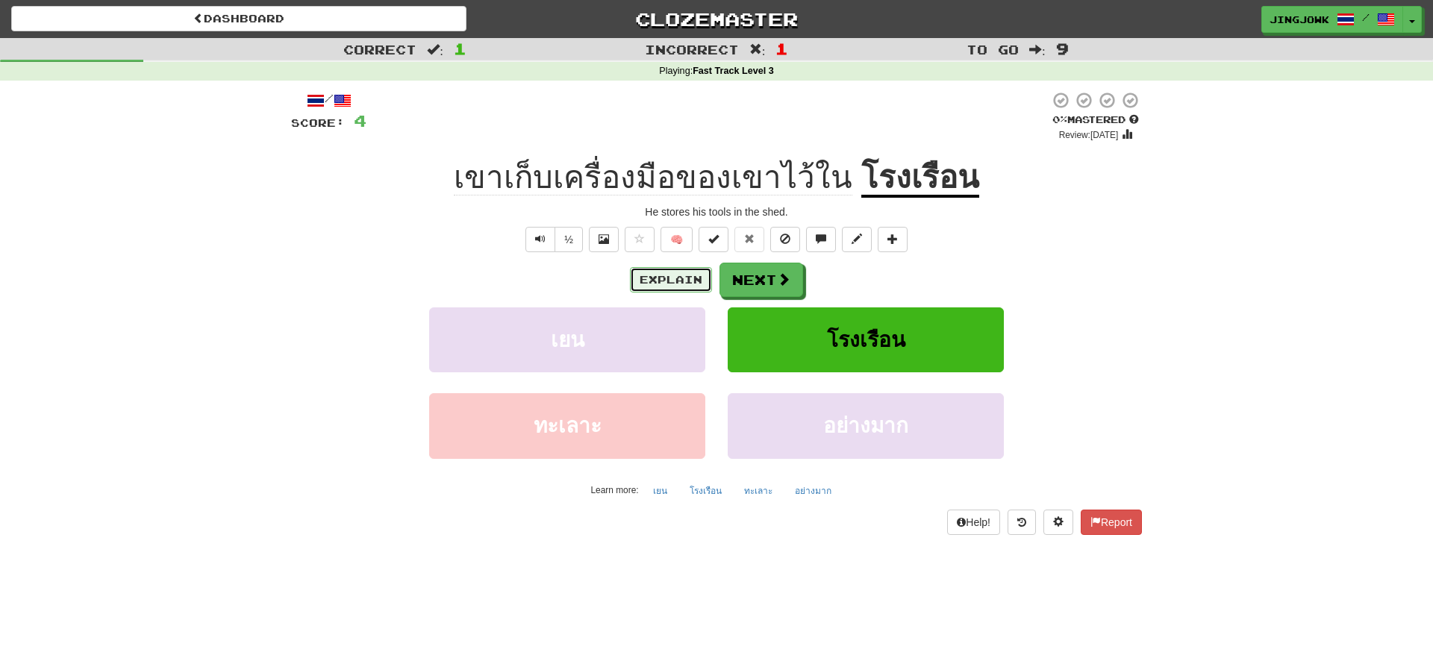
click at [678, 281] on button "Explain" at bounding box center [671, 279] width 82 height 25
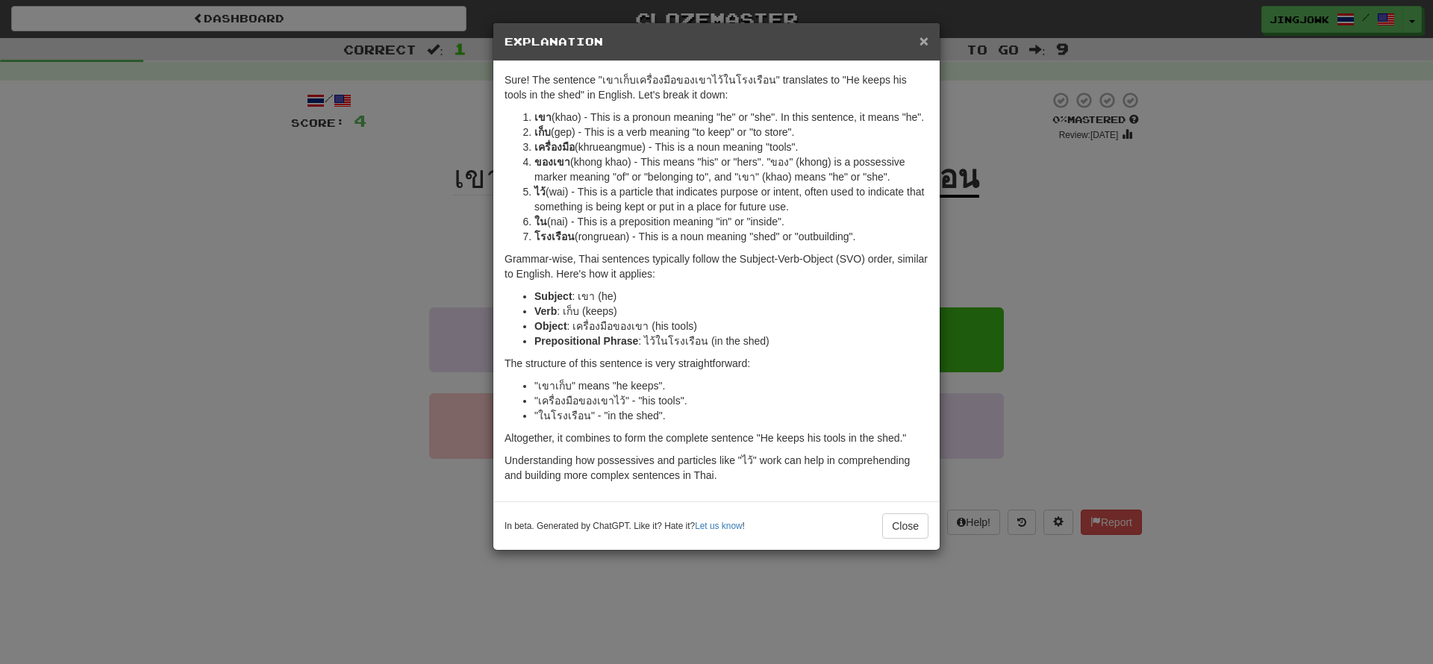
click at [924, 40] on span "×" at bounding box center [924, 40] width 9 height 17
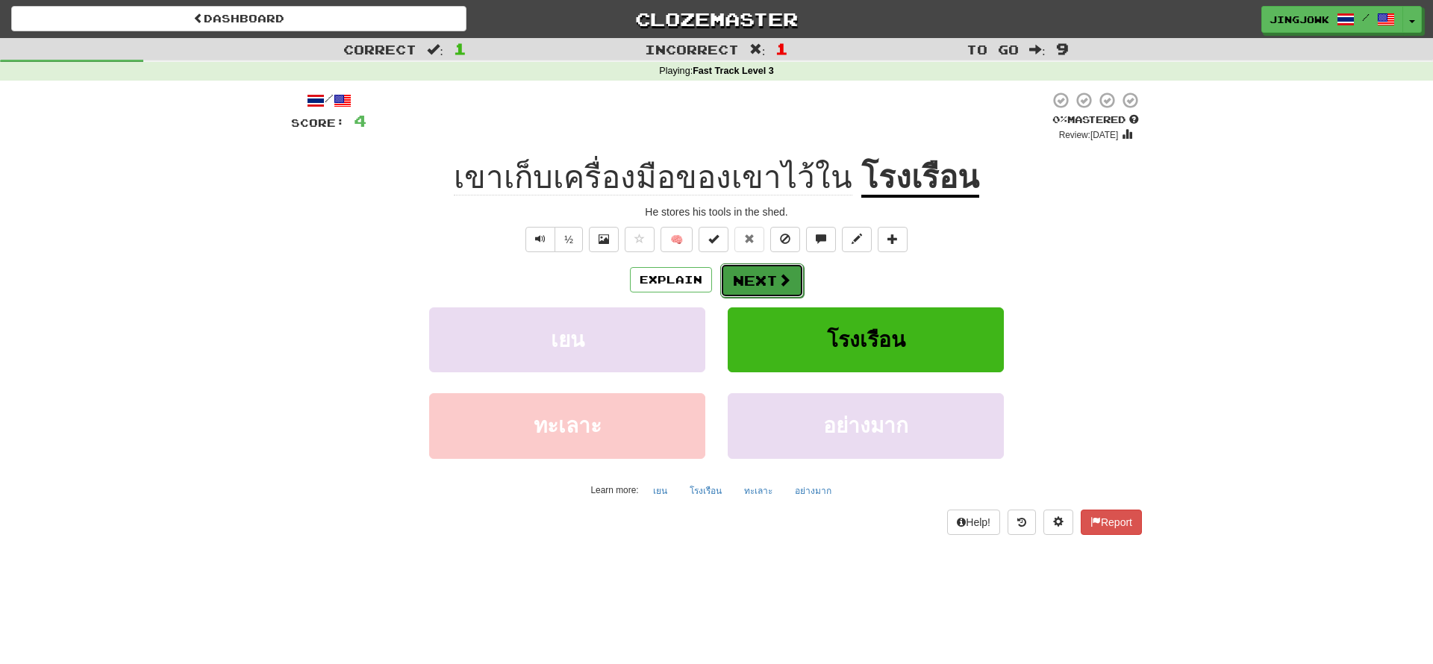
click at [754, 282] on button "Next" at bounding box center [762, 281] width 84 height 34
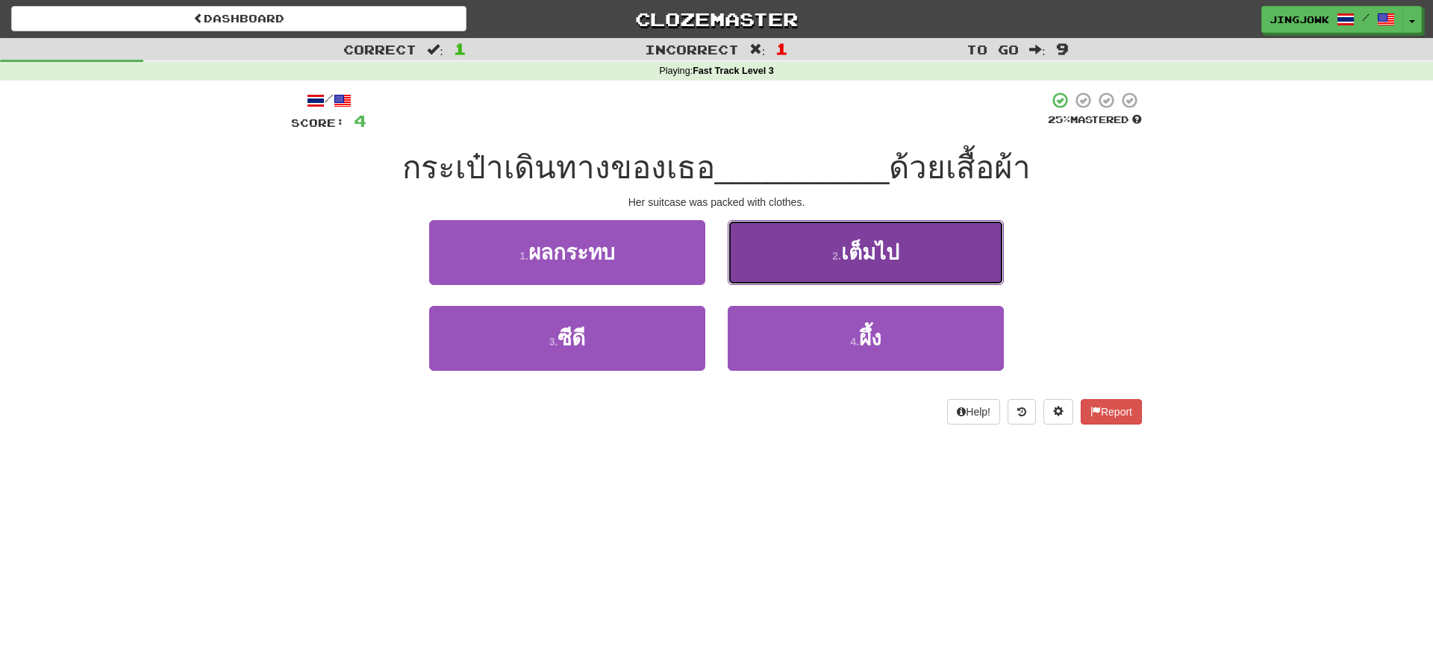
click at [876, 258] on span "เต็มไป" at bounding box center [870, 252] width 58 height 23
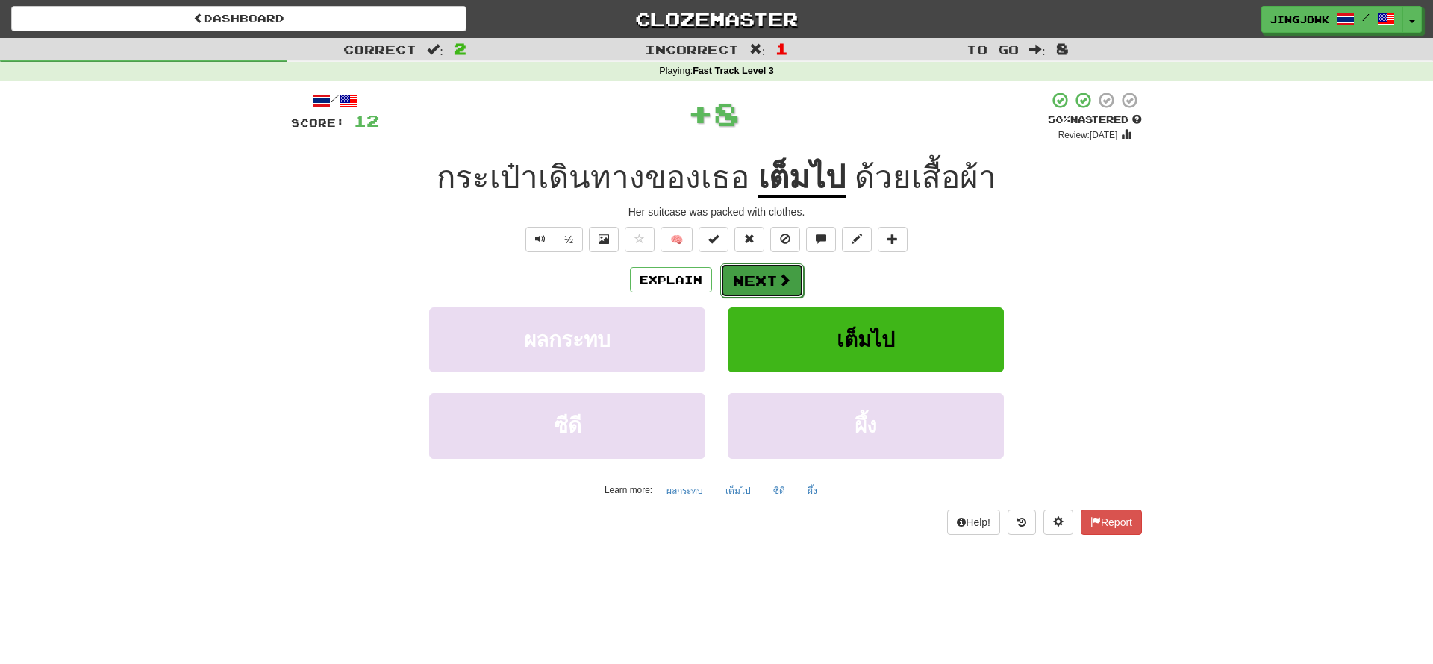
click at [758, 277] on button "Next" at bounding box center [762, 281] width 84 height 34
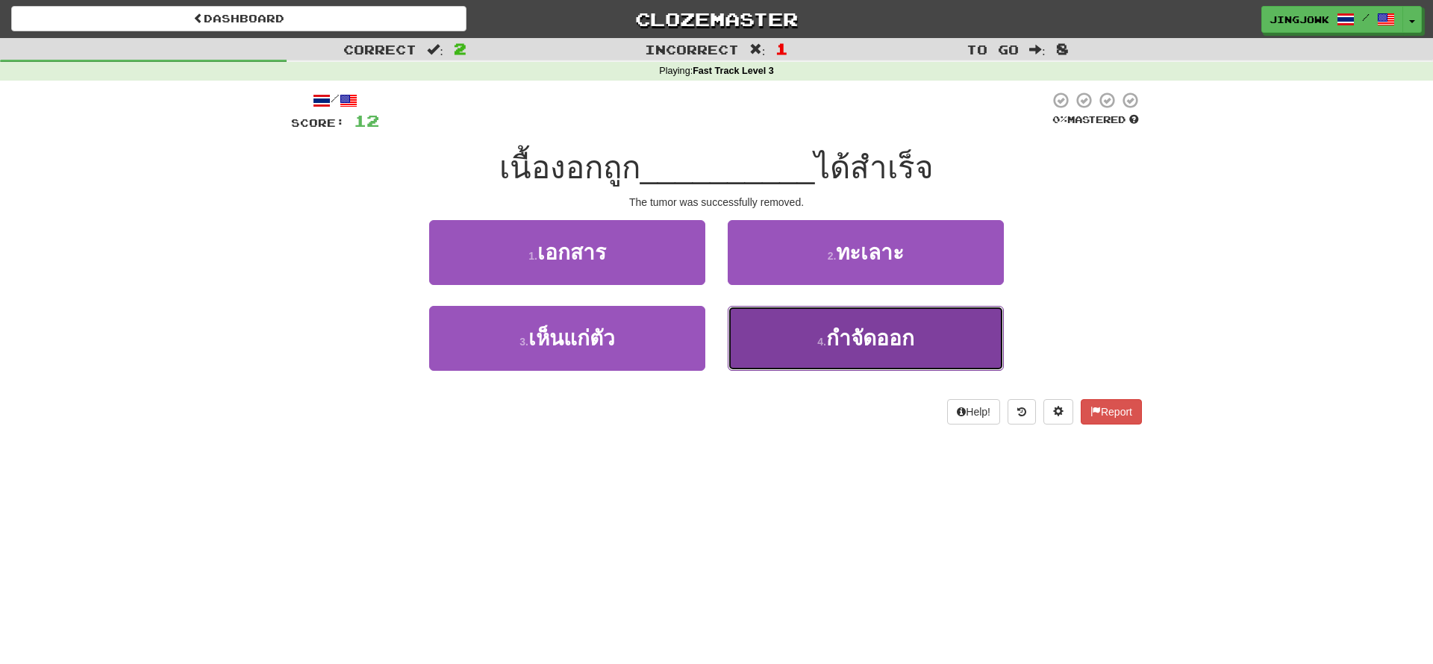
click at [871, 340] on span "กำจัดออก" at bounding box center [870, 338] width 88 height 23
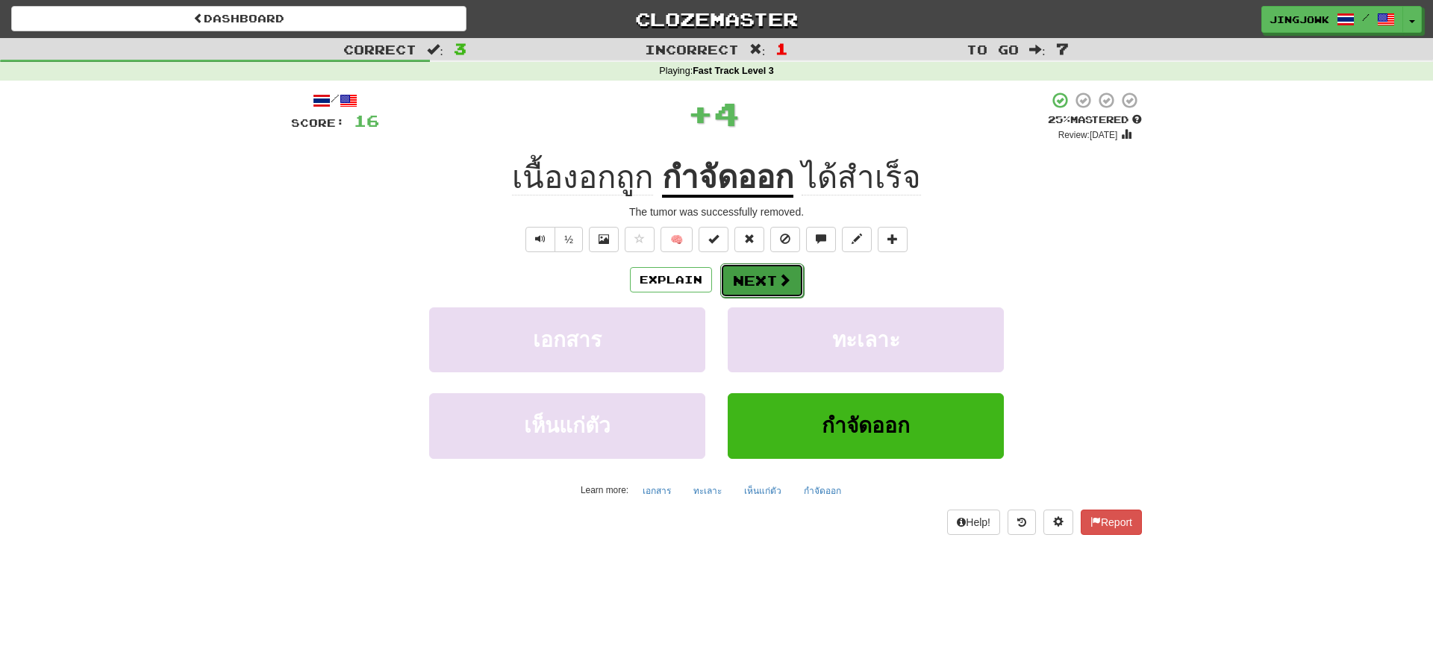
click at [766, 284] on button "Next" at bounding box center [762, 281] width 84 height 34
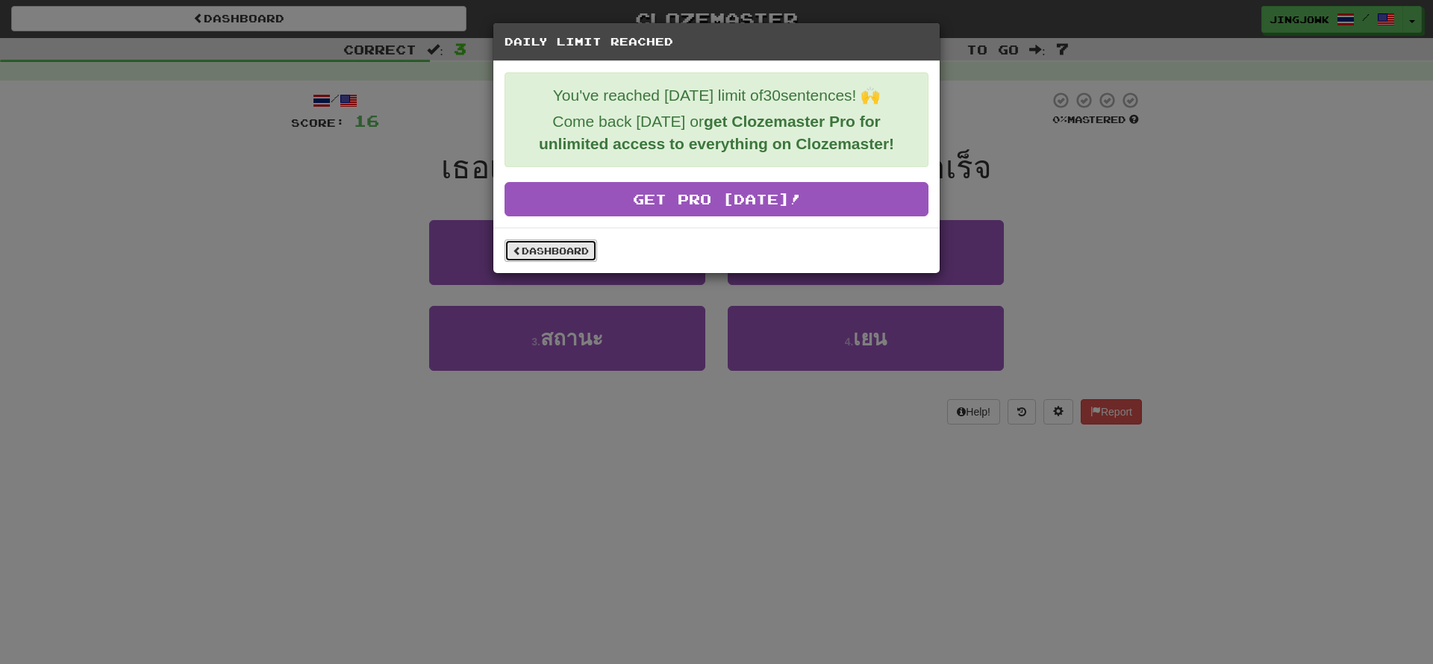
click at [558, 249] on link "Dashboard" at bounding box center [551, 251] width 93 height 22
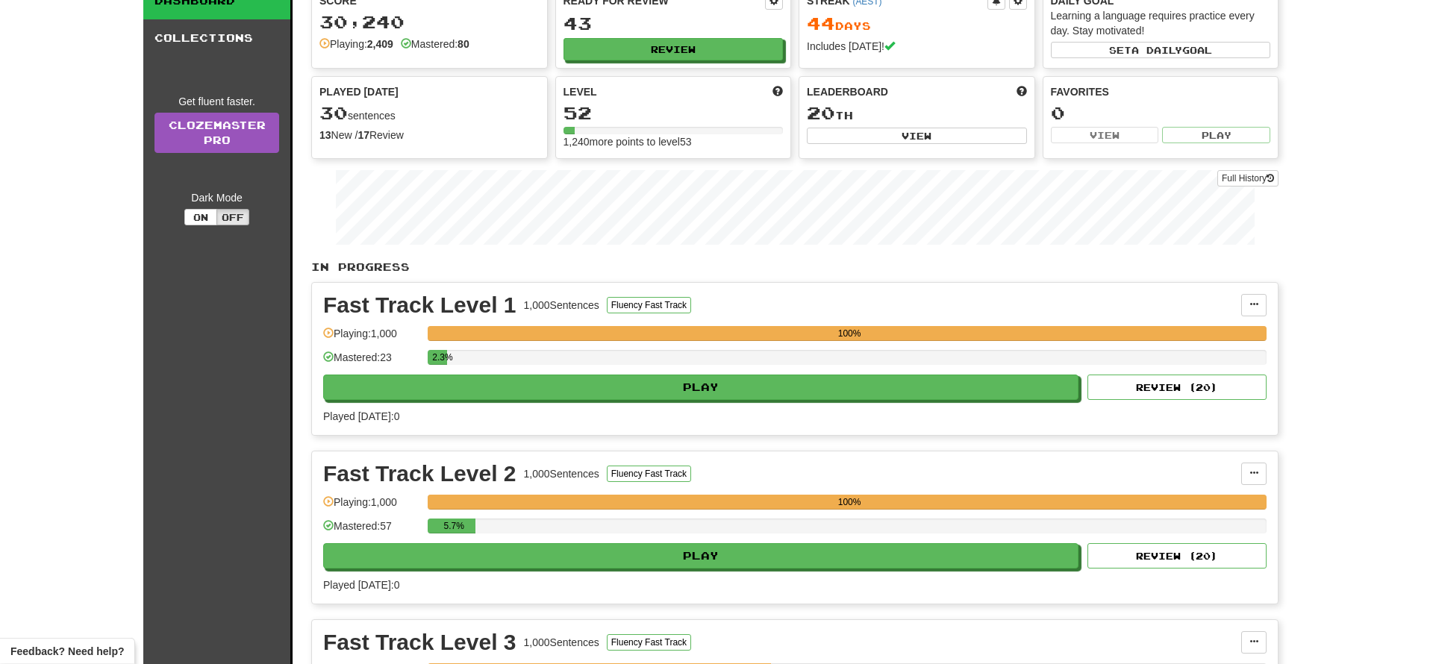
scroll to position [340, 0]
